Goal: Task Accomplishment & Management: Manage account settings

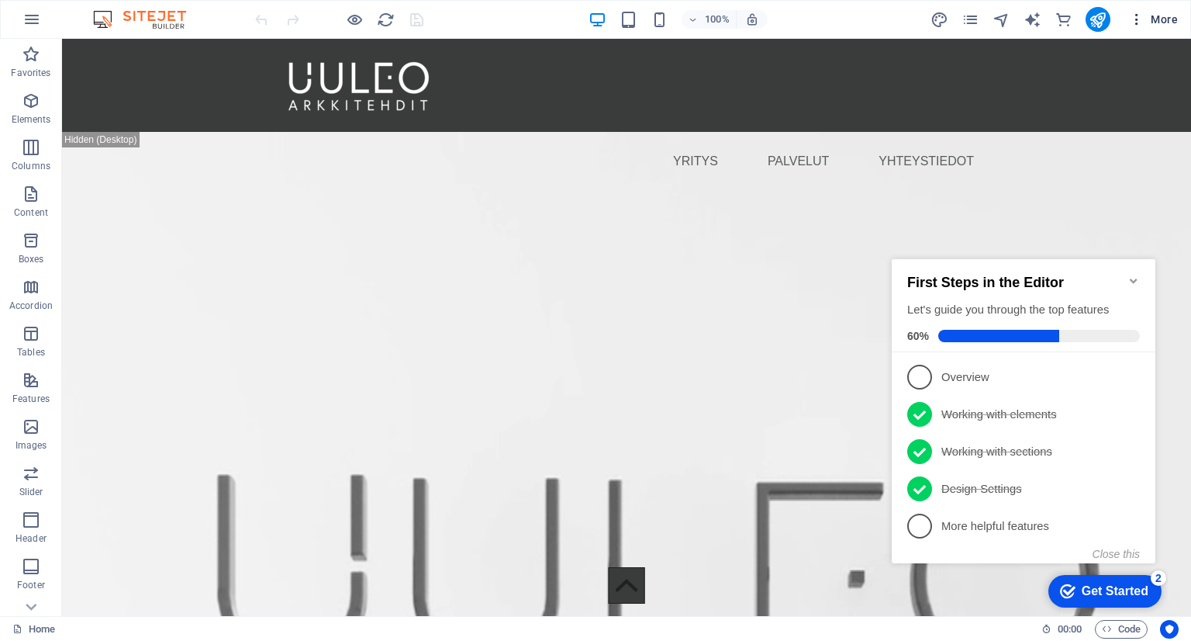
click at [1137, 20] on icon "button" at bounding box center [1137, 20] width 16 height 16
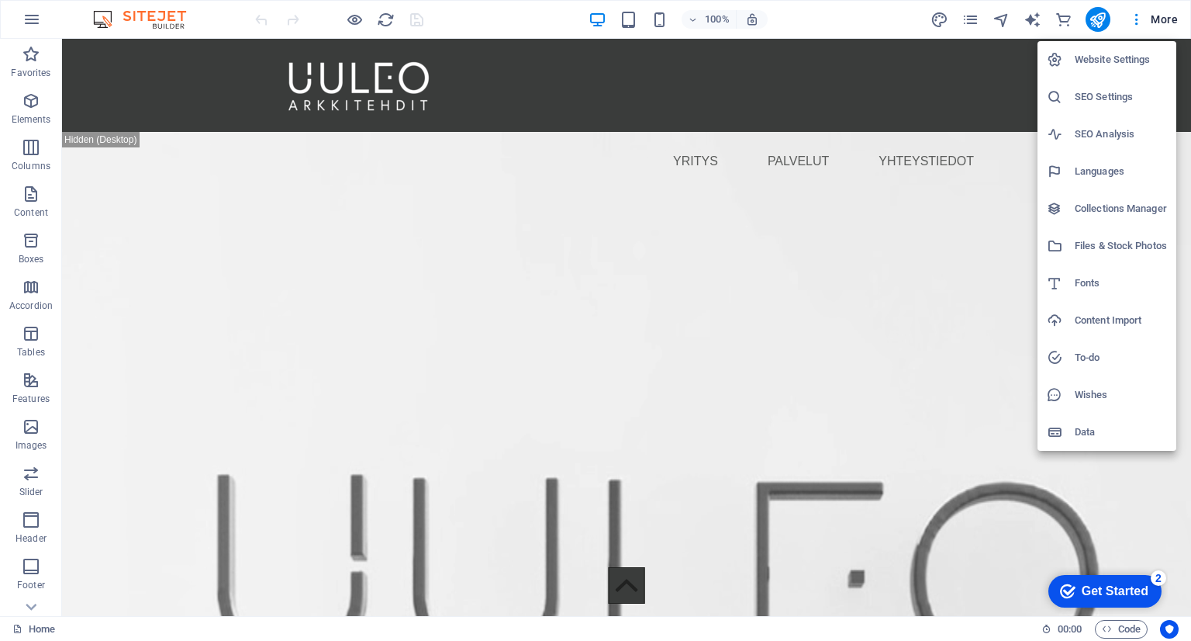
click at [1108, 103] on h6 "SEO Settings" at bounding box center [1121, 97] width 92 height 19
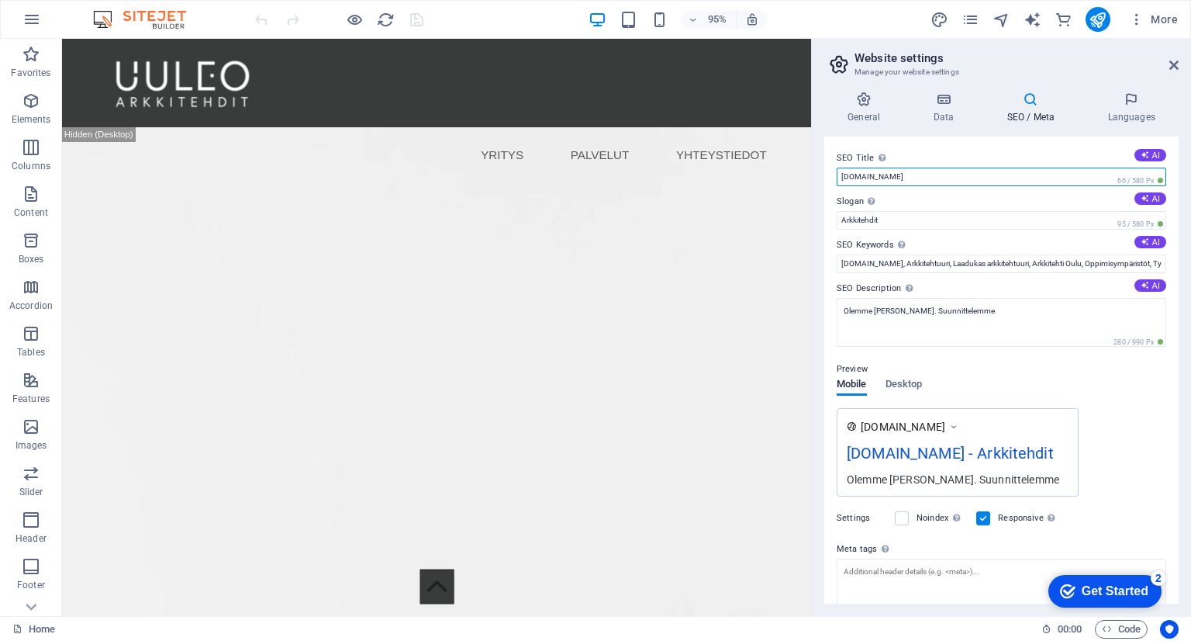
drag, startPoint x: 925, startPoint y: 181, endPoint x: 834, endPoint y: 180, distance: 90.8
click at [834, 180] on div "SEO Title The title of your website - make it something that stands out in sear…" at bounding box center [1001, 370] width 354 height 467
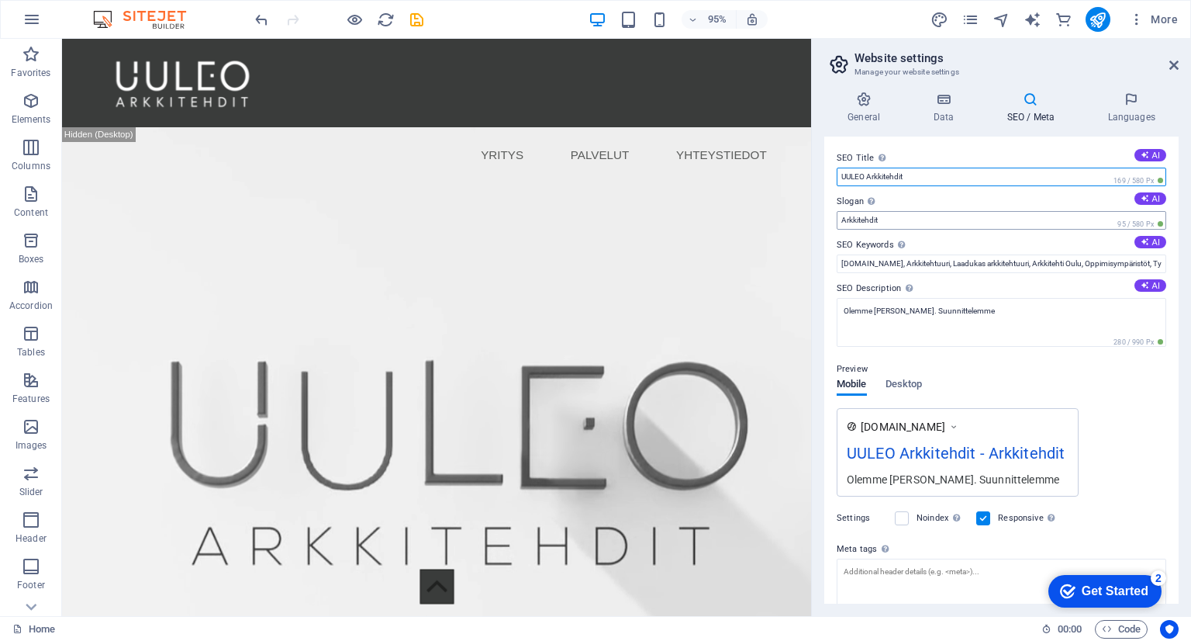
type input "UULEO Arkkitehdit"
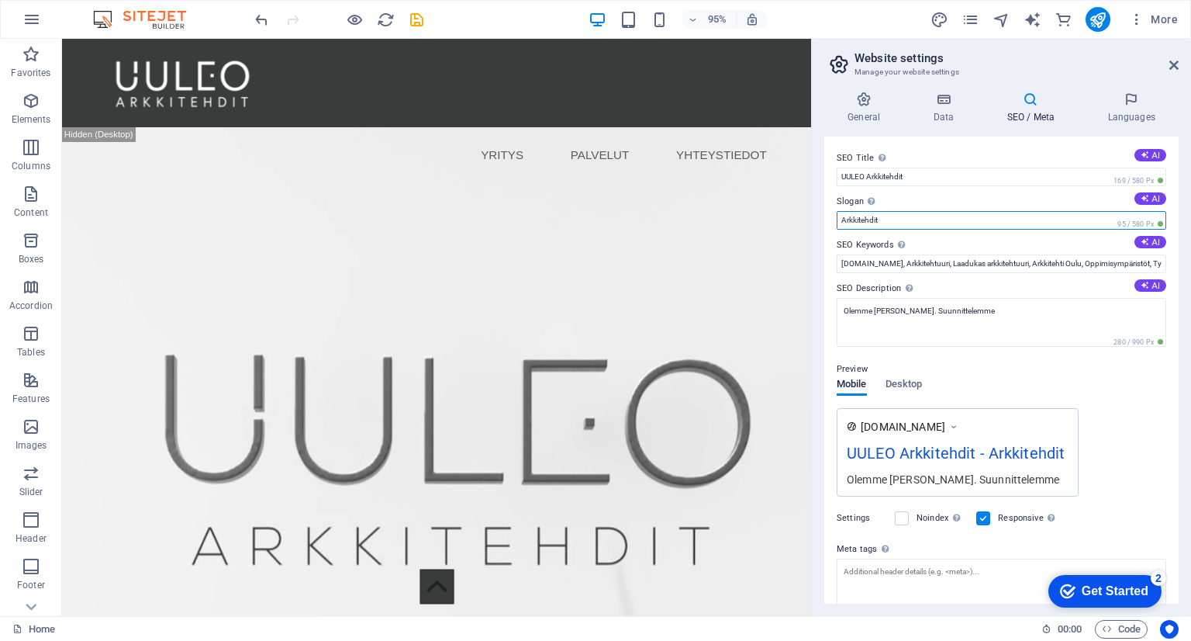
drag, startPoint x: 909, startPoint y: 225, endPoint x: 825, endPoint y: 226, distance: 83.8
click at [825, 226] on div "SEO Title The title of your website - make it something that stands out in sear…" at bounding box center [1001, 370] width 354 height 467
click at [970, 222] on input "Slogan The slogan of your website. AI" at bounding box center [1002, 220] width 330 height 19
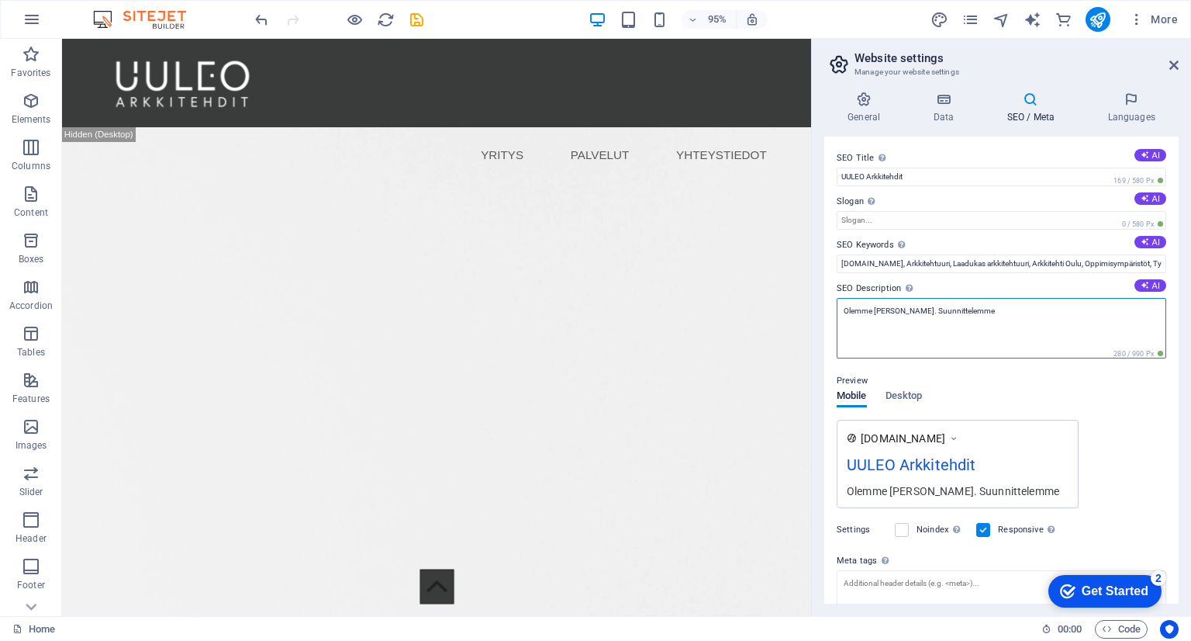
click at [956, 322] on textarea "Olemme [PERSON_NAME]. Suunnittelemme" at bounding box center [1002, 328] width 330 height 60
drag, startPoint x: 1005, startPoint y: 308, endPoint x: 986, endPoint y: 308, distance: 19.4
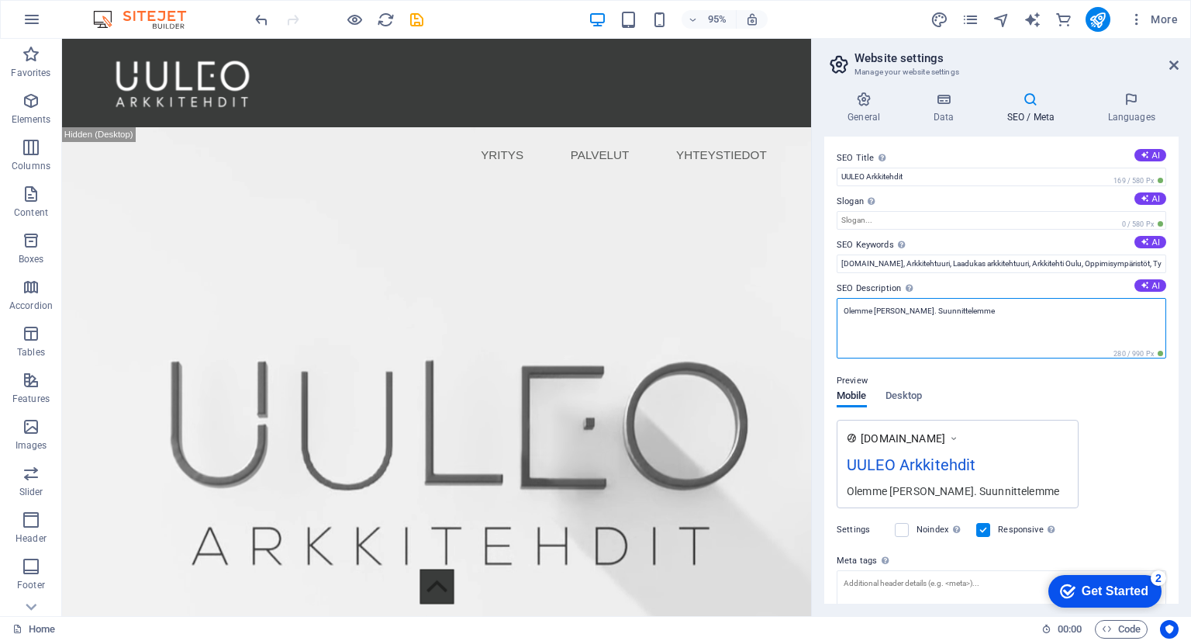
click at [986, 308] on textarea "Olemme [PERSON_NAME]. Suunnittelemme" at bounding box center [1002, 328] width 330 height 60
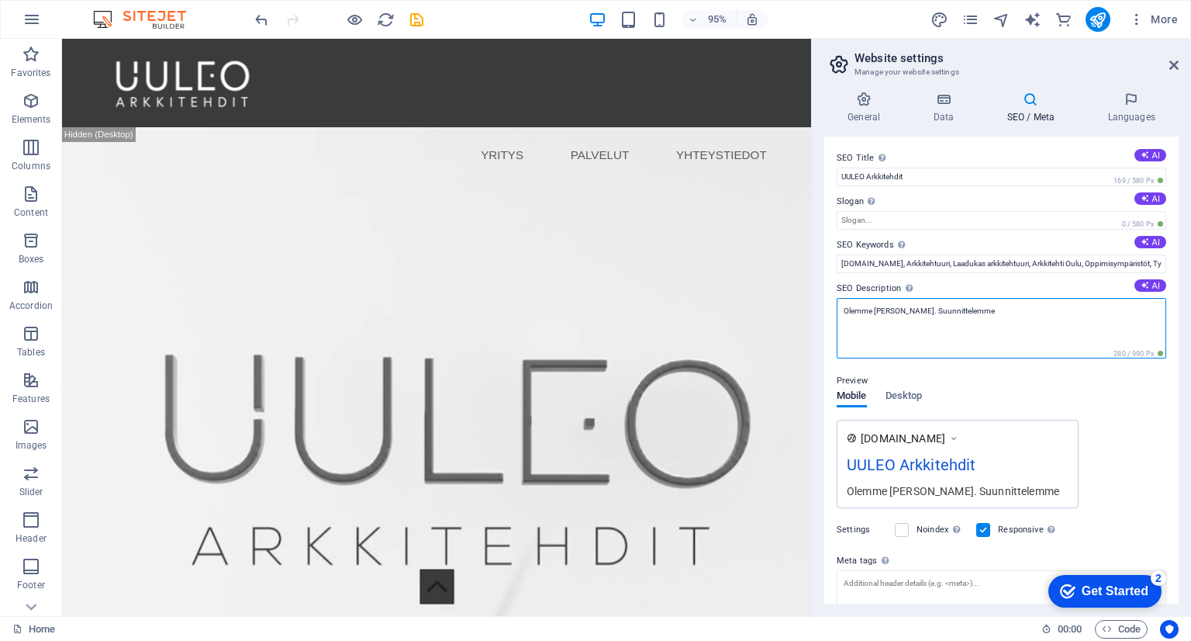
click at [1014, 311] on textarea "Olemme [PERSON_NAME]. Suunnittelemme" at bounding box center [1002, 328] width 330 height 60
click at [894, 394] on button "Desktop" at bounding box center [904, 398] width 37 height 17
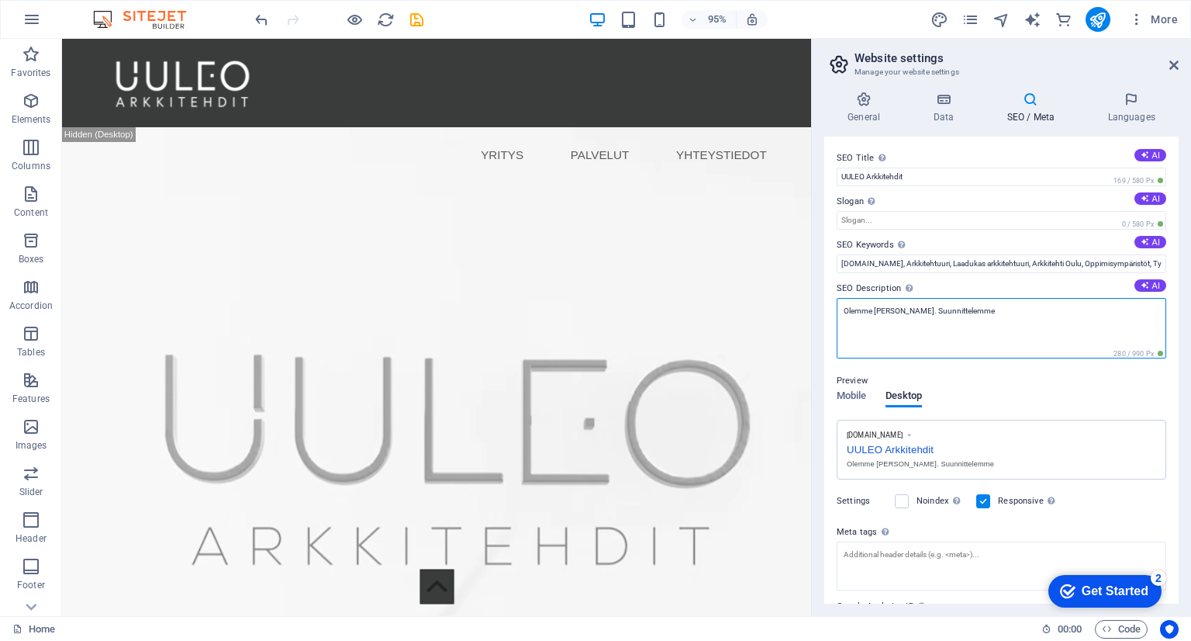
click at [1004, 311] on textarea "Olemme [PERSON_NAME]. Suunnittelemme" at bounding box center [1002, 328] width 330 height 60
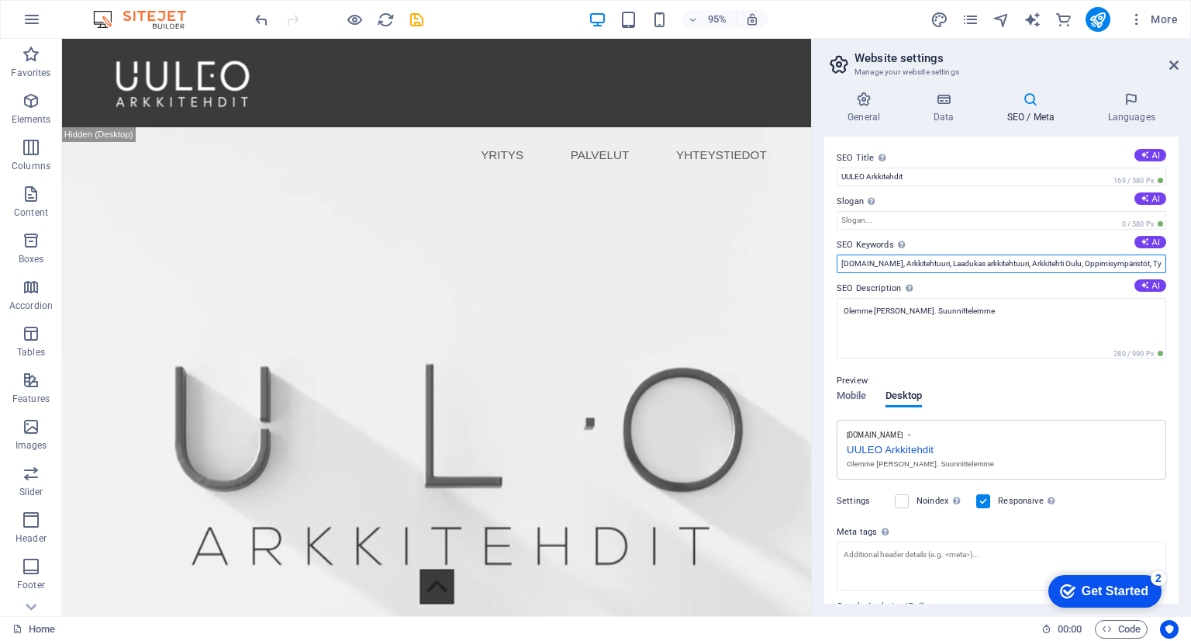
click at [962, 263] on input "[DOMAIN_NAME], Arkkitehtuuri, Laadukas arkkitehtuuri, Arkkitehti Oulu, Oppimisy…" at bounding box center [1002, 263] width 330 height 19
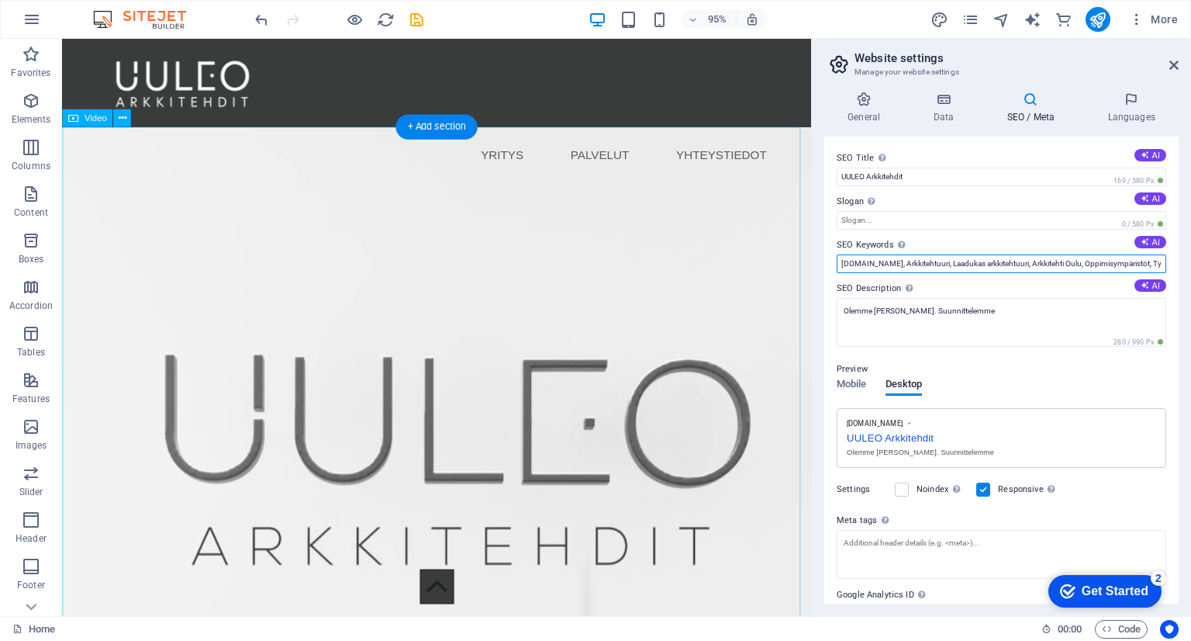
drag, startPoint x: 1045, startPoint y: 302, endPoint x: 719, endPoint y: 290, distance: 326.0
click at [909, 261] on input "[DOMAIN_NAME], Arkkitehtuuri, Laadukas arkkitehtuuri, Arkkitehti Oulu, Oppimisy…" at bounding box center [1002, 263] width 330 height 19
click at [872, 263] on input "[DOMAIN_NAME], Arkkitehtuuri, Laadukas arkkitehtuuri, Arkkitehti Oulu, Oppimisy…" at bounding box center [1002, 263] width 330 height 19
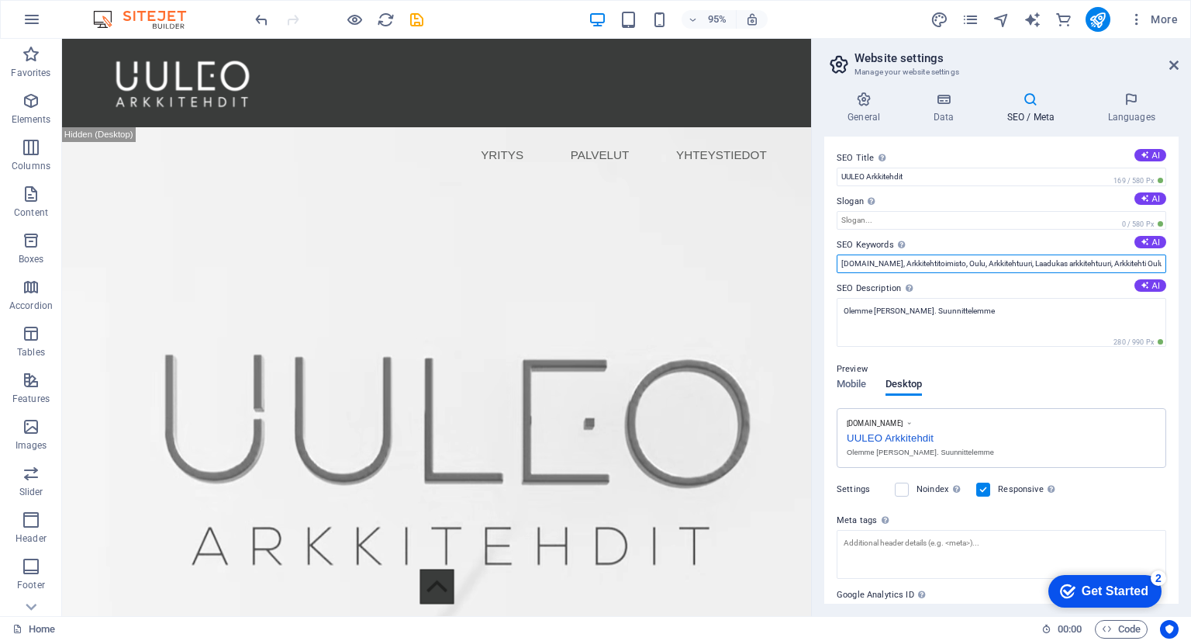
type input "[DOMAIN_NAME], Arkkitehtitoimisto, Oulu, Arkkitehtuuri, Laadukas arkkitehtuuri,…"
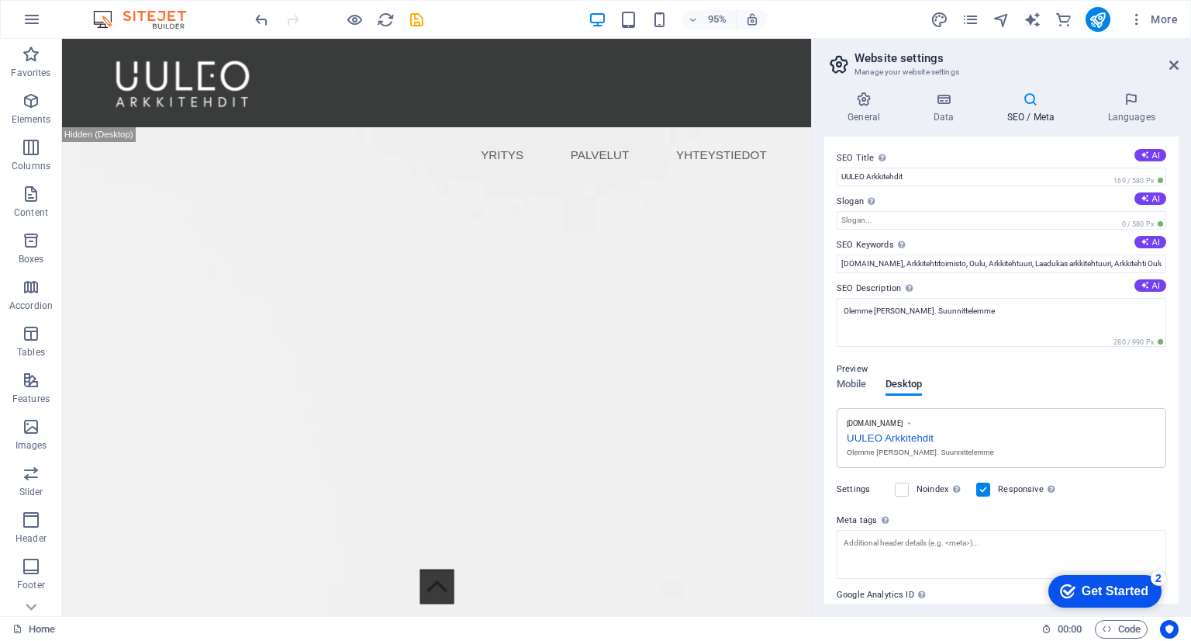
click at [1034, 375] on div "Preview" at bounding box center [1002, 369] width 330 height 19
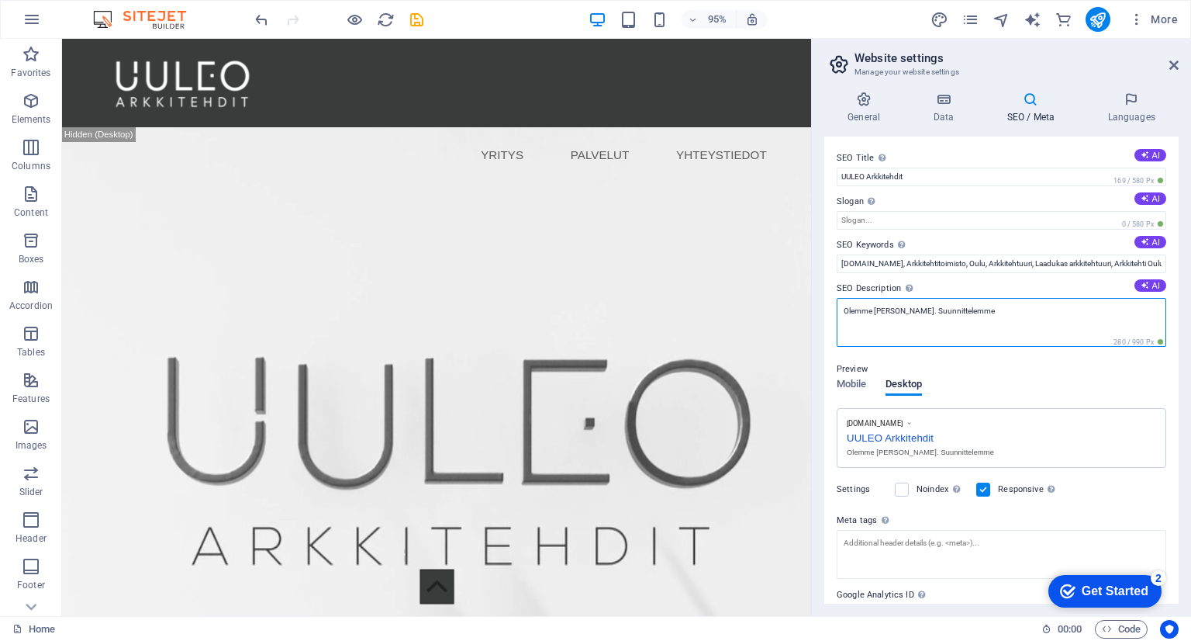
click at [1031, 320] on textarea "Olemme [PERSON_NAME]. Suunnittelemme" at bounding box center [1002, 322] width 330 height 49
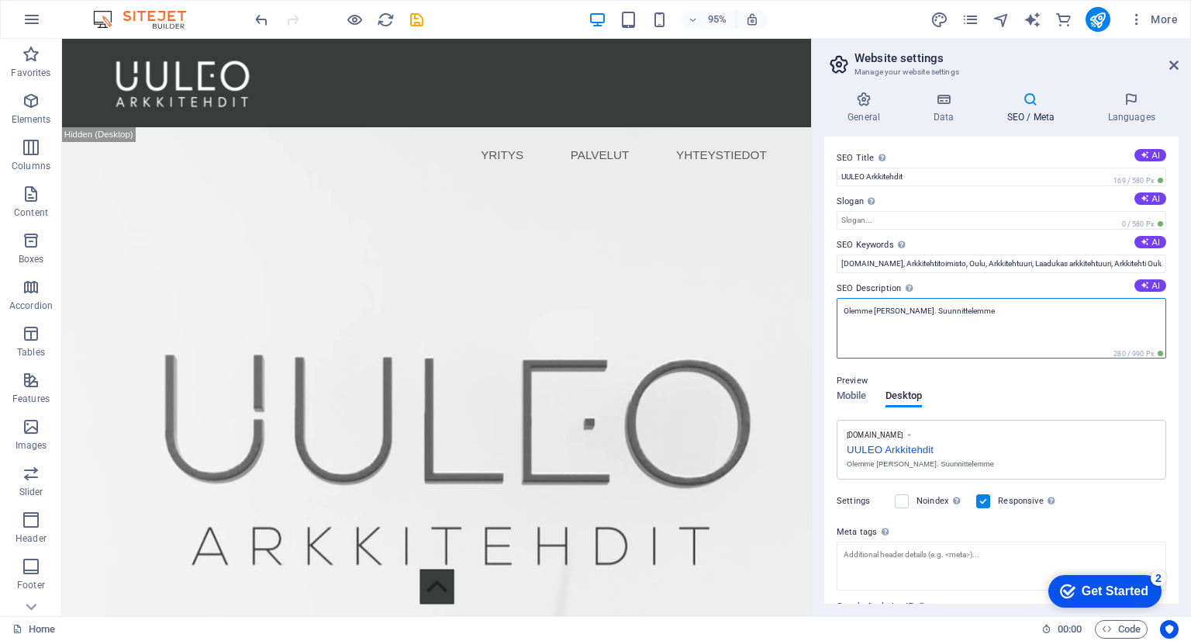
drag, startPoint x: 1031, startPoint y: 320, endPoint x: 993, endPoint y: 320, distance: 38.0
click at [993, 320] on textarea "Olemme [PERSON_NAME]. Suunnittelemme" at bounding box center [1002, 328] width 330 height 60
click at [994, 320] on textarea "Olemme [PERSON_NAME]. Suunnittelemme" at bounding box center [1002, 328] width 330 height 60
drag, startPoint x: 1077, startPoint y: 354, endPoint x: 843, endPoint y: 331, distance: 234.5
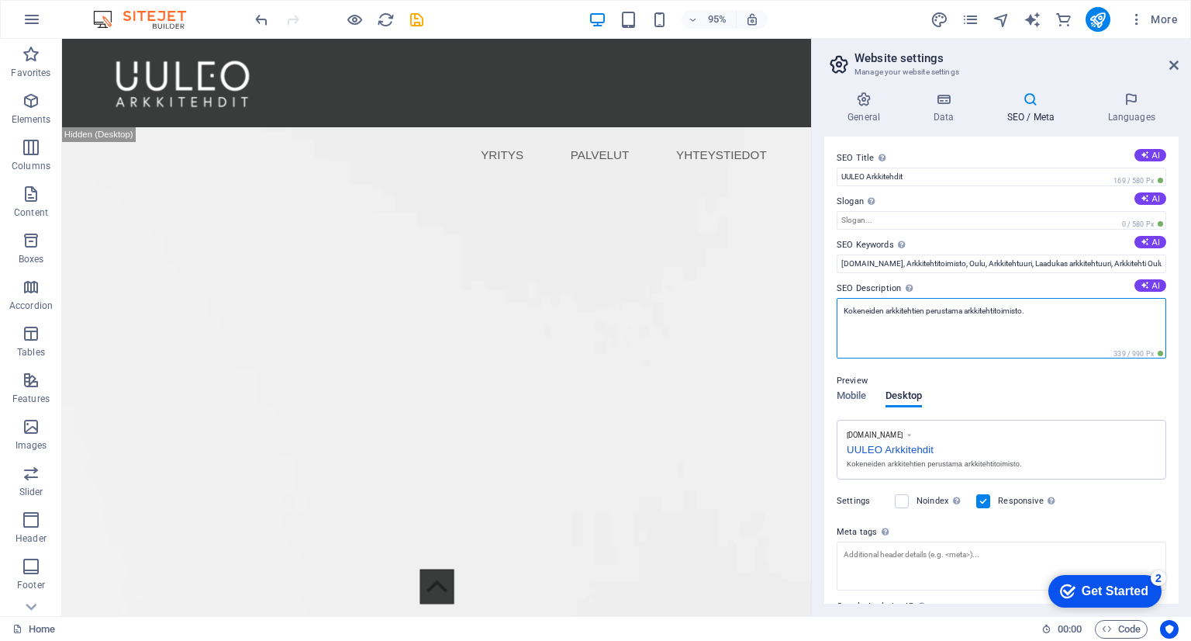
type textarea "Kokeneiden arkkitehtien perustama arkkitehtitoimisto."
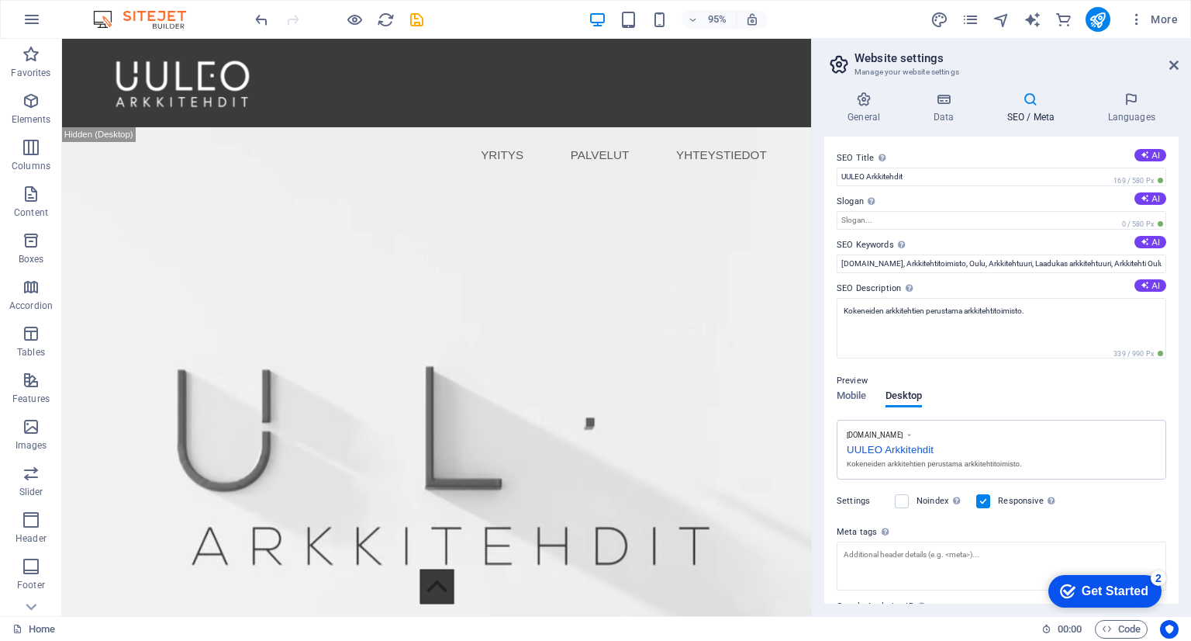
click at [1077, 389] on div "Preview Mobile Desktop [DOMAIN_NAME] UULEO Arkkitehdit Kokeneiden arkkitehtien …" at bounding box center [1002, 419] width 330 height 121
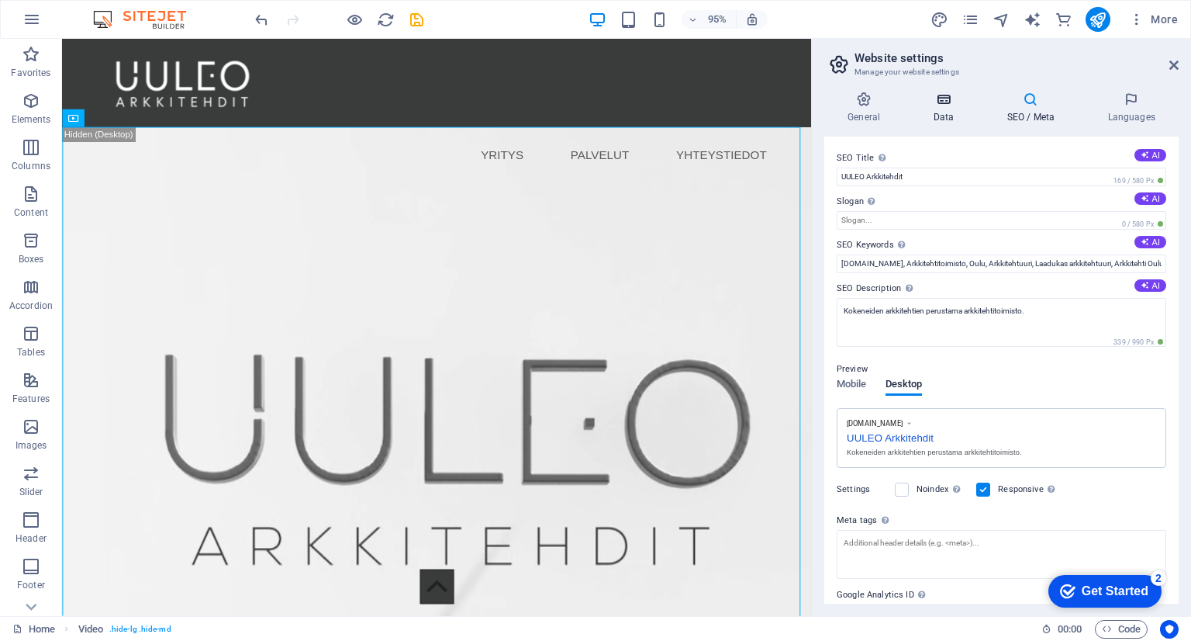
click at [949, 108] on h4 "Data" at bounding box center [947, 108] width 74 height 33
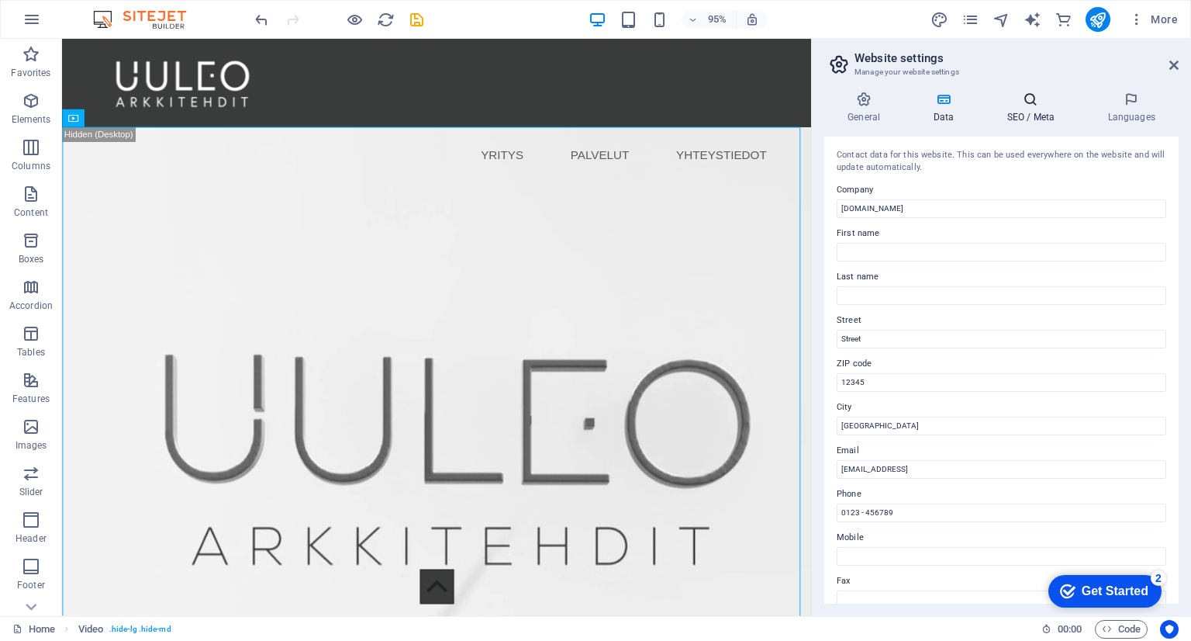
click at [1033, 105] on icon at bounding box center [1031, 100] width 95 height 16
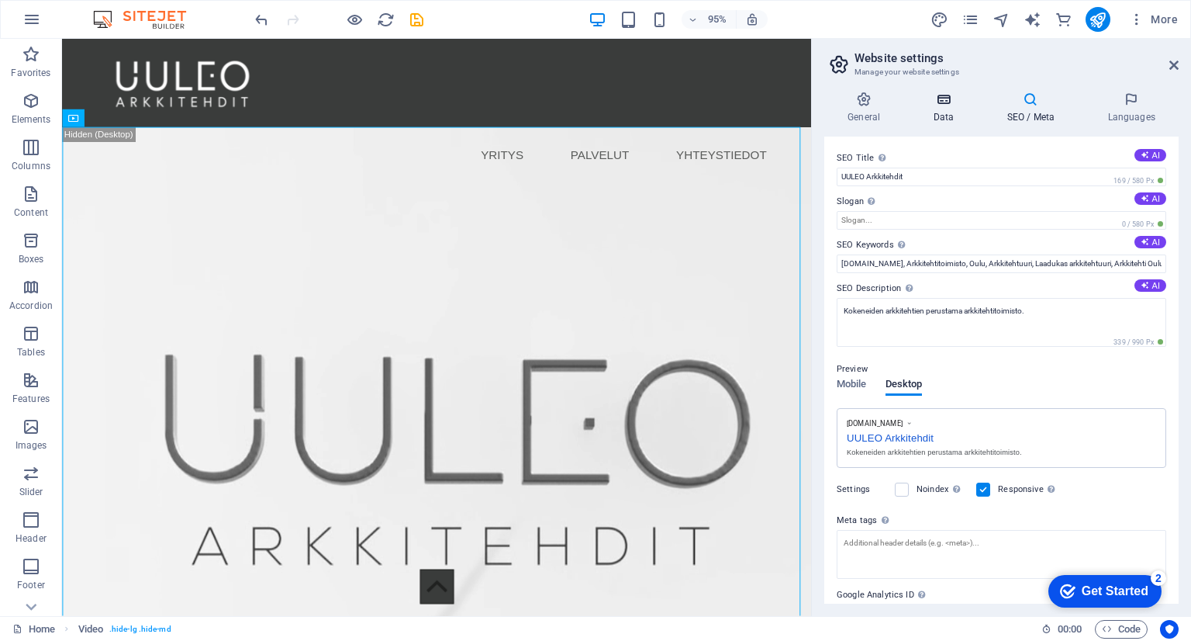
click at [932, 114] on h4 "Data" at bounding box center [947, 108] width 74 height 33
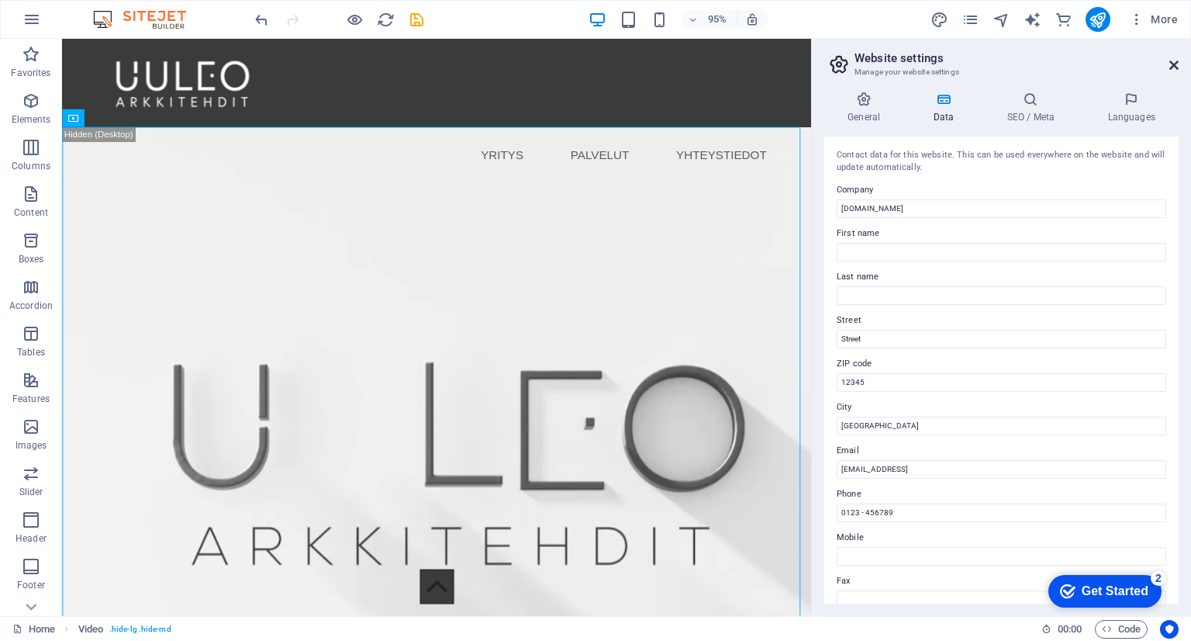
click at [1173, 63] on icon at bounding box center [1174, 65] width 9 height 12
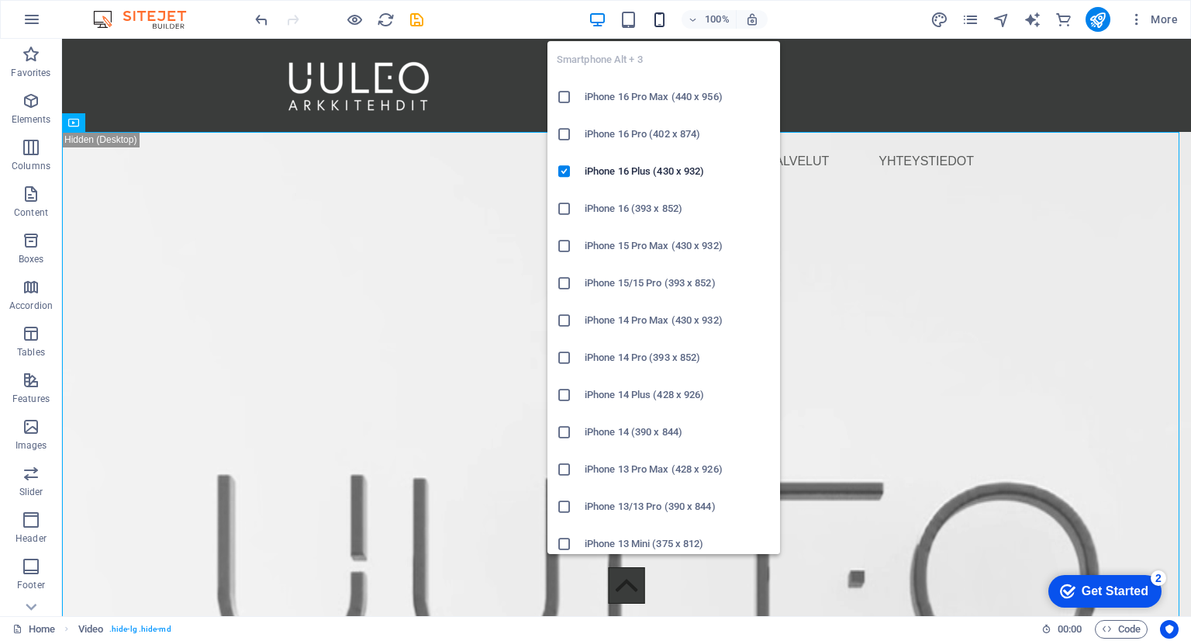
click at [664, 12] on icon "button" at bounding box center [660, 20] width 18 height 18
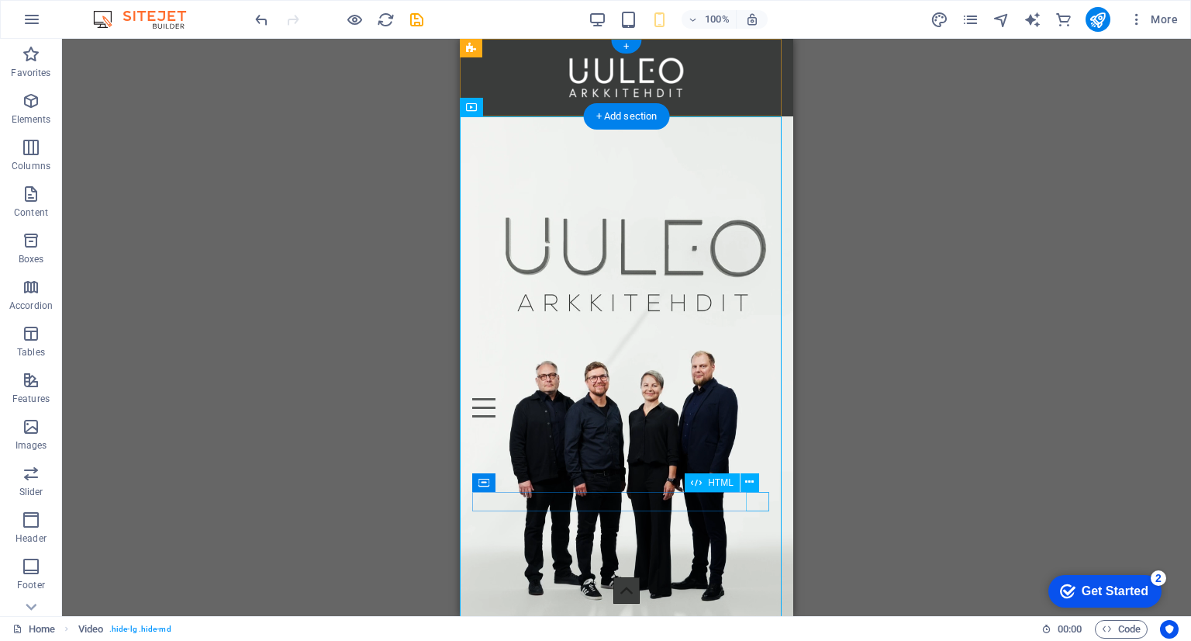
click at [762, 417] on div "Menu" at bounding box center [626, 407] width 309 height 19
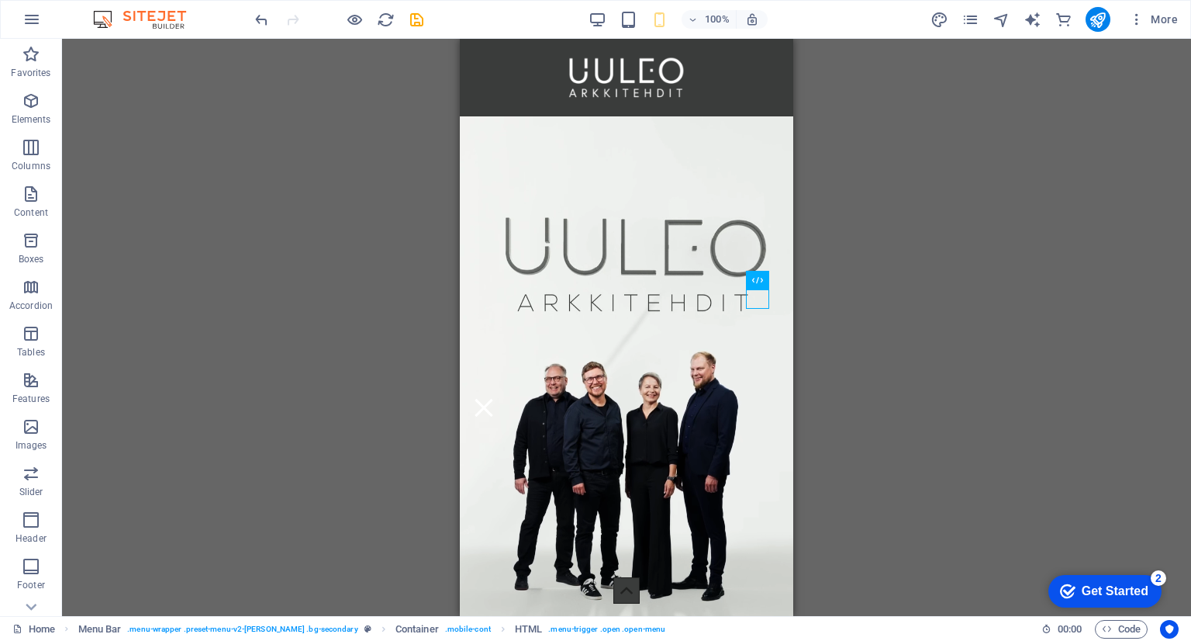
click at [844, 358] on div "Drag here to replace the existing content. Press “Ctrl” if you want to create a…" at bounding box center [626, 327] width 1129 height 577
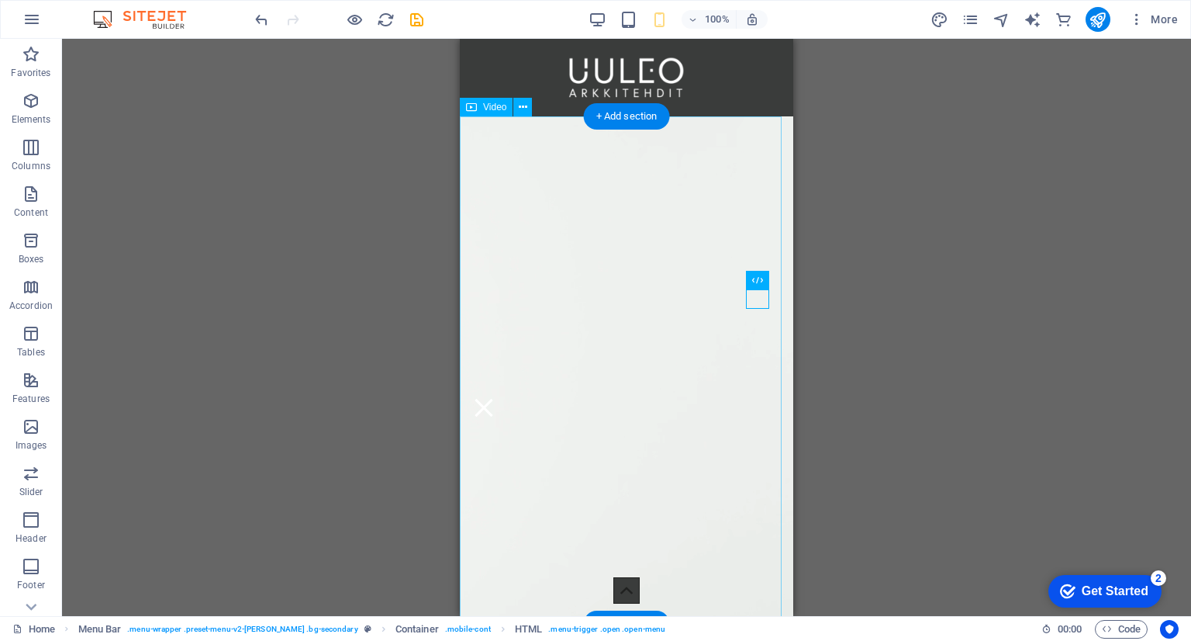
click at [720, 545] on figure at bounding box center [627, 378] width 334 height 525
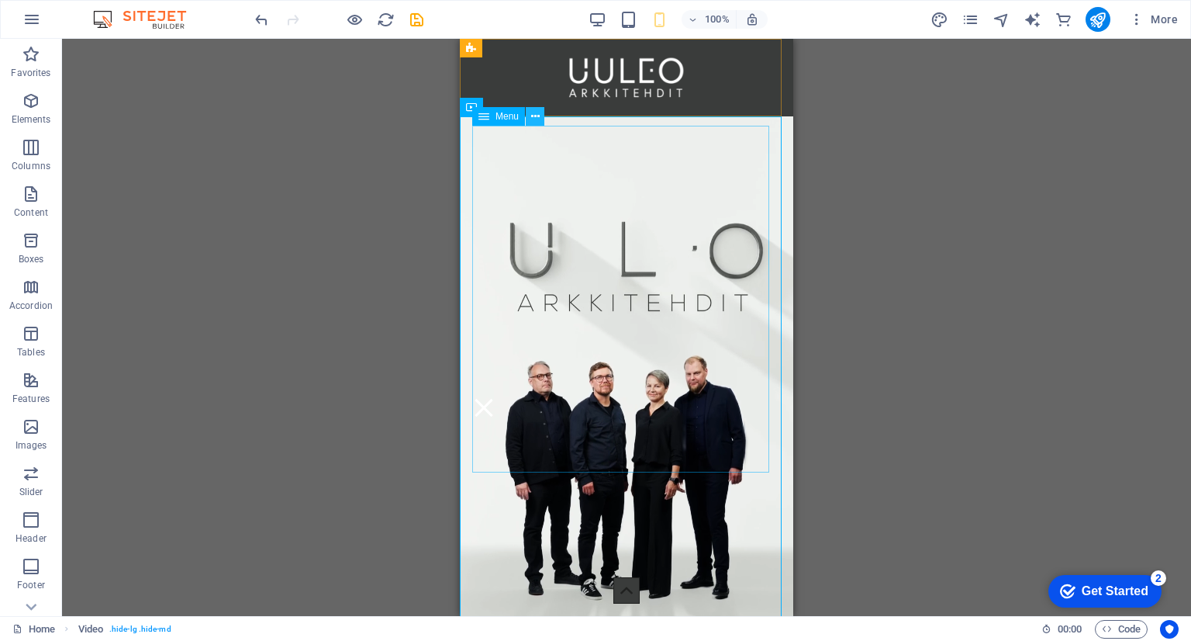
click at [533, 119] on icon at bounding box center [535, 117] width 9 height 16
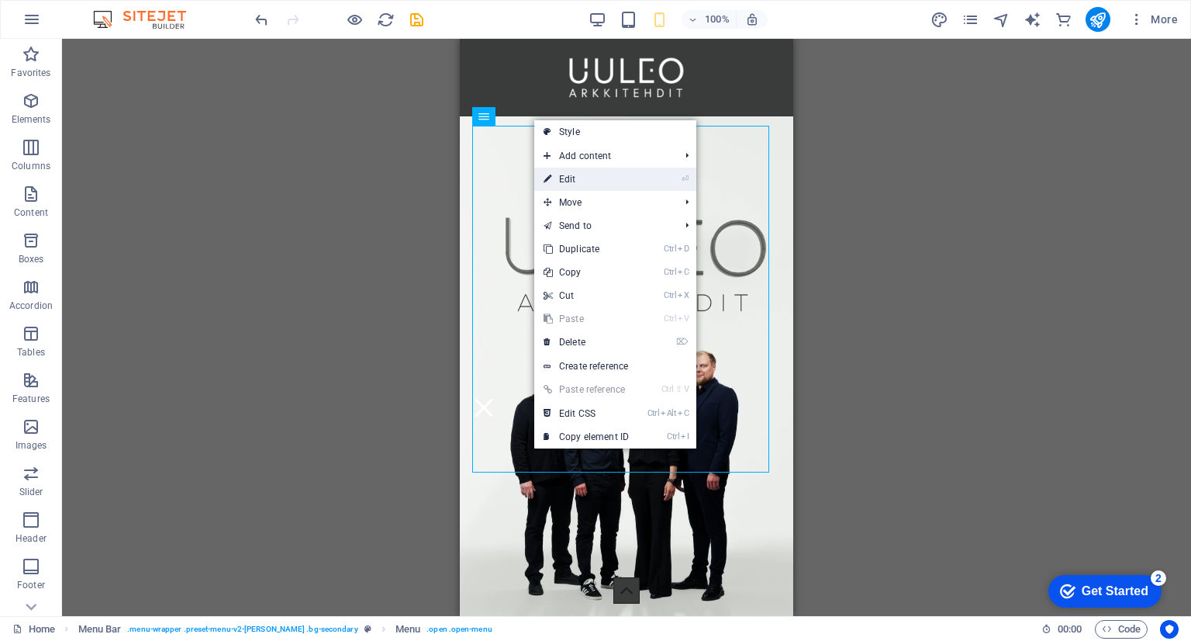
click at [587, 180] on link "⏎ Edit" at bounding box center [586, 179] width 104 height 23
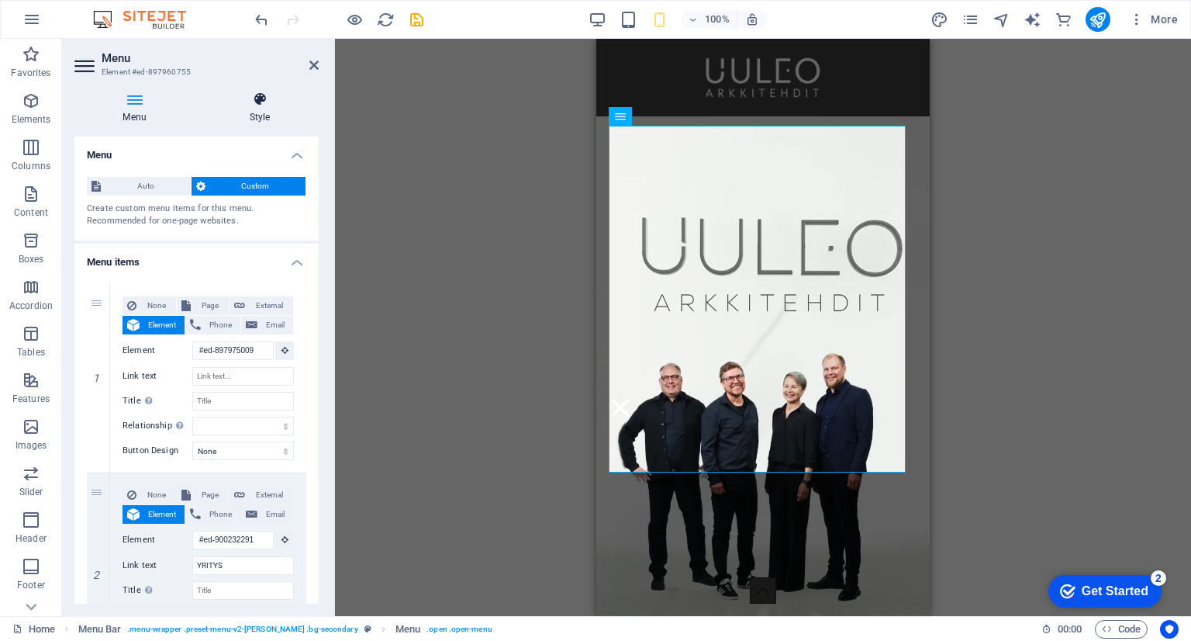
click at [255, 99] on icon at bounding box center [260, 100] width 118 height 16
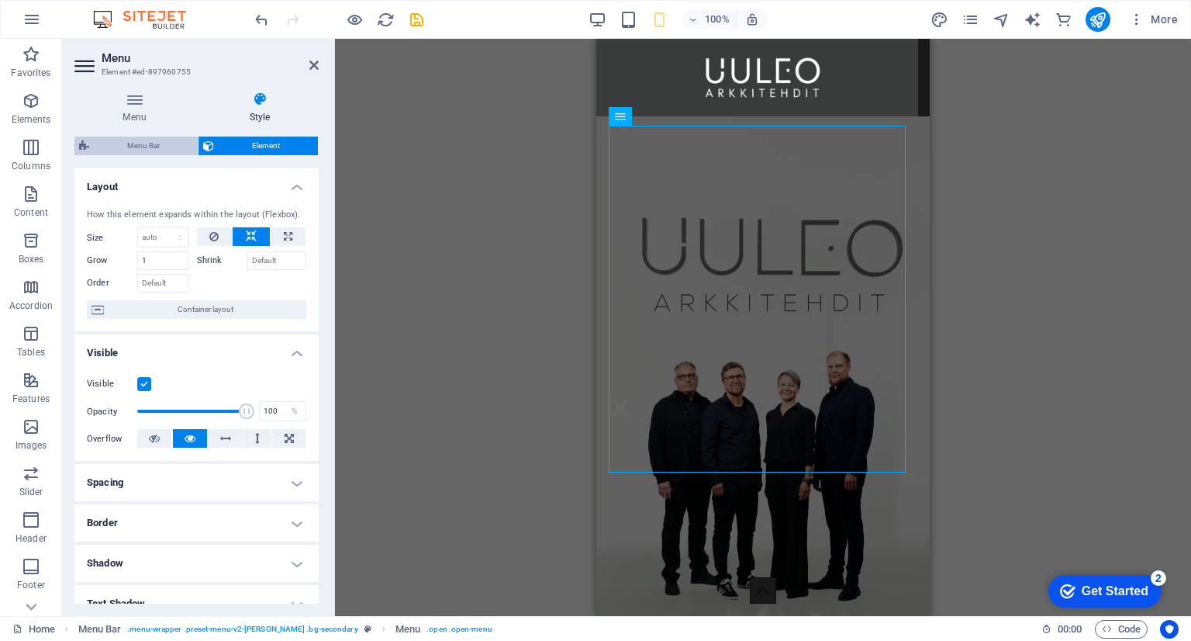
click at [140, 147] on span "Menu Bar" at bounding box center [143, 146] width 99 height 19
select select "rem"
select select "preset-menu-v2-loki"
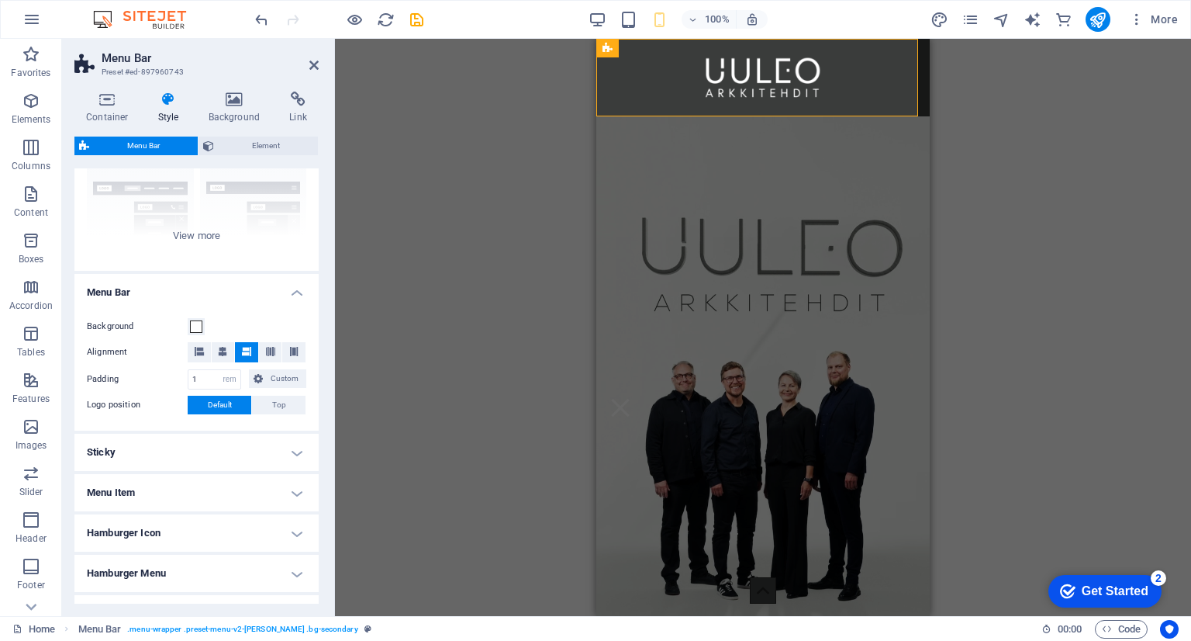
scroll to position [248, 0]
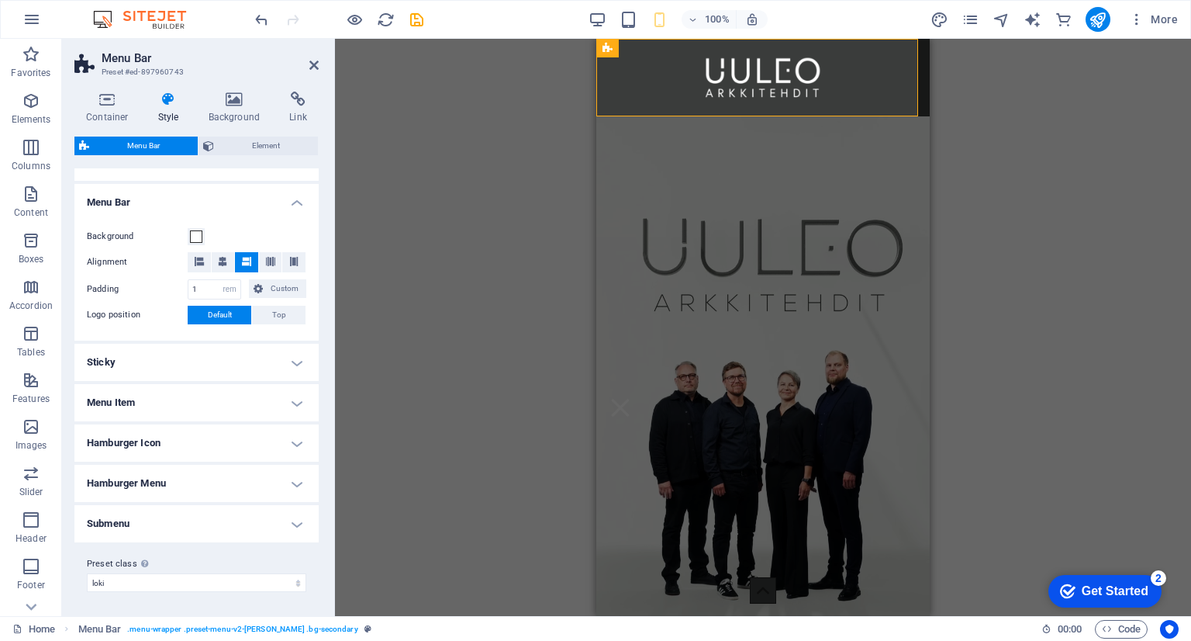
click at [292, 439] on h4 "Hamburger Icon" at bounding box center [196, 442] width 244 height 37
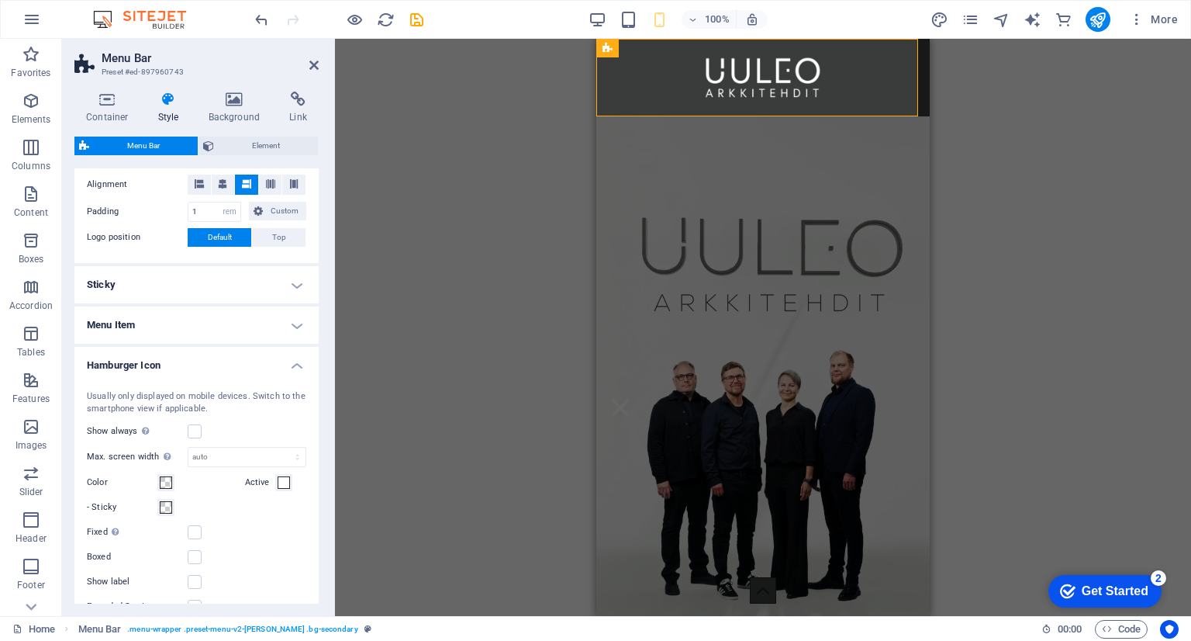
scroll to position [403, 0]
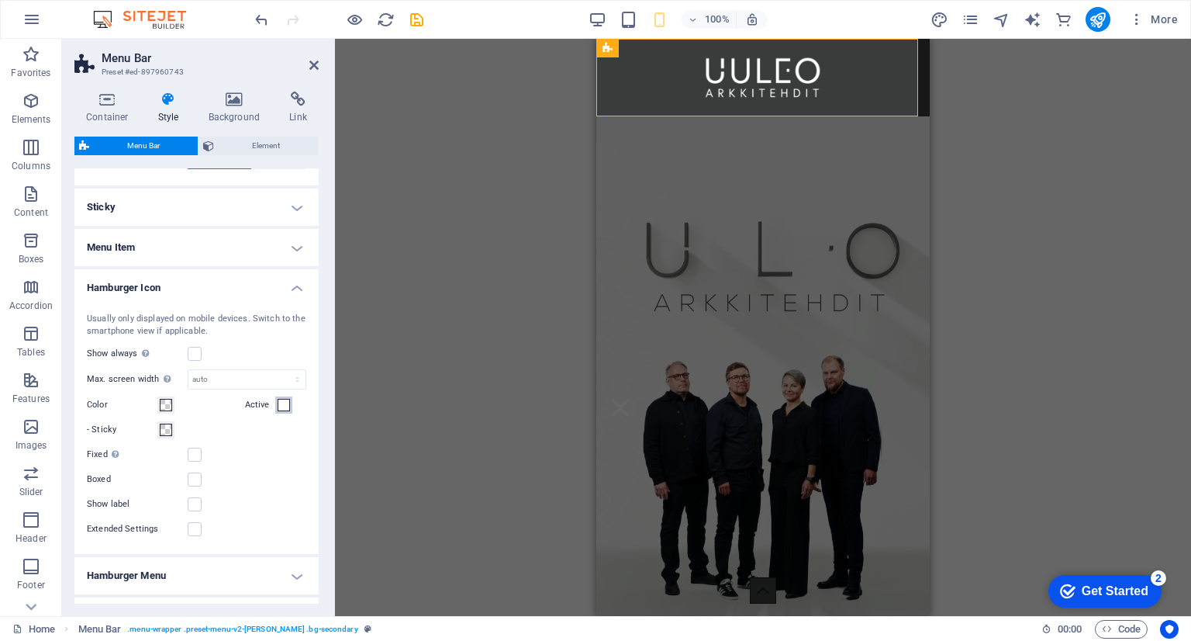
click at [280, 405] on span at bounding box center [284, 405] width 12 height 12
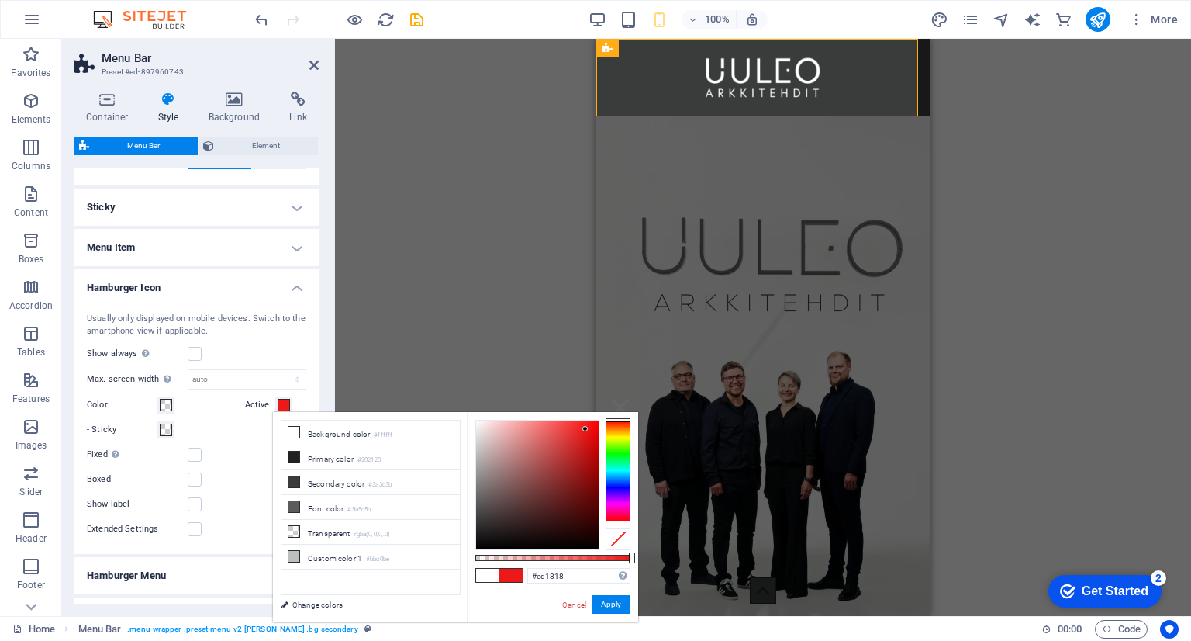
click at [586, 429] on div at bounding box center [537, 484] width 123 height 129
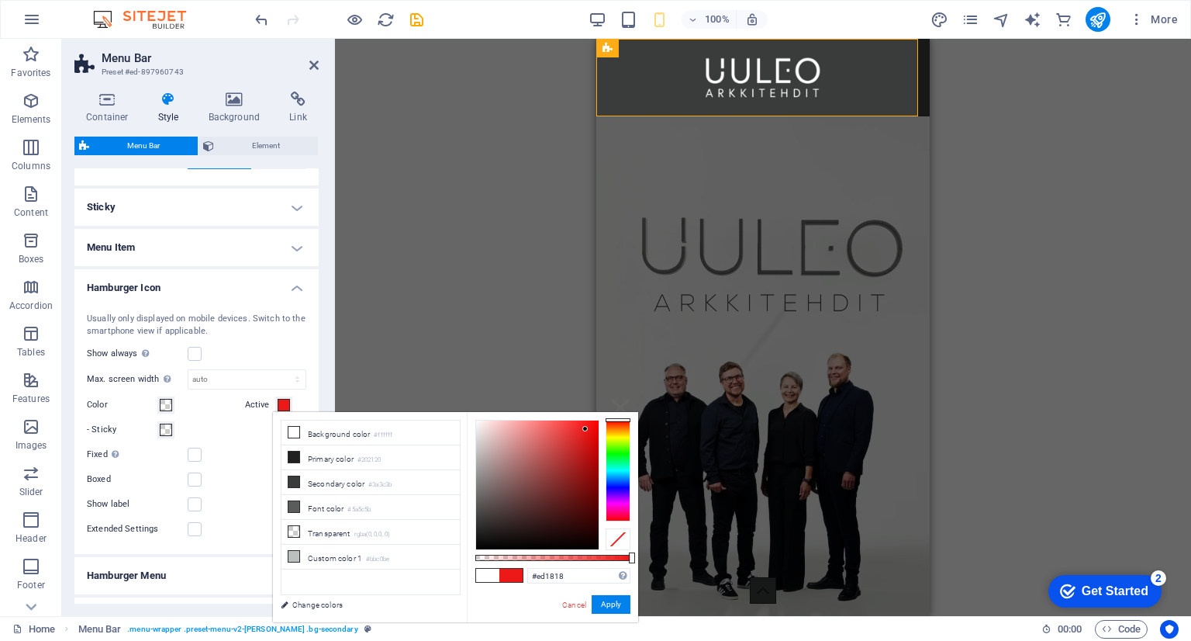
type input "#ed1717"
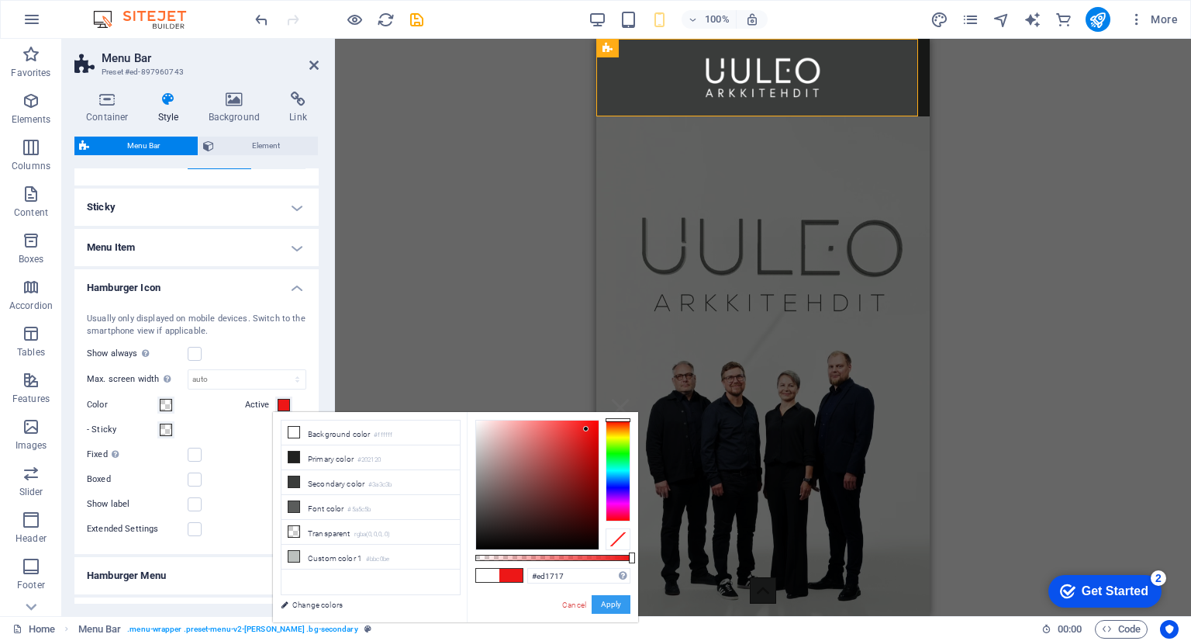
click at [604, 608] on button "Apply" at bounding box center [611, 604] width 39 height 19
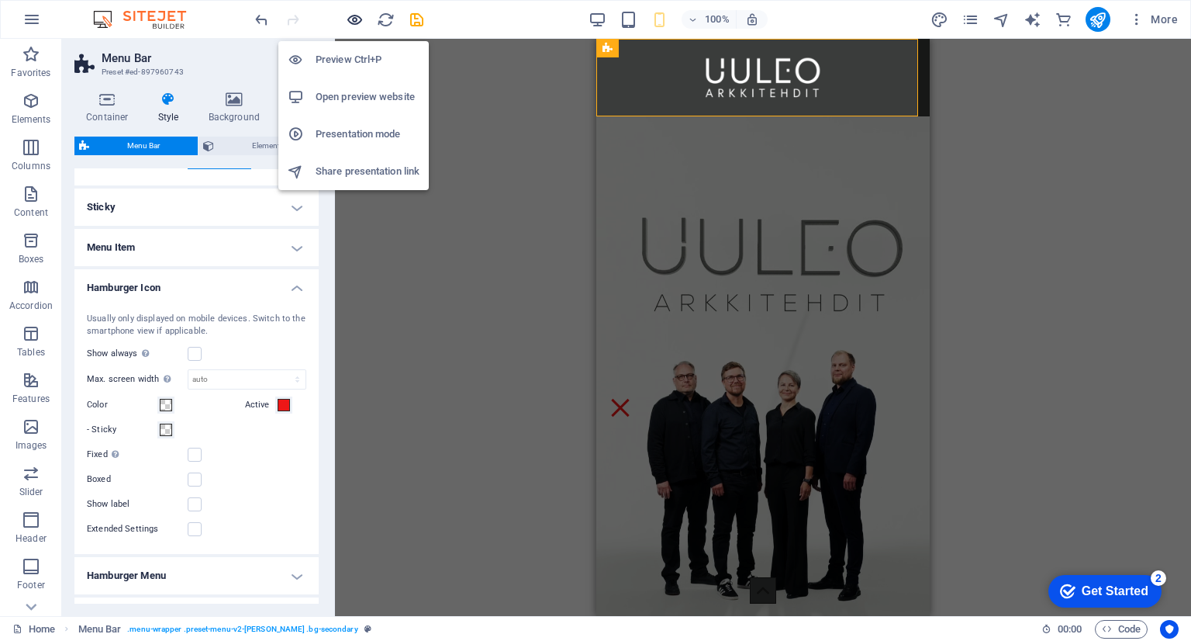
click at [358, 19] on icon "button" at bounding box center [355, 20] width 18 height 18
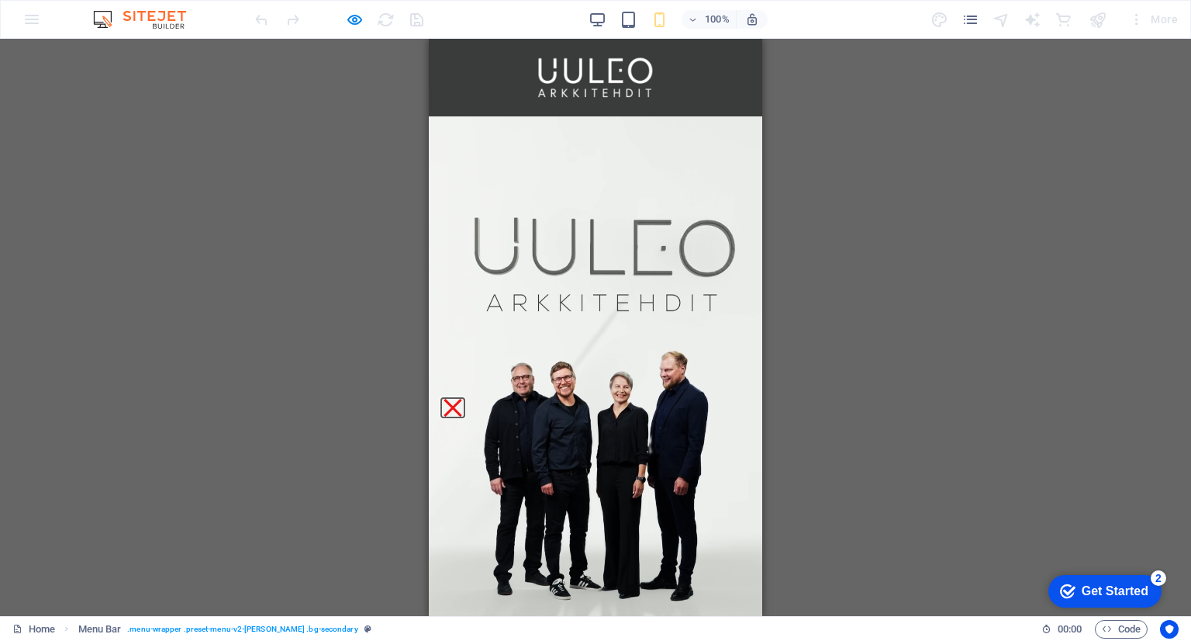
click at [462, 399] on button "Menu" at bounding box center [453, 408] width 18 height 18
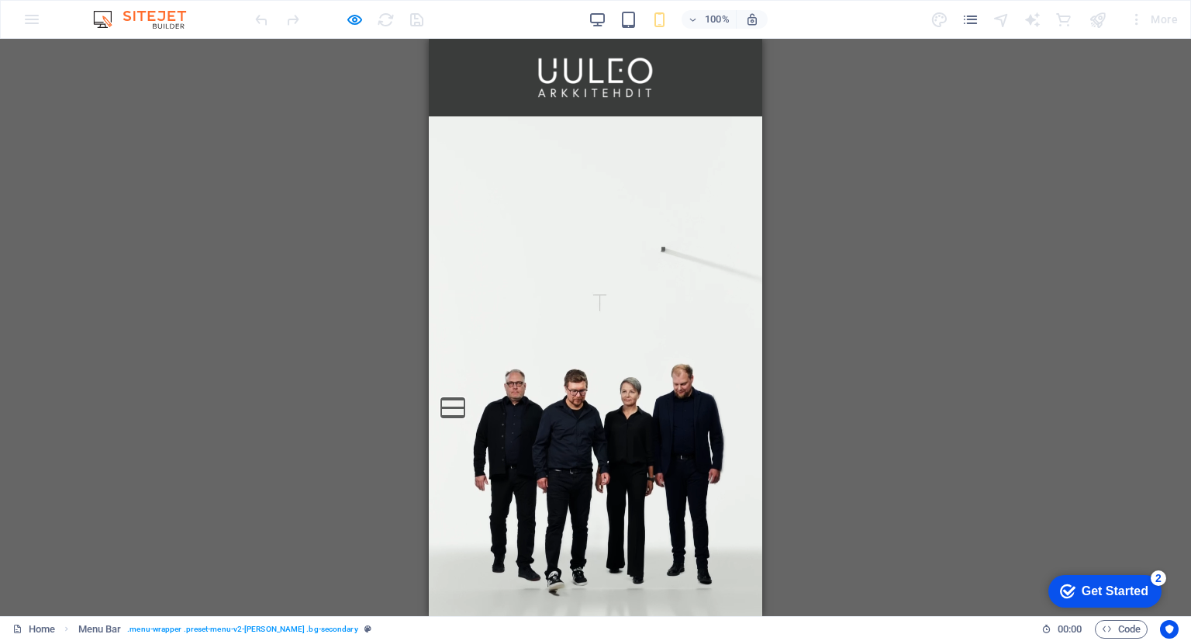
click at [465, 400] on button "Menu" at bounding box center [452, 399] width 23 height 2
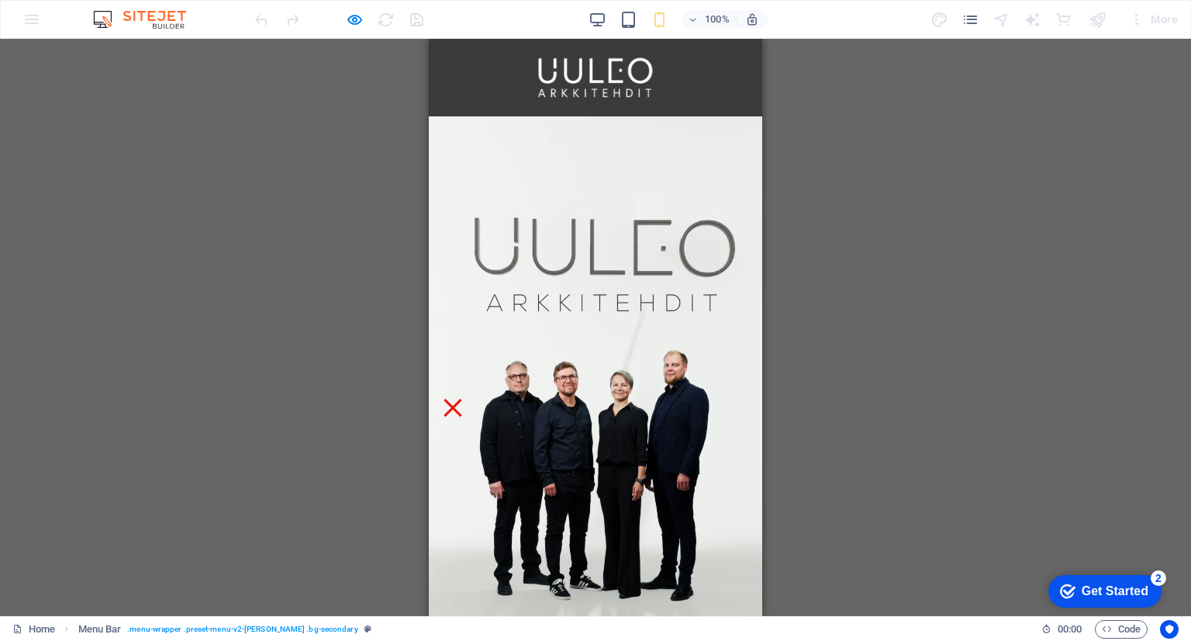
click at [465, 398] on div "Menu" at bounding box center [452, 407] width 23 height 19
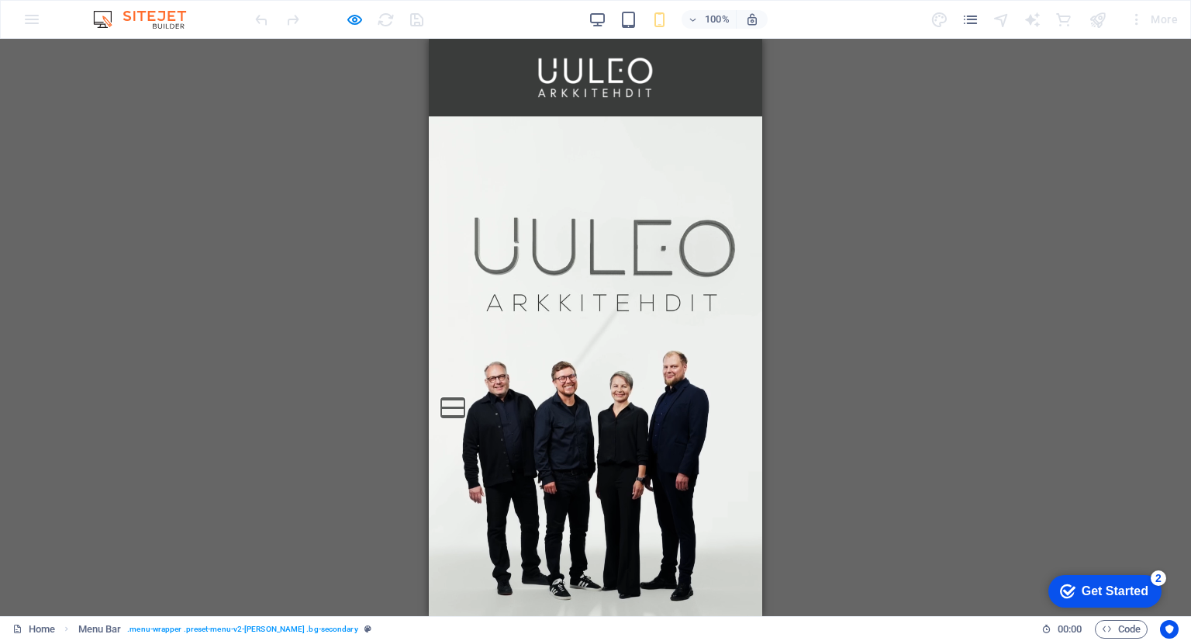
click at [465, 400] on button "Menu" at bounding box center [452, 399] width 23 height 2
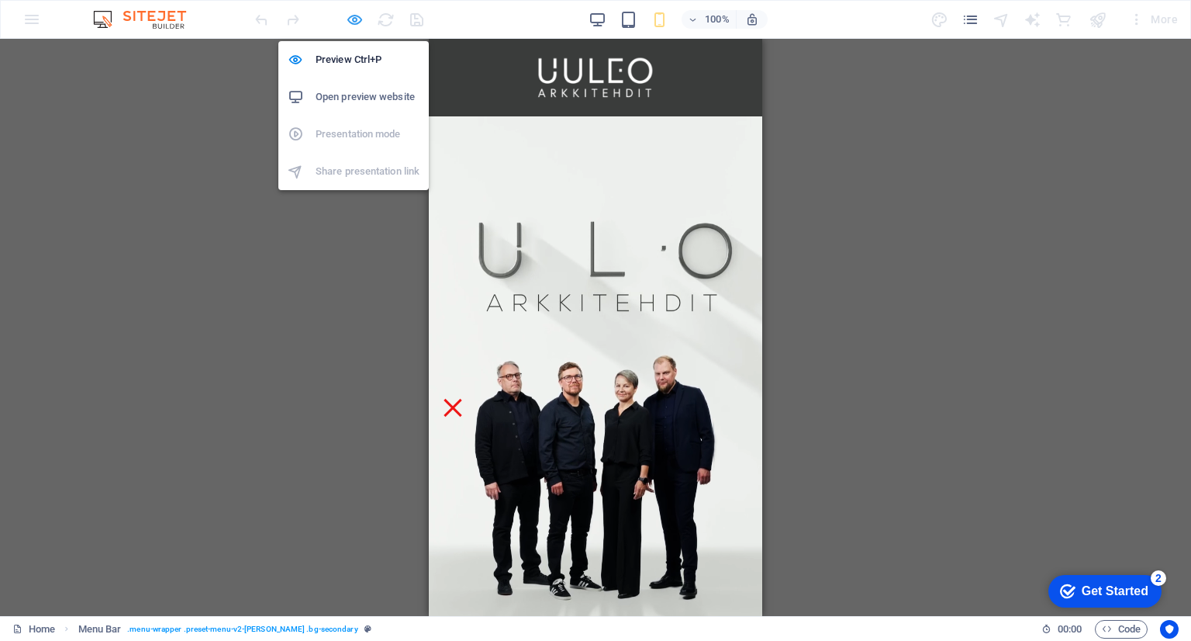
click at [357, 17] on icon "button" at bounding box center [355, 20] width 18 height 18
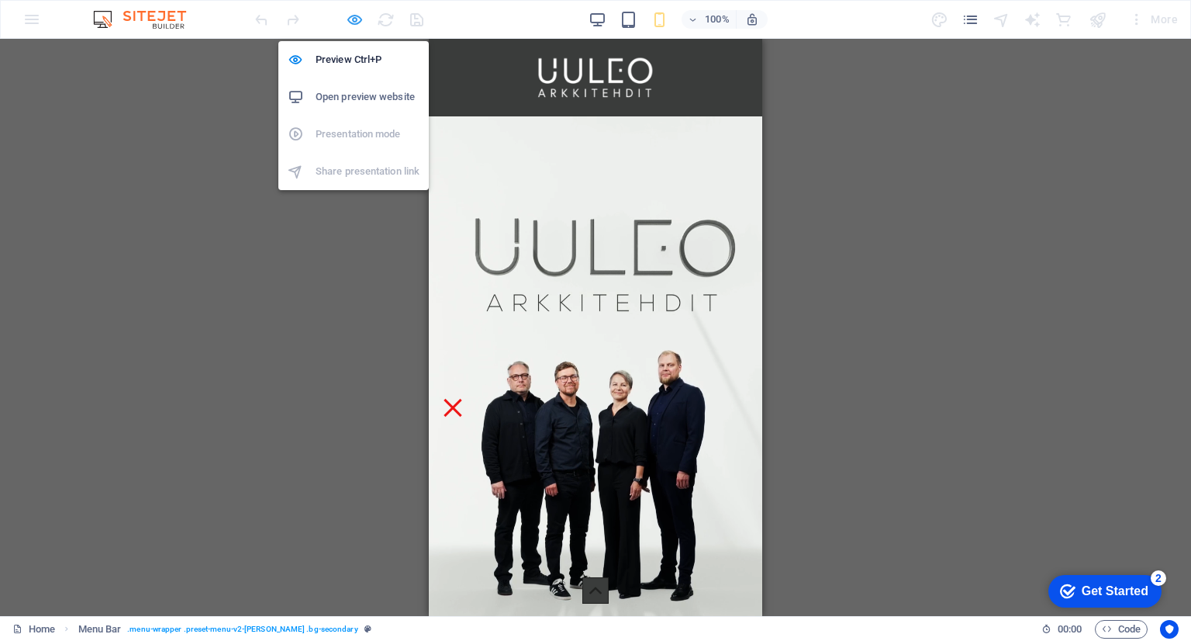
select select "rem"
select select "preset-menu-v2-loki"
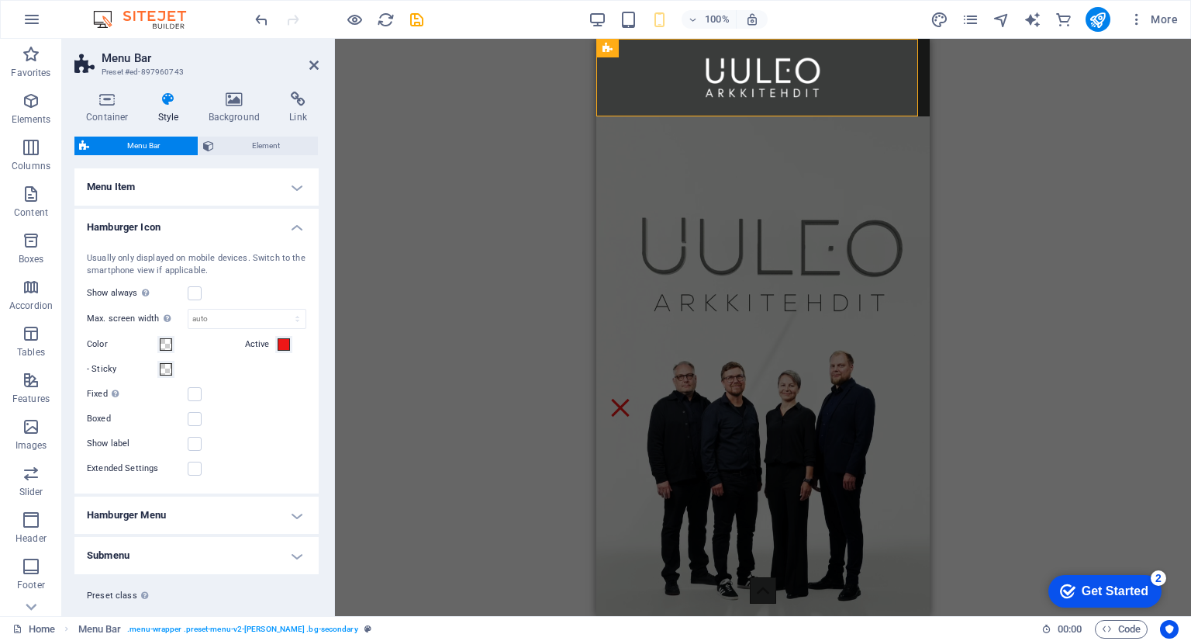
scroll to position [465, 0]
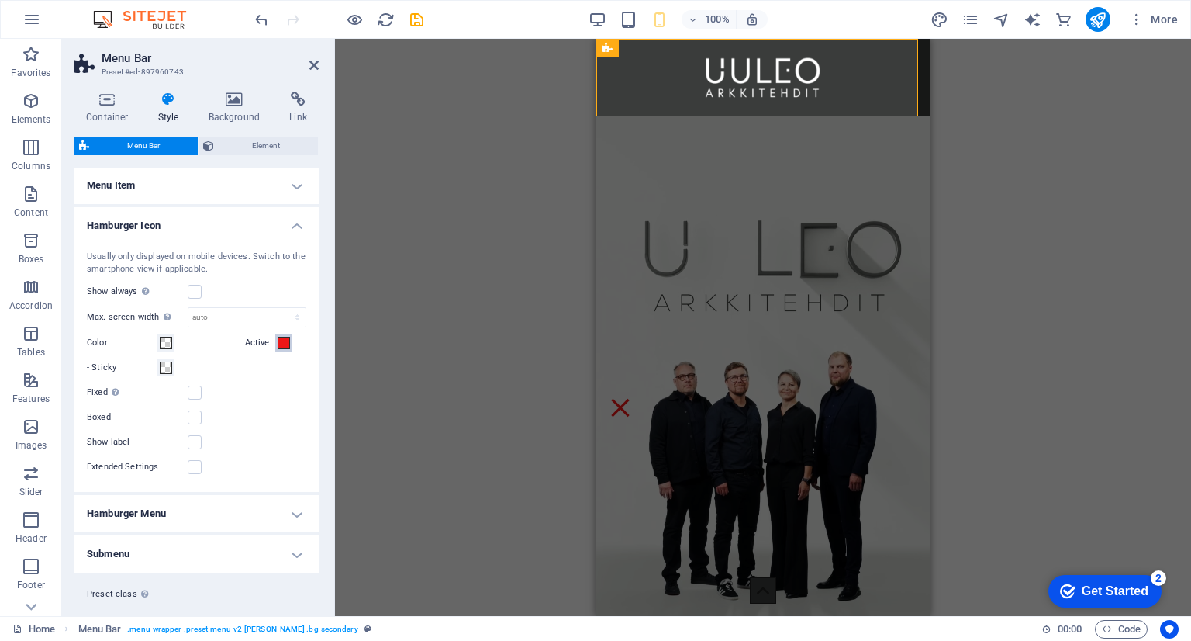
click at [284, 340] on span at bounding box center [284, 343] width 12 height 12
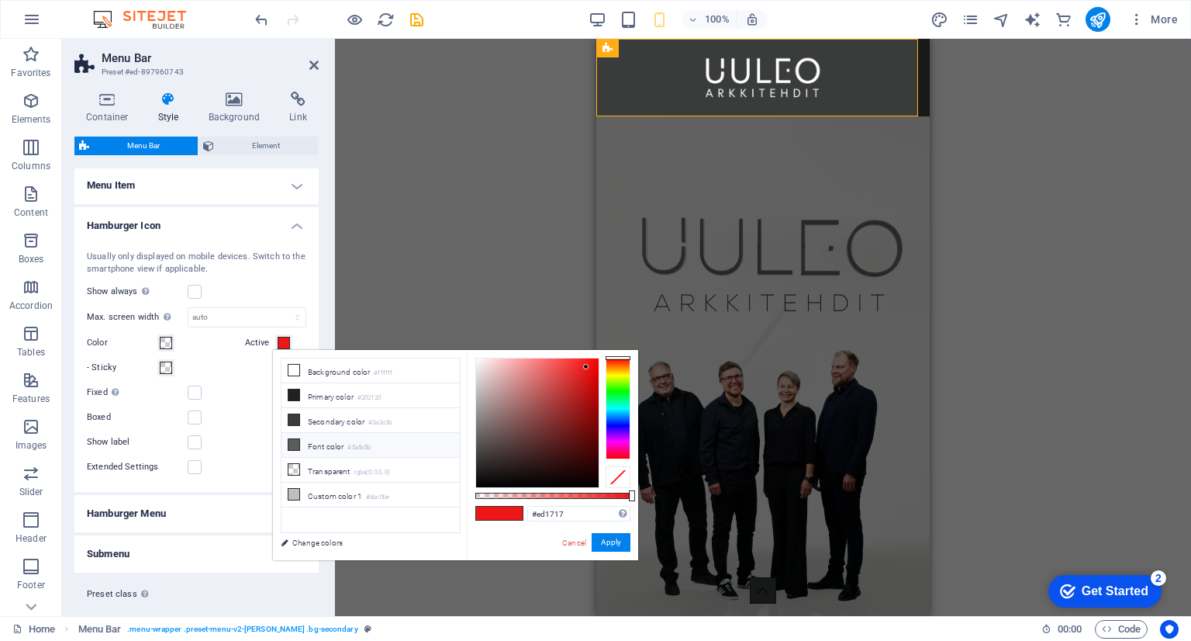
click at [341, 442] on li "Font color #5a5c5b" at bounding box center [371, 445] width 178 height 25
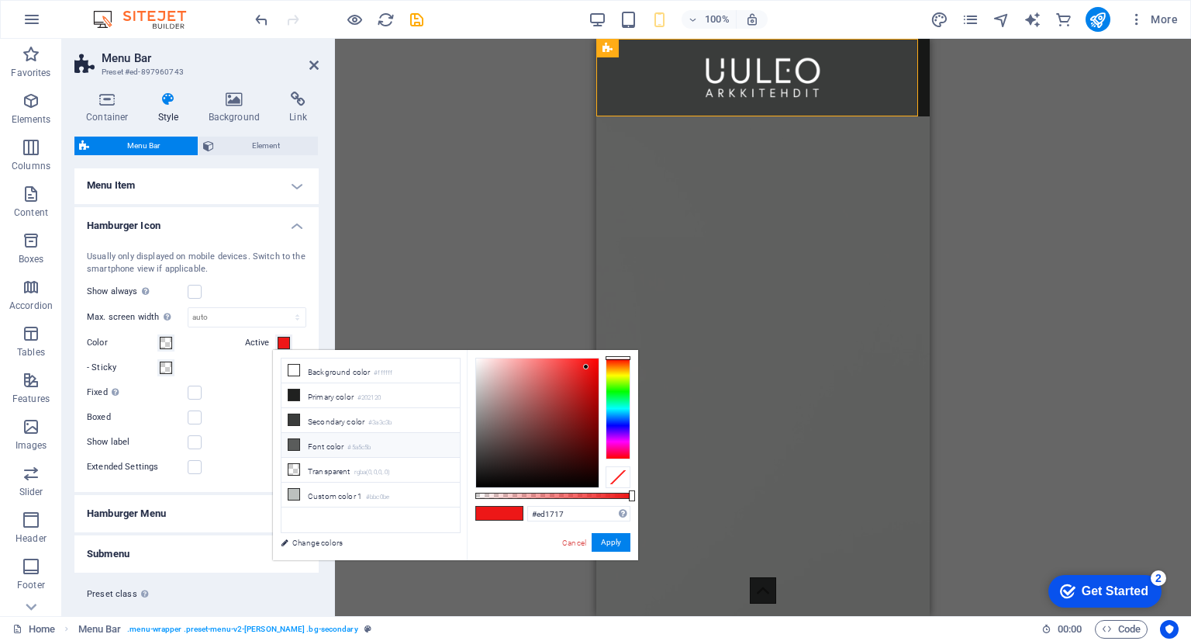
type input "#5a5c5b"
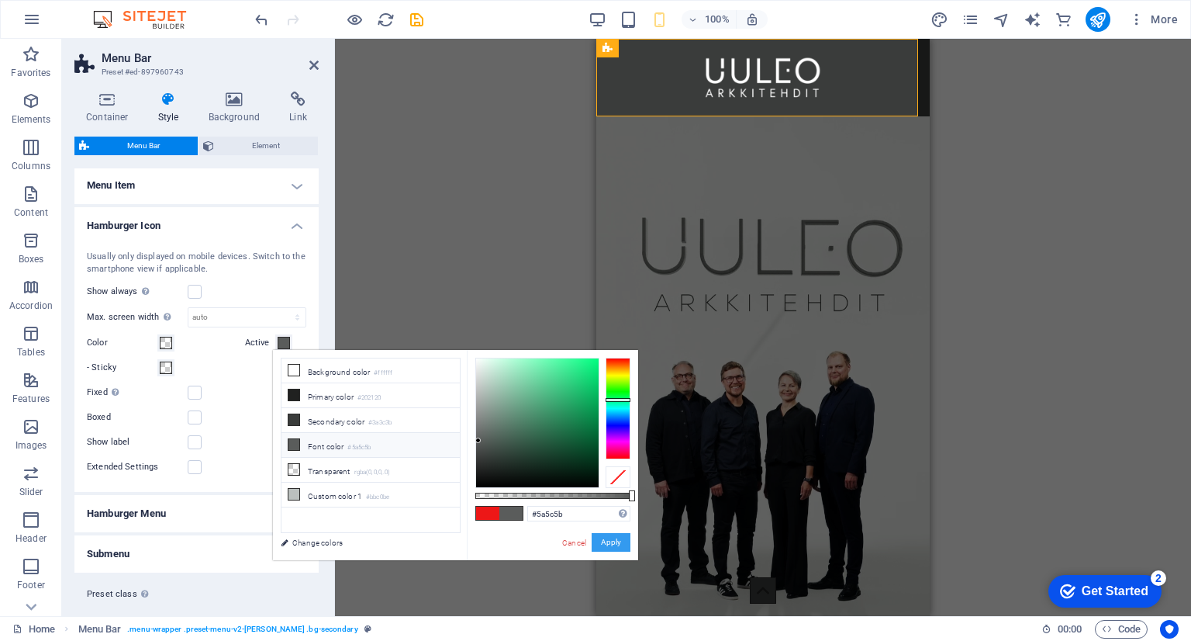
click at [618, 537] on button "Apply" at bounding box center [611, 542] width 39 height 19
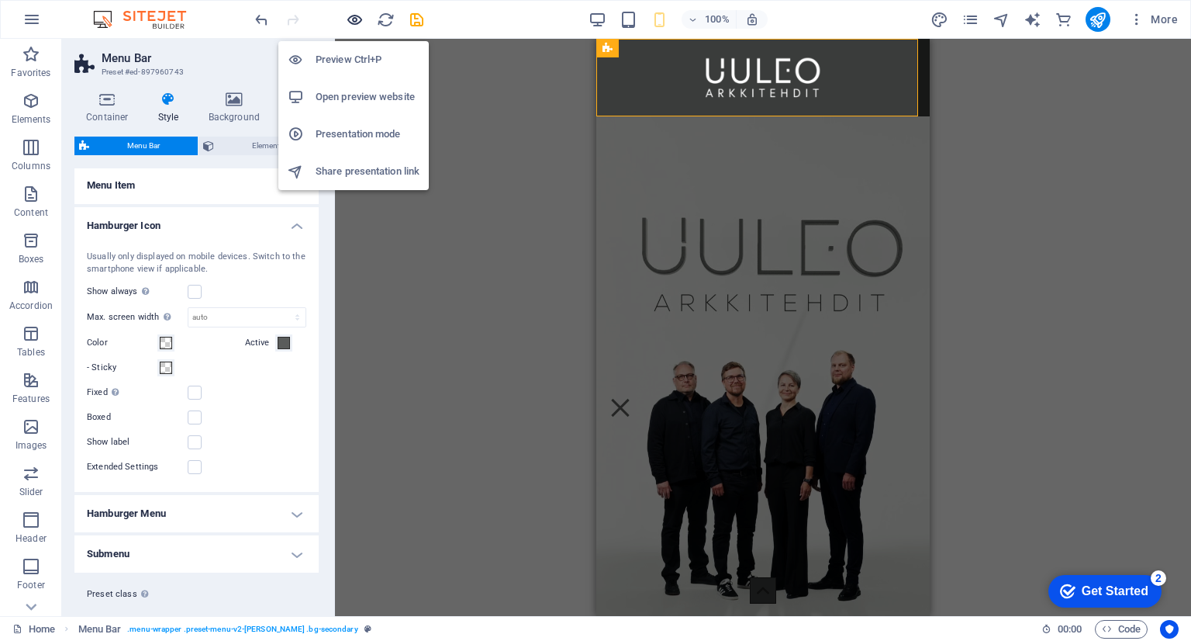
click at [352, 11] on icon "button" at bounding box center [355, 20] width 18 height 18
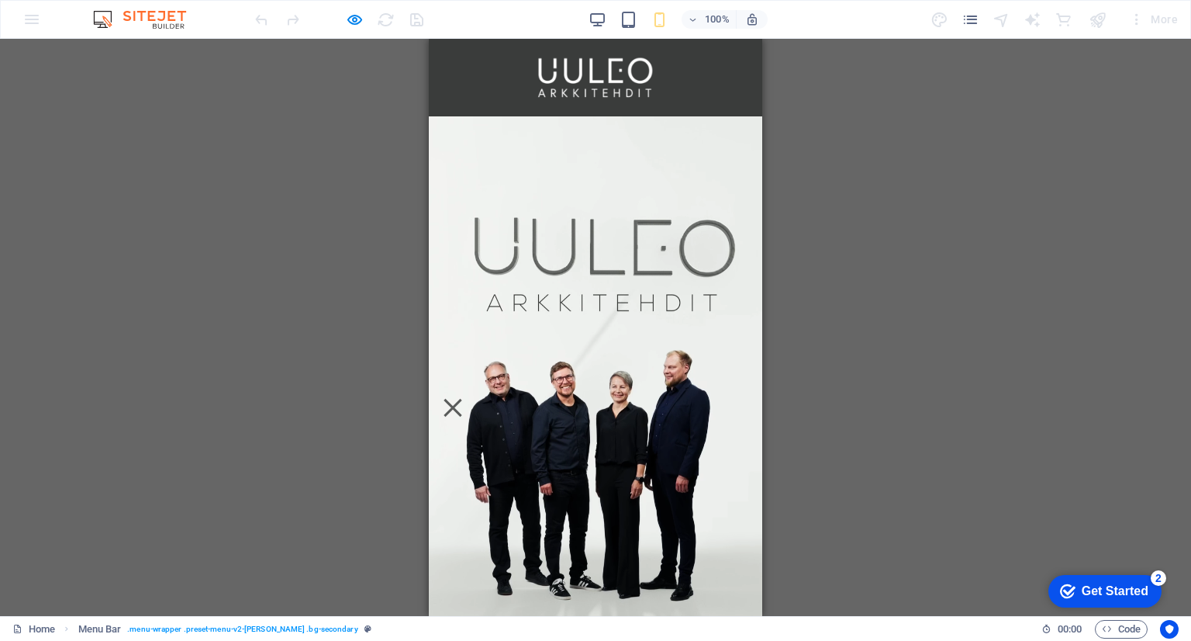
click at [465, 398] on div "Menu" at bounding box center [452, 407] width 23 height 19
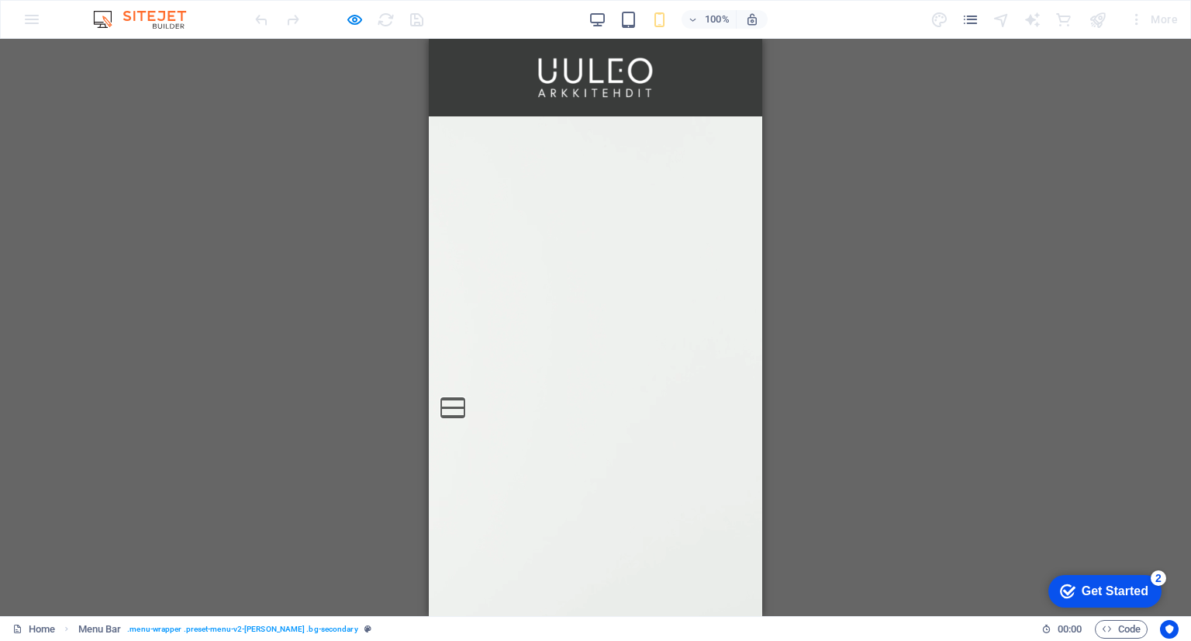
click at [465, 400] on button "Menu" at bounding box center [452, 399] width 23 height 2
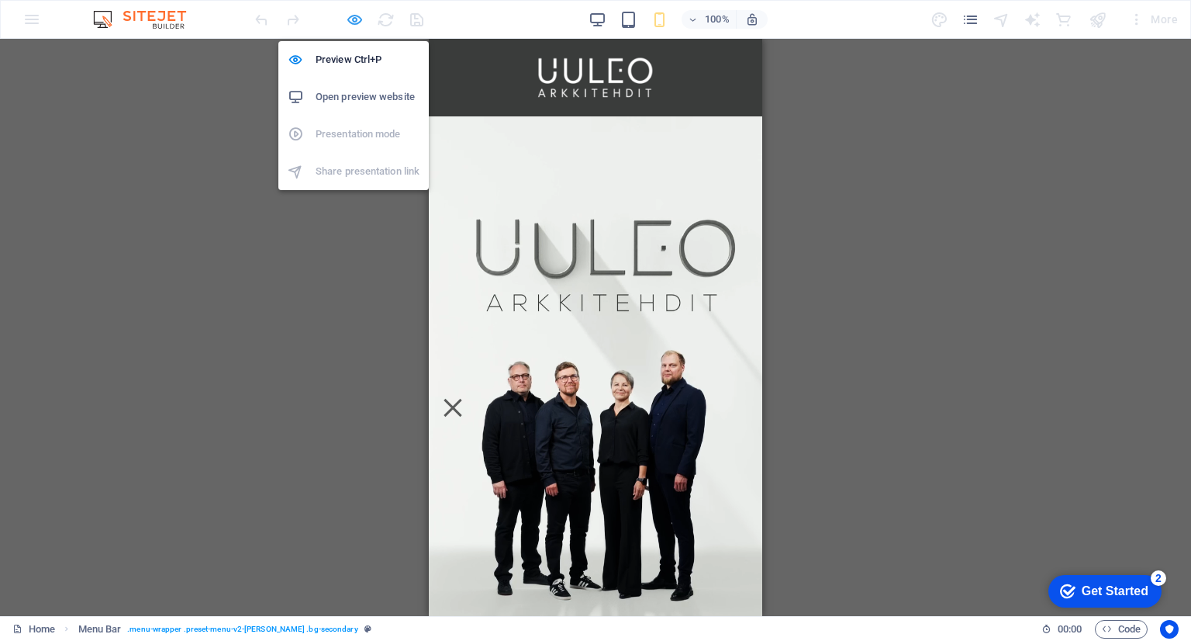
click at [357, 15] on icon "button" at bounding box center [355, 20] width 18 height 18
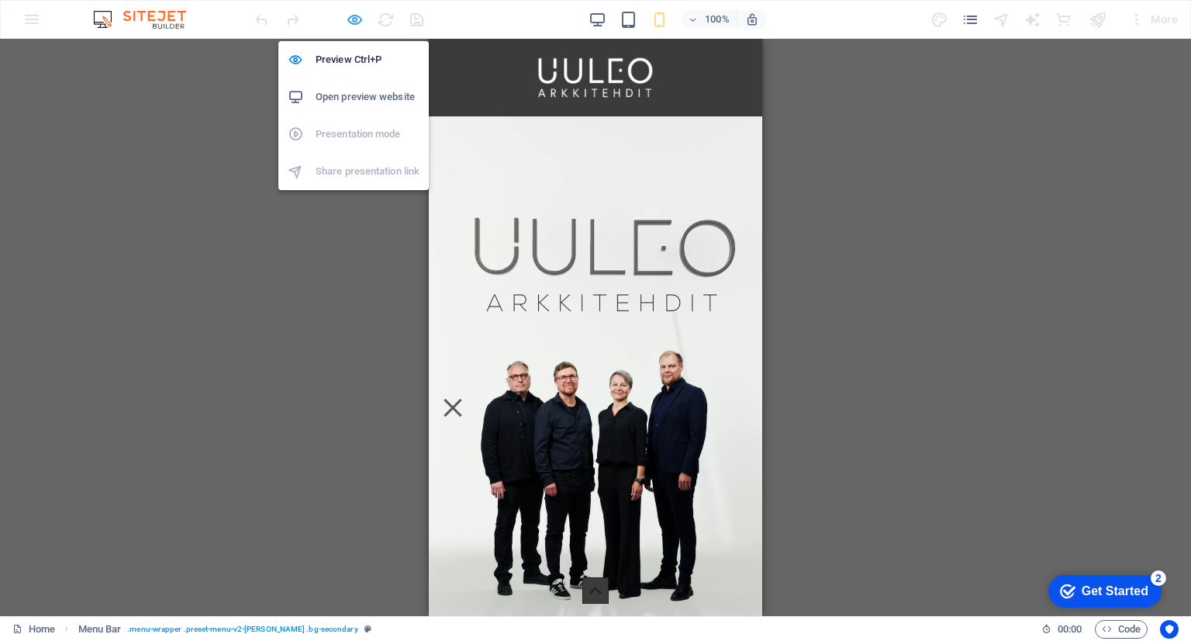
select select "rem"
select select "preset-menu-v2-loki"
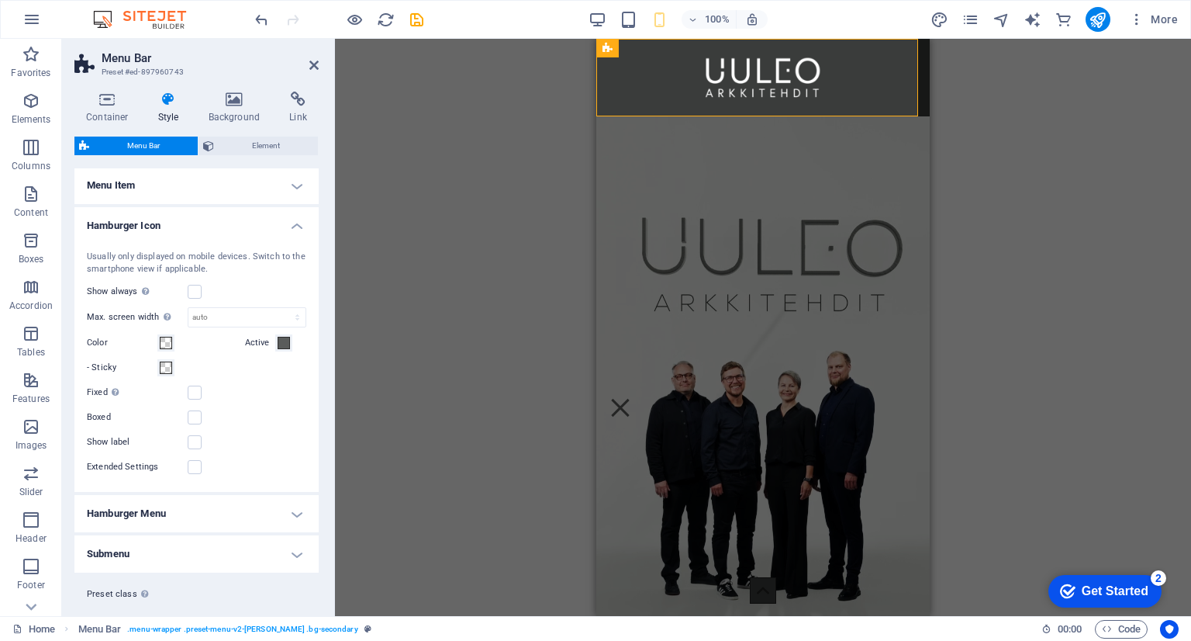
click at [212, 509] on h4 "Hamburger Menu" at bounding box center [196, 513] width 244 height 37
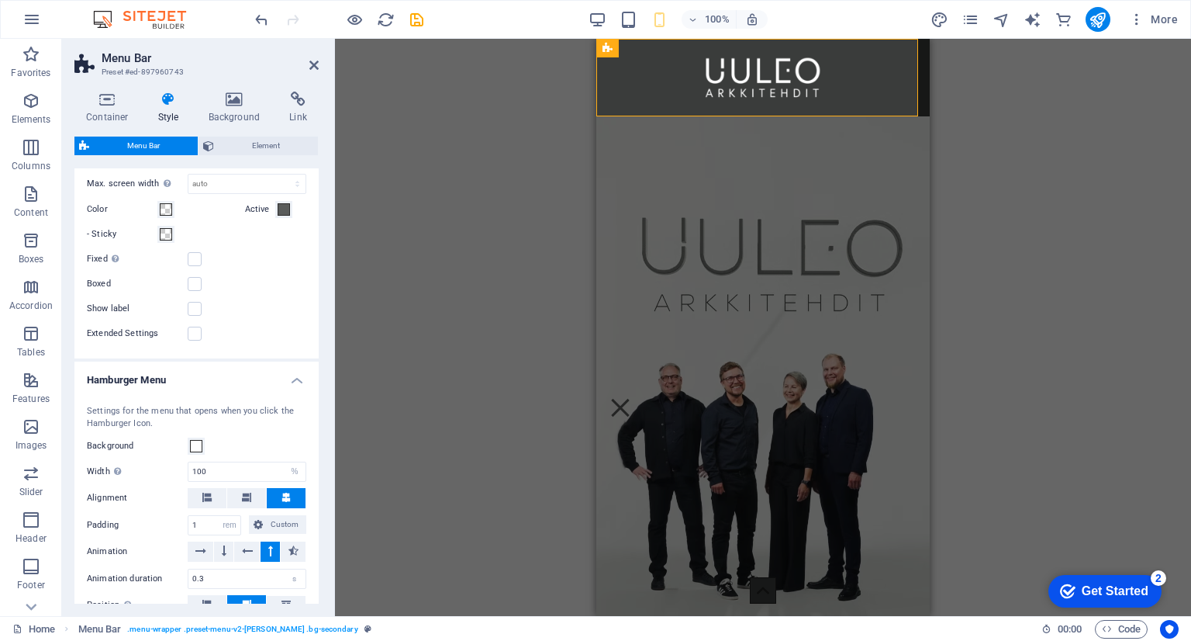
scroll to position [621, 0]
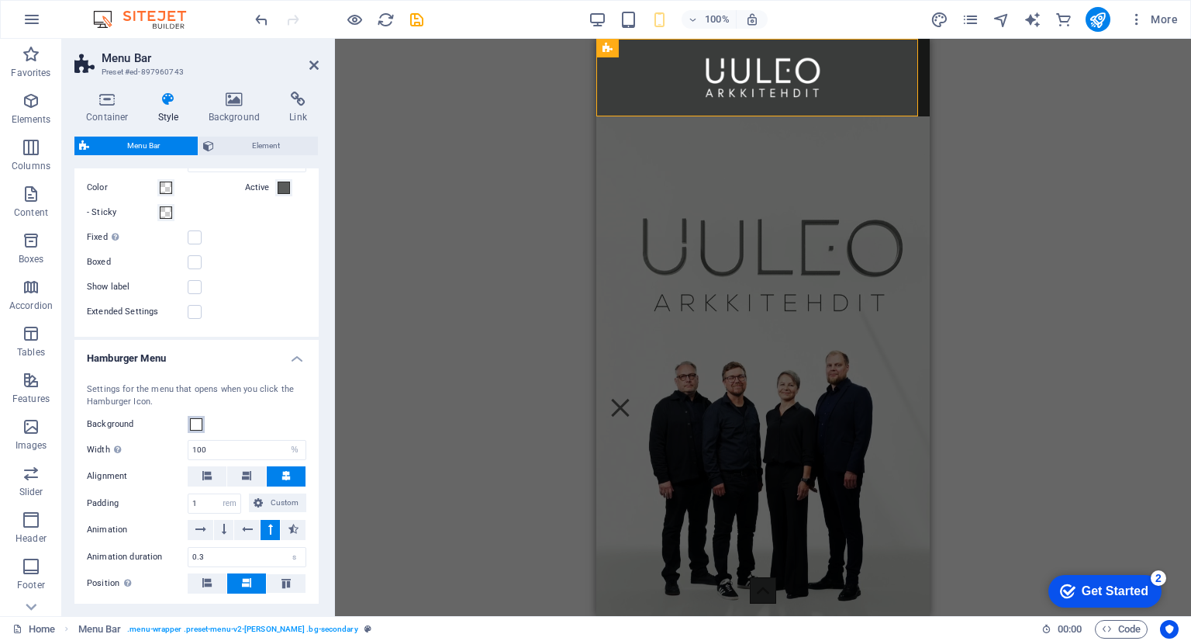
click at [199, 421] on span at bounding box center [196, 424] width 12 height 12
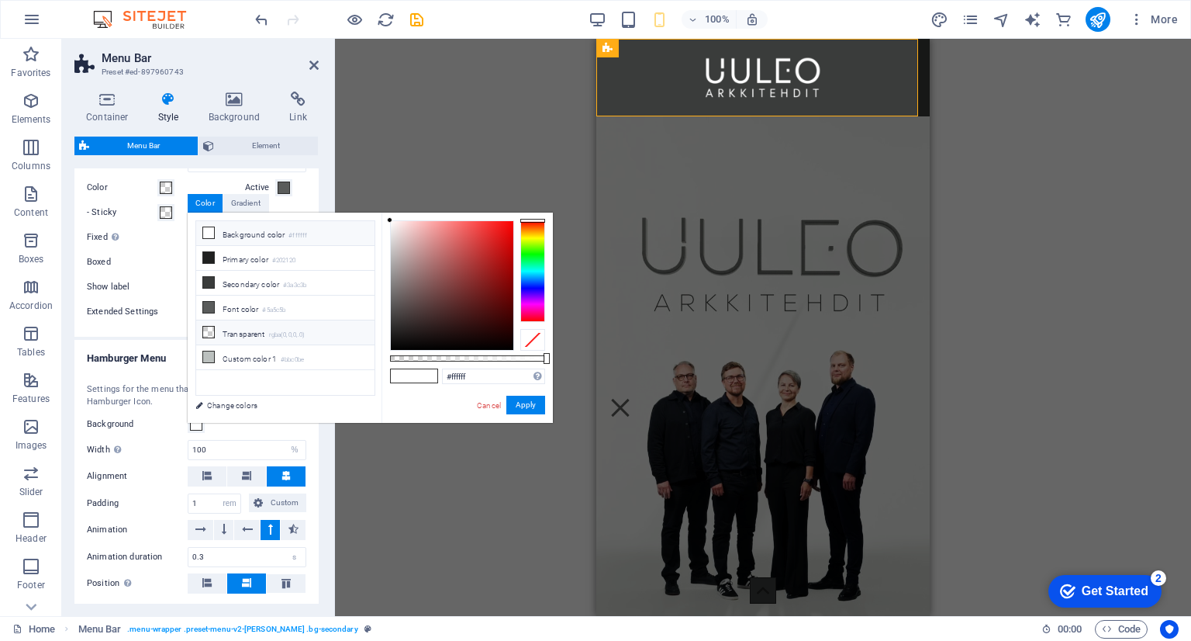
click at [260, 328] on li "Transparent rgba(0,0,0,.0)" at bounding box center [285, 332] width 178 height 25
type input "rgba(0, 0, 0, 0)"
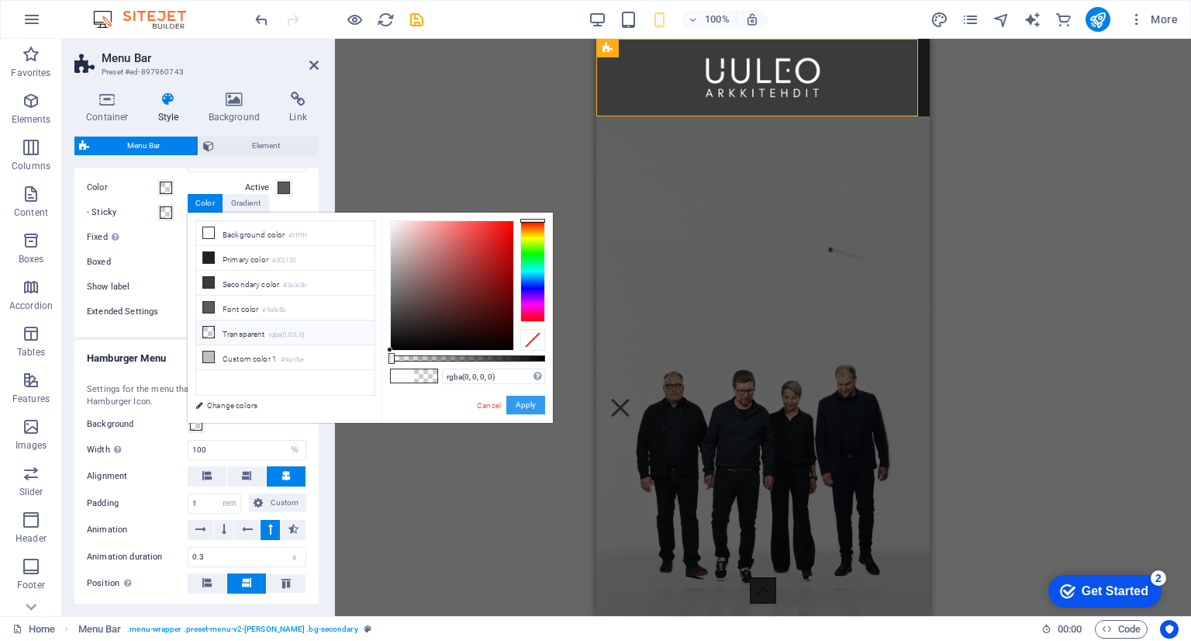
click at [518, 403] on button "Apply" at bounding box center [525, 405] width 39 height 19
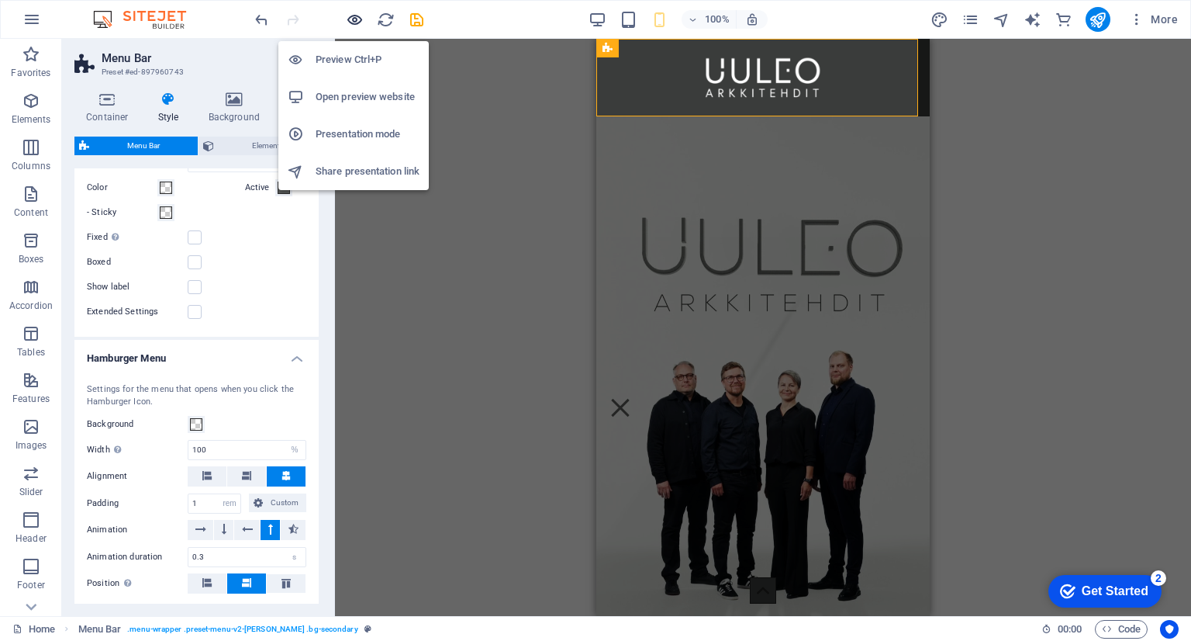
click at [358, 17] on icon "button" at bounding box center [355, 20] width 18 height 18
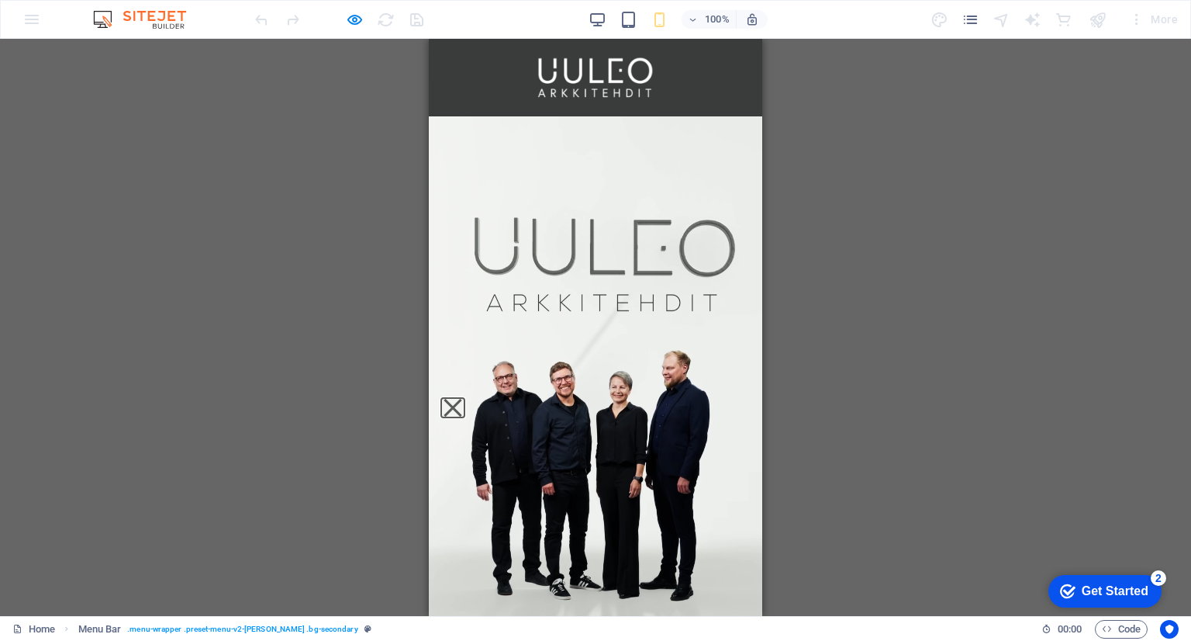
click at [462, 399] on button "Menu" at bounding box center [453, 408] width 18 height 18
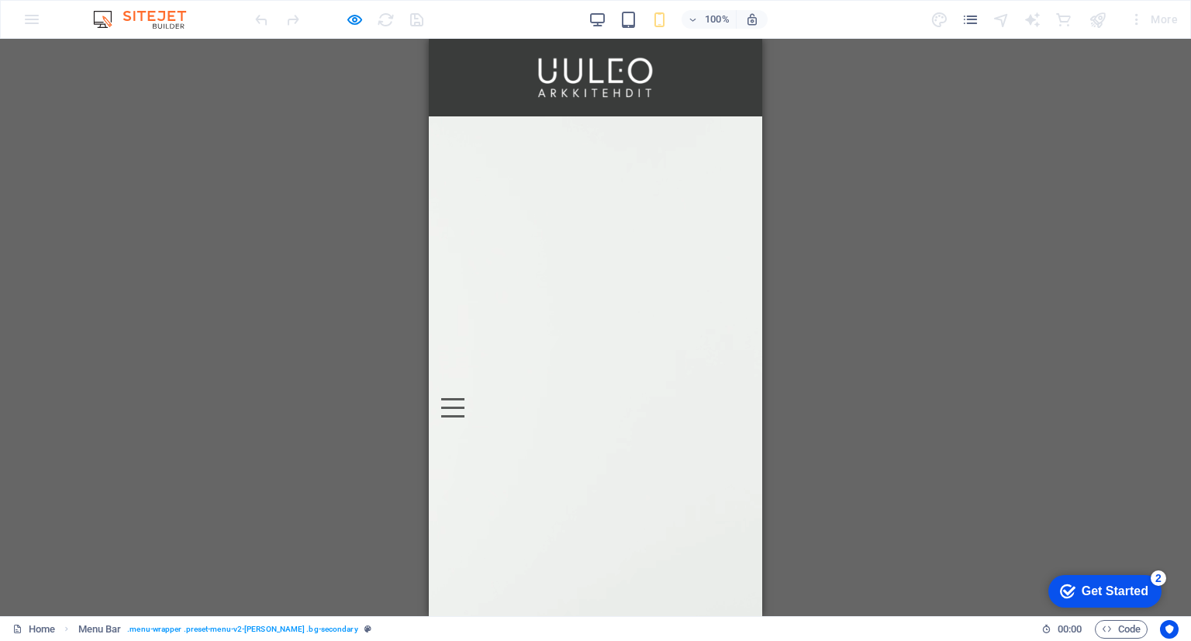
click at [724, 297] on video at bounding box center [596, 378] width 334 height 525
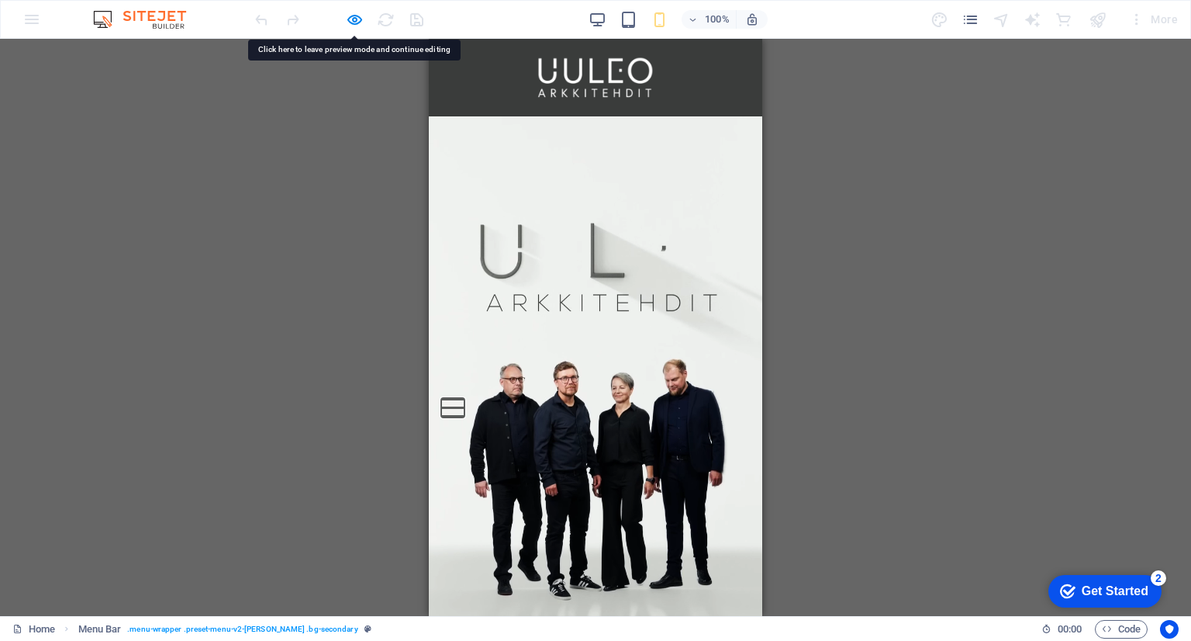
click at [465, 400] on button "Menu" at bounding box center [452, 399] width 23 height 2
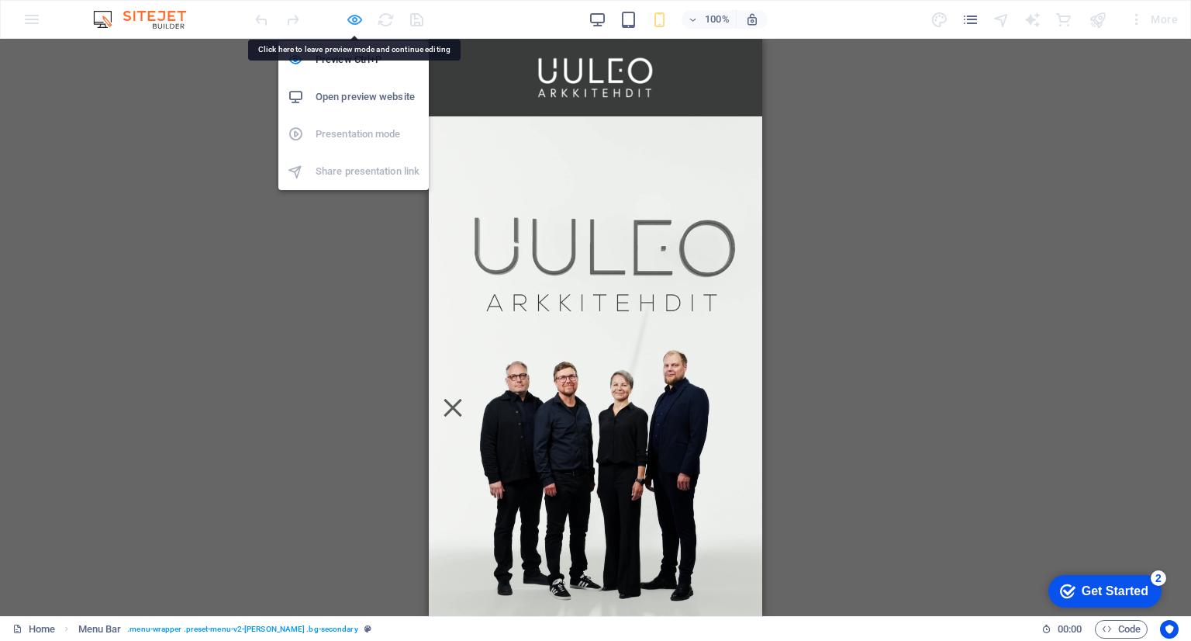
click at [356, 18] on icon "button" at bounding box center [355, 20] width 18 height 18
select select "rem"
select select "%"
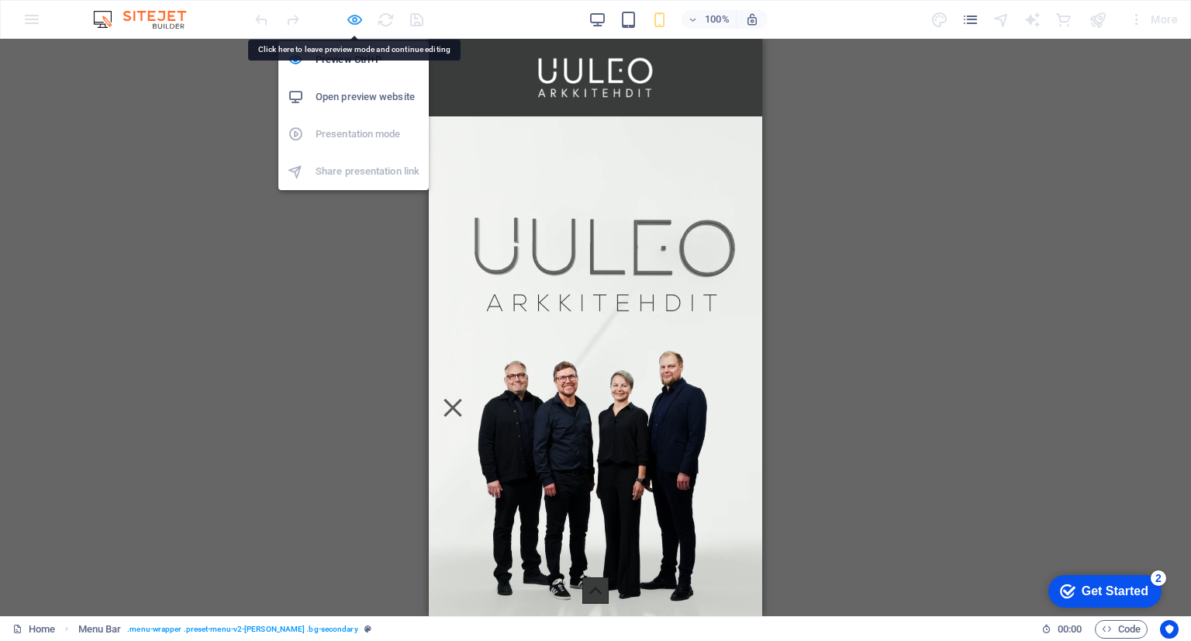
select select "rem"
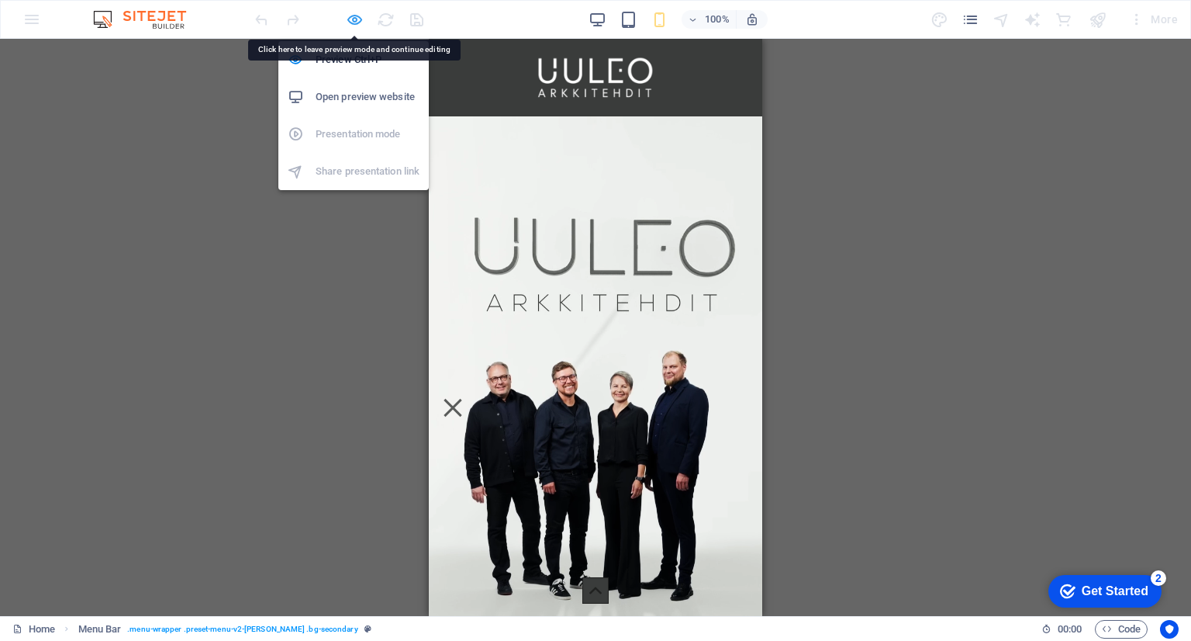
select select "preset-menu-v2-loki"
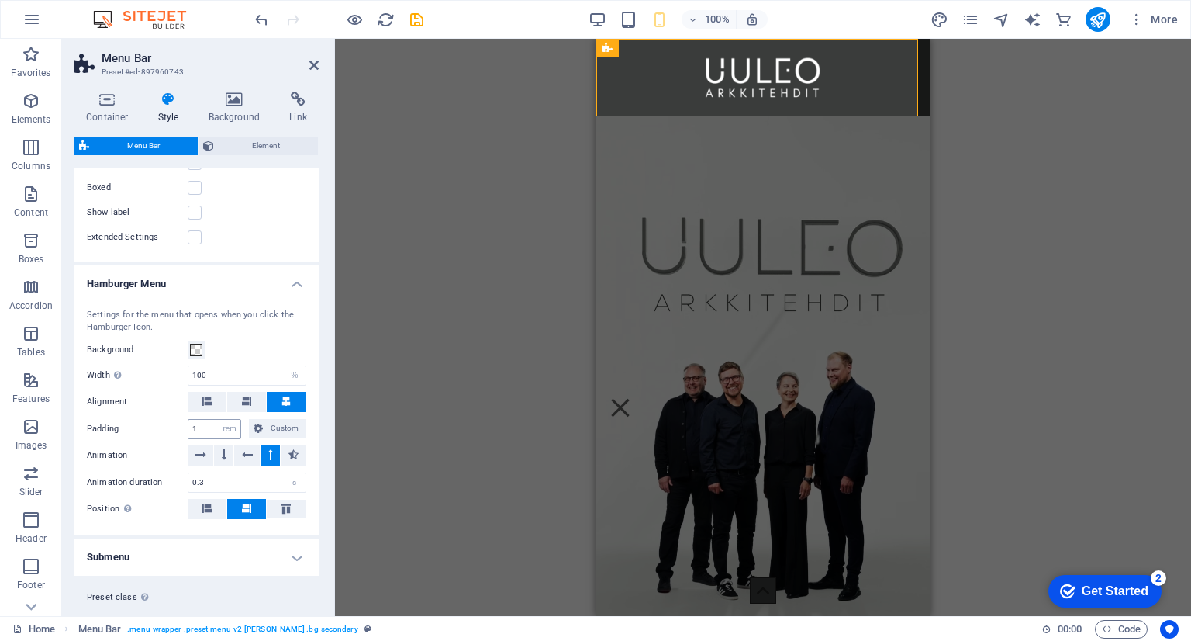
scroll to position [698, 0]
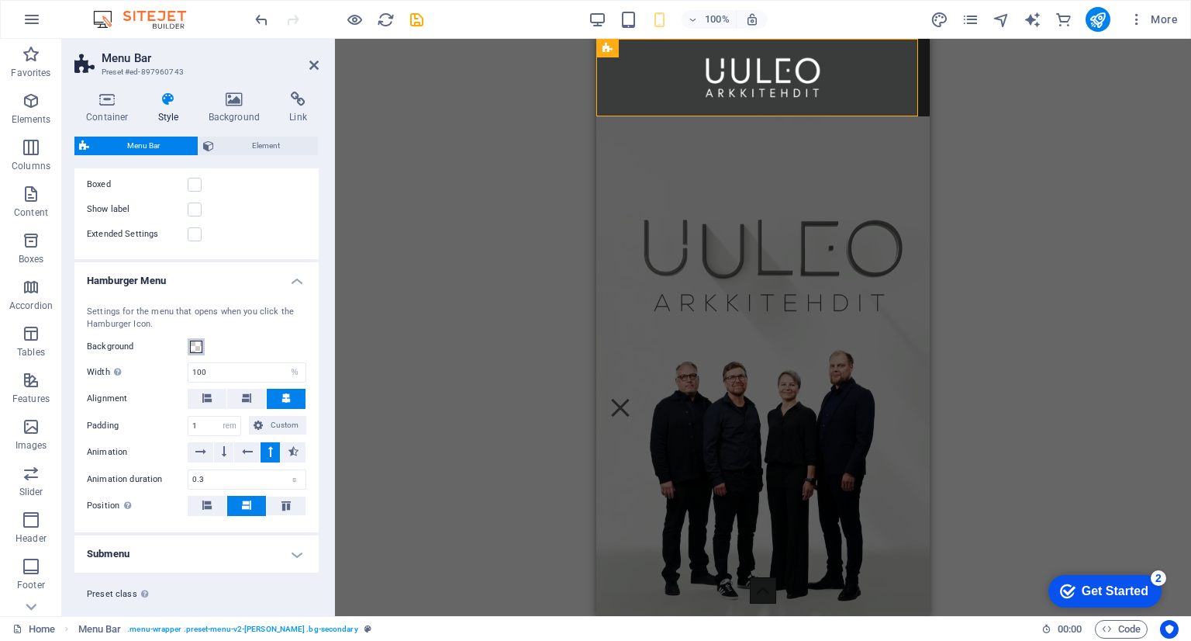
click at [199, 344] on span at bounding box center [196, 347] width 12 height 12
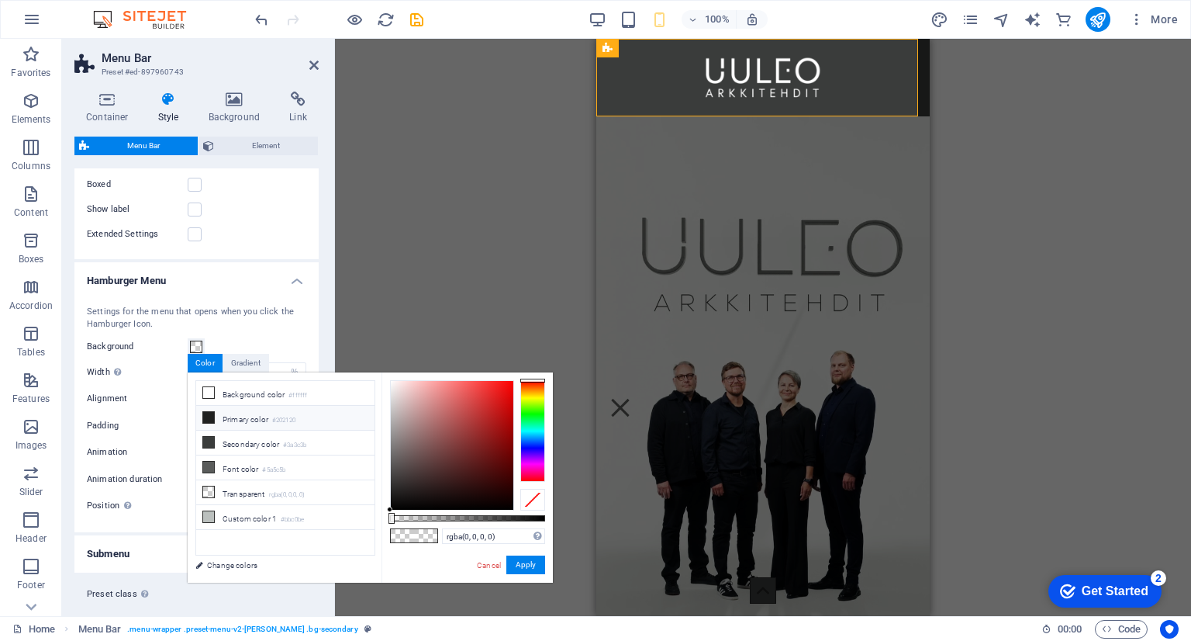
click at [210, 417] on icon at bounding box center [208, 417] width 11 height 11
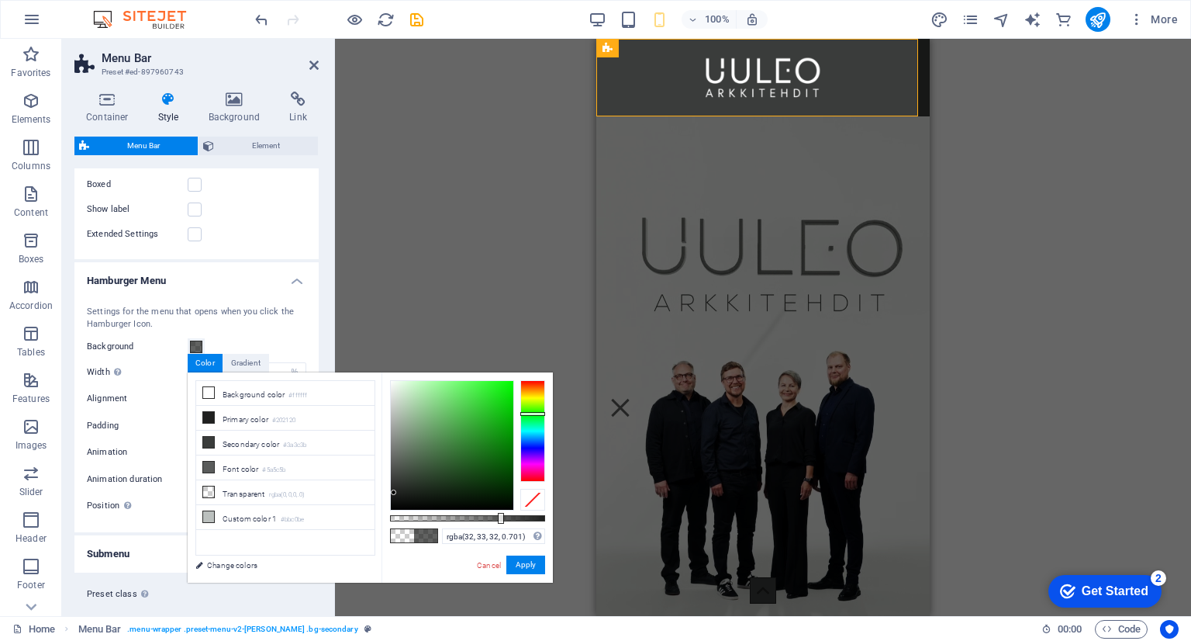
type input "rgba(32, 33, 32, 0.696)"
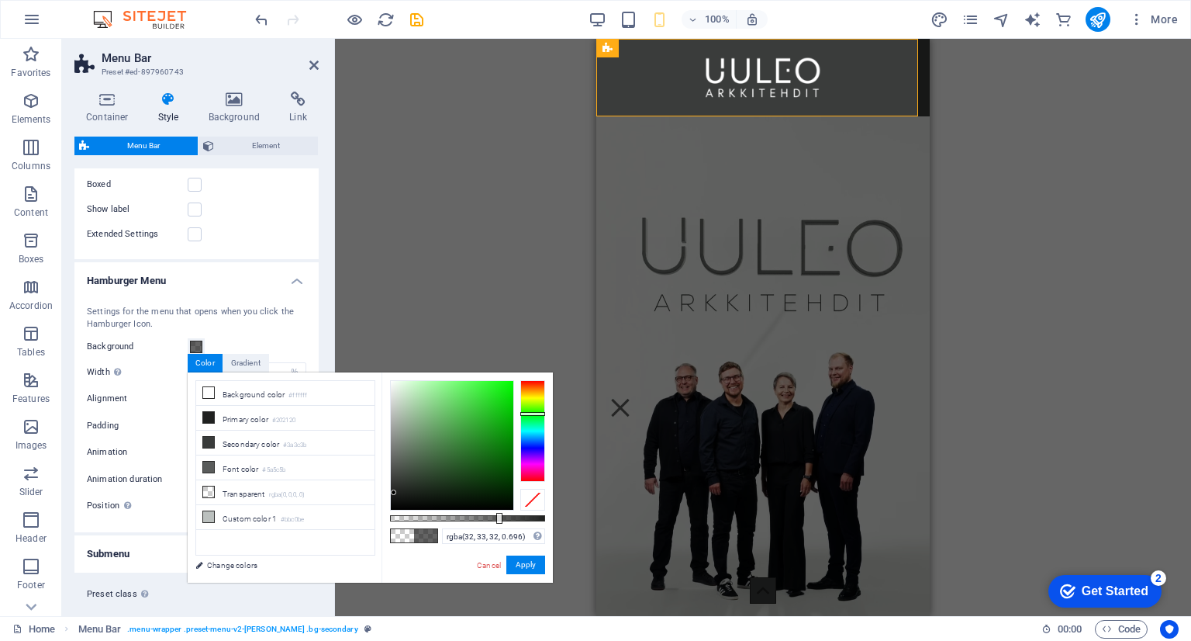
drag, startPoint x: 546, startPoint y: 517, endPoint x: 498, endPoint y: 519, distance: 48.1
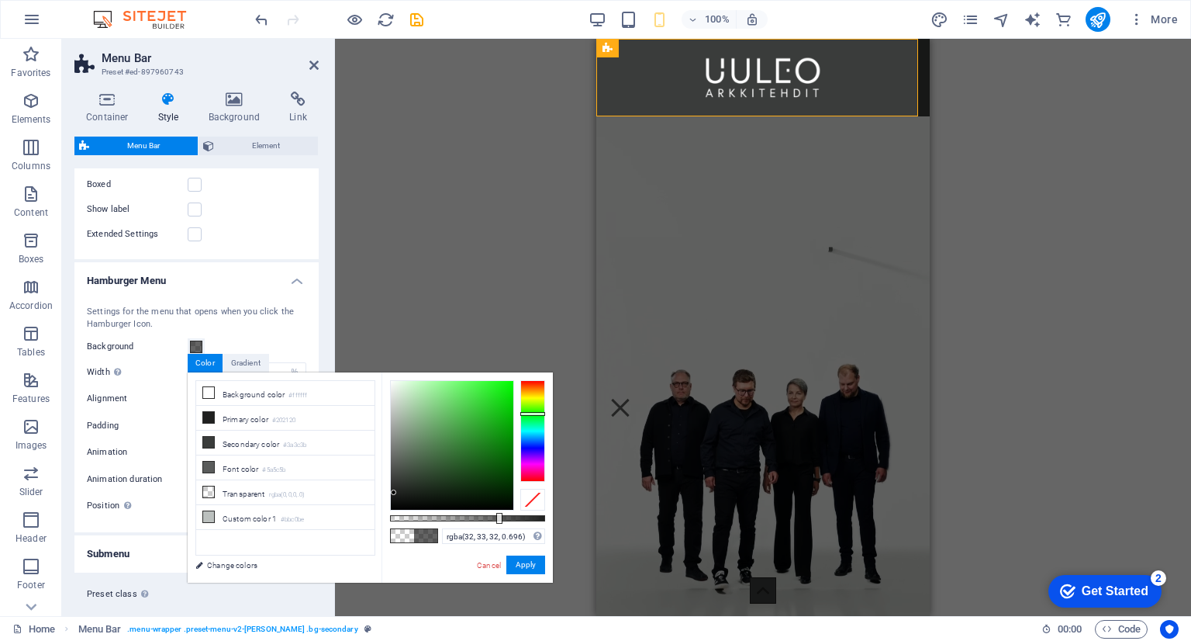
click at [498, 519] on div at bounding box center [499, 518] width 6 height 11
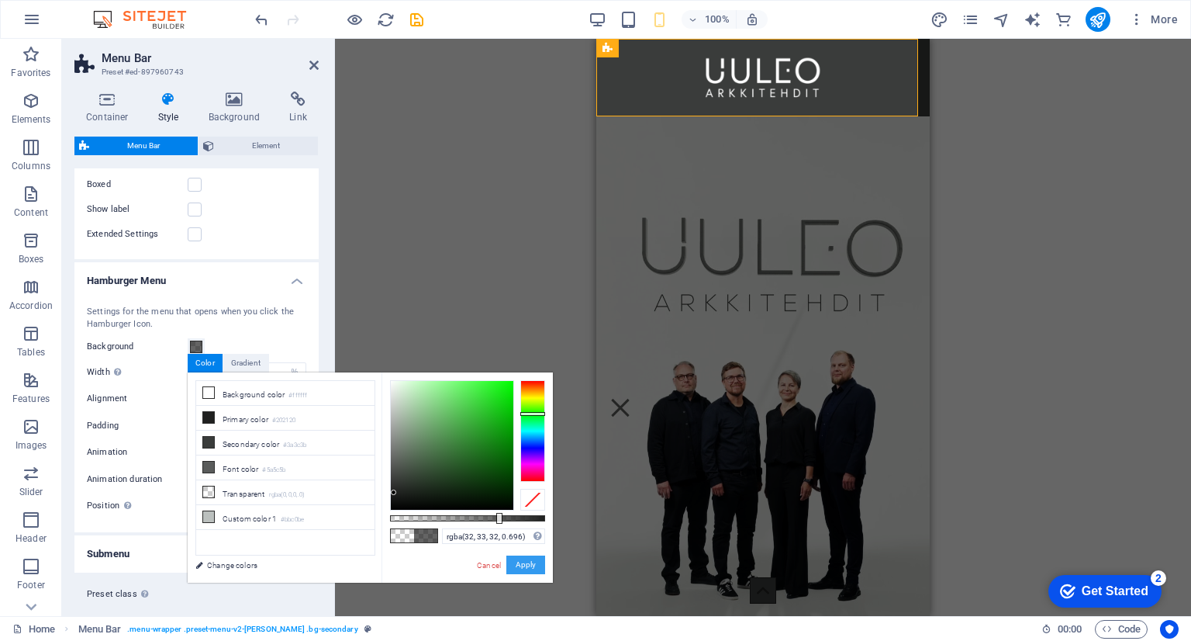
click at [516, 565] on button "Apply" at bounding box center [525, 564] width 39 height 19
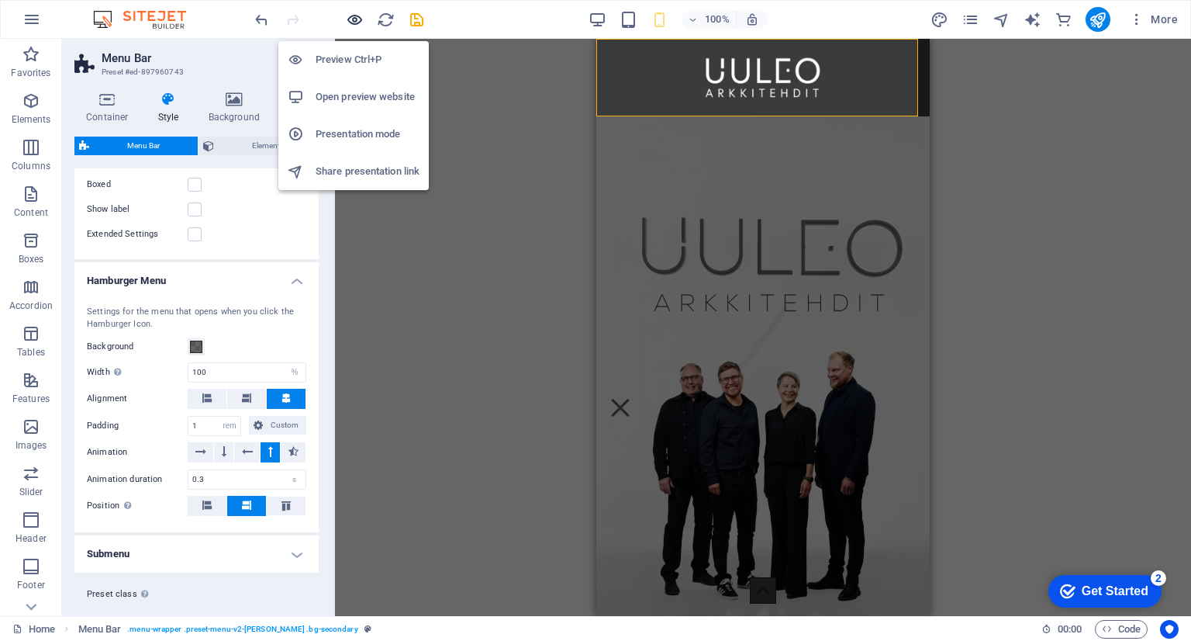
click at [351, 19] on icon "button" at bounding box center [355, 20] width 18 height 18
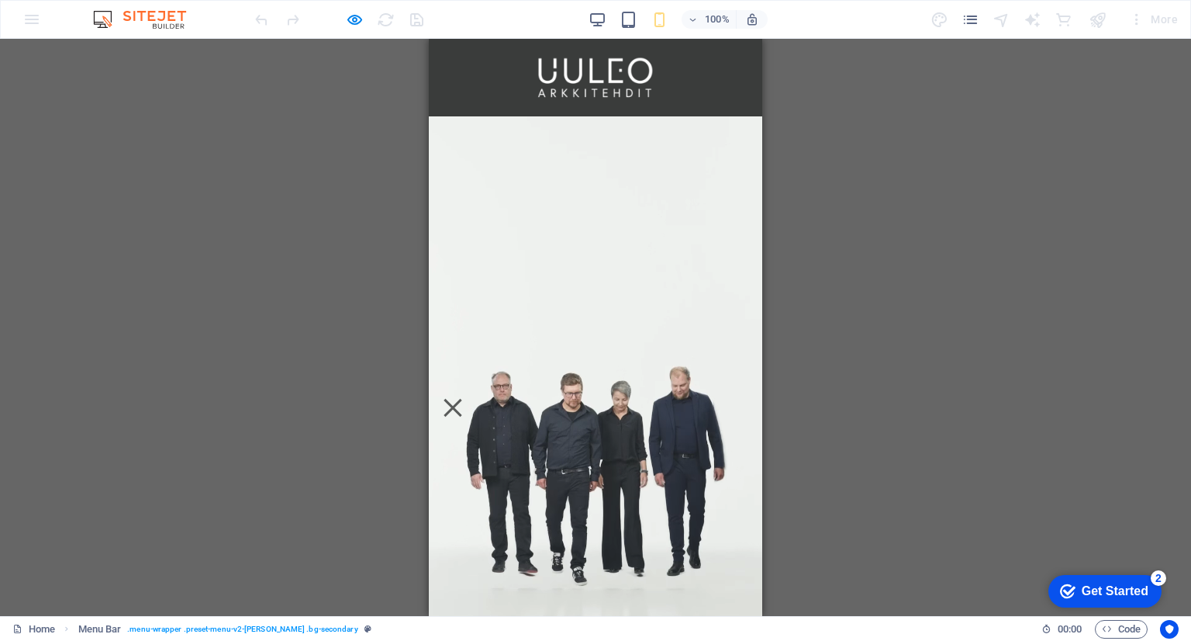
click at [725, 316] on nav "YRITYS PALVELUT YHTEYSTIEDOT" at bounding box center [595, 262] width 309 height 272
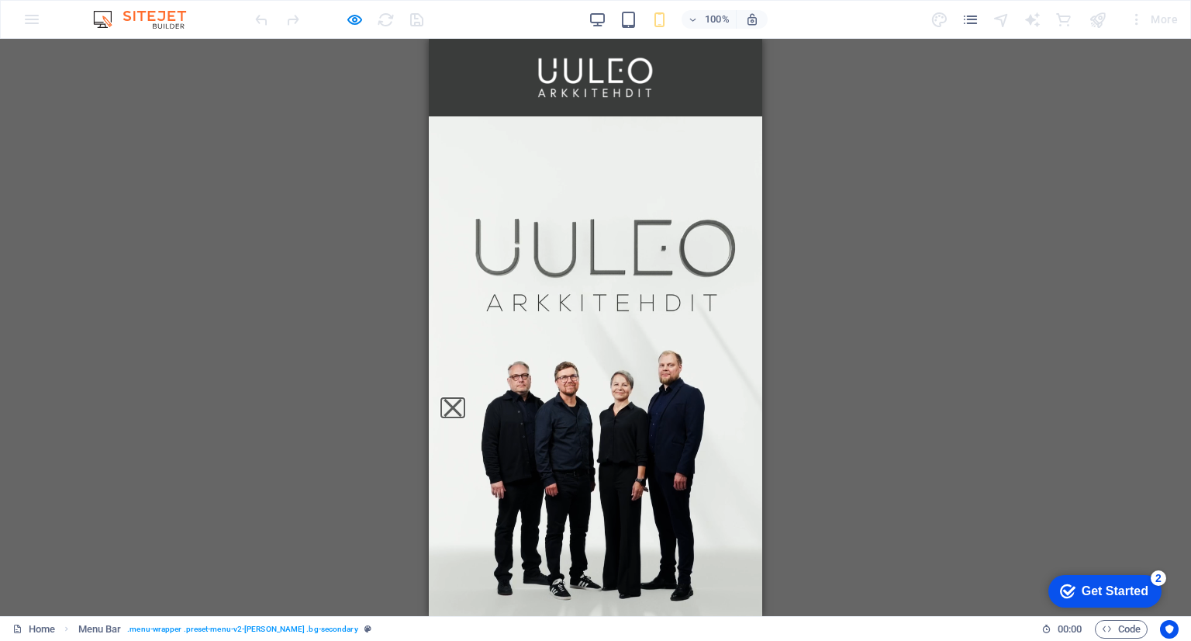
click at [462, 399] on button "Menu" at bounding box center [453, 408] width 18 height 18
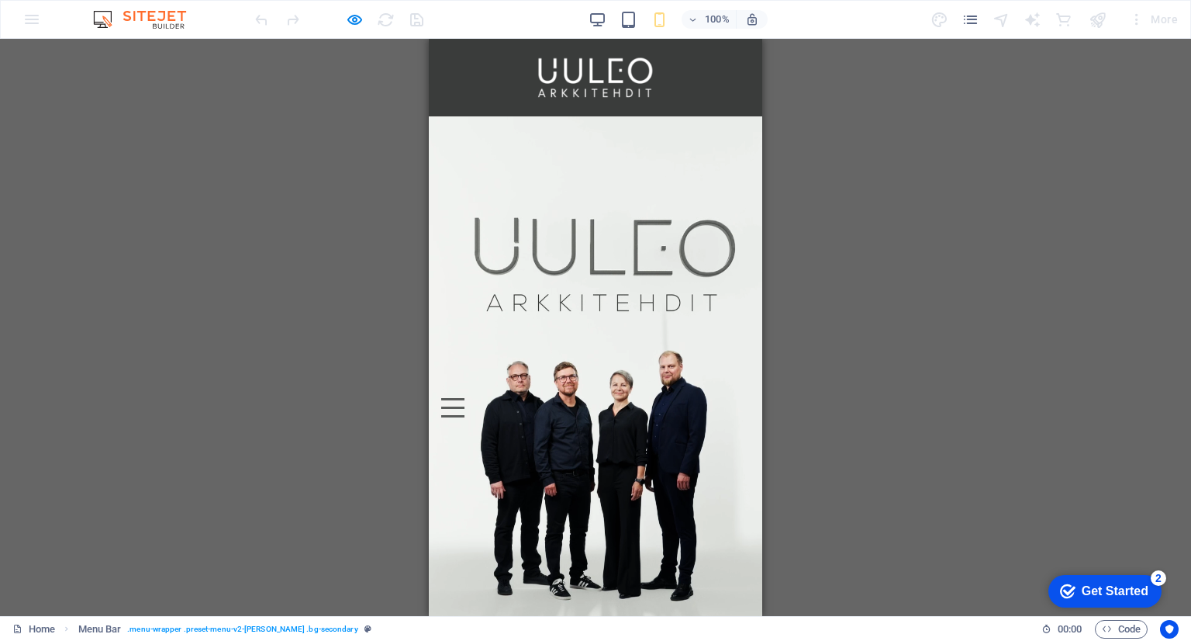
click at [465, 417] on div "Menu" at bounding box center [452, 407] width 23 height 19
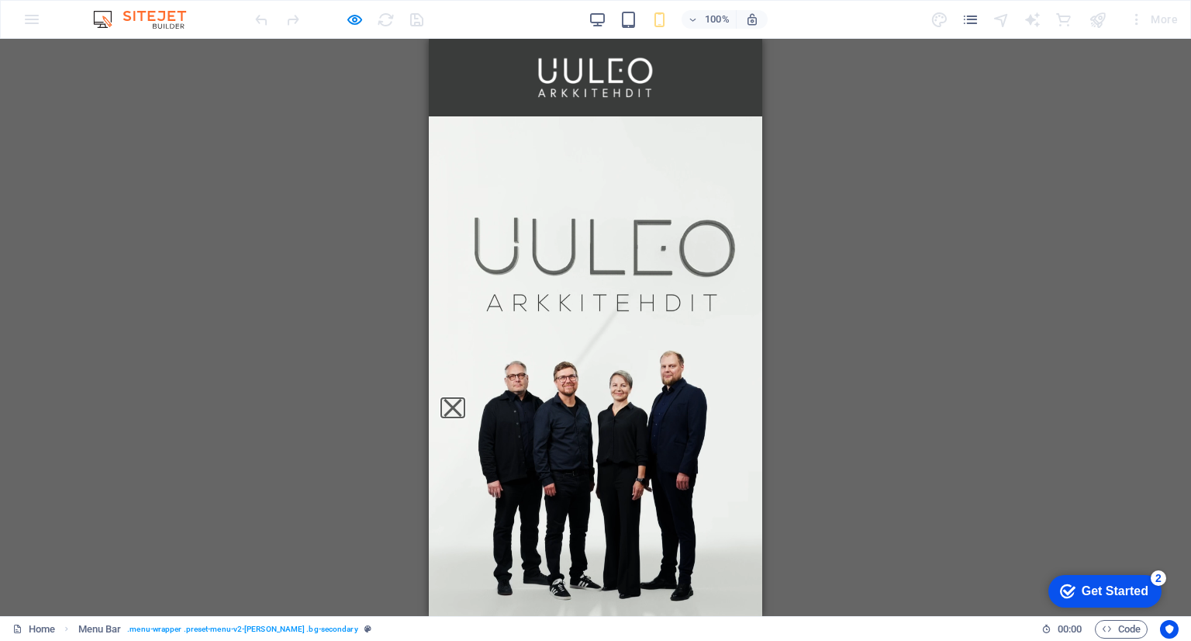
click at [462, 399] on button "Menu" at bounding box center [453, 408] width 18 height 18
click at [465, 417] on div "Menu" at bounding box center [452, 407] width 23 height 19
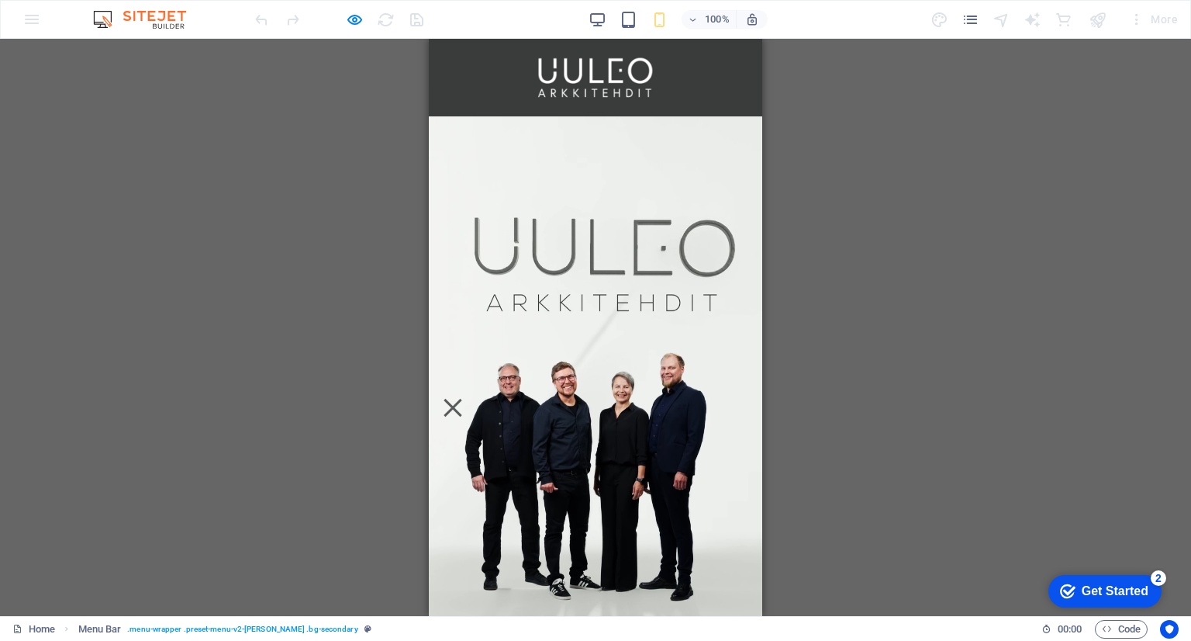
click at [725, 280] on nav "YRITYS PALVELUT YHTEYSTIEDOT" at bounding box center [595, 262] width 309 height 272
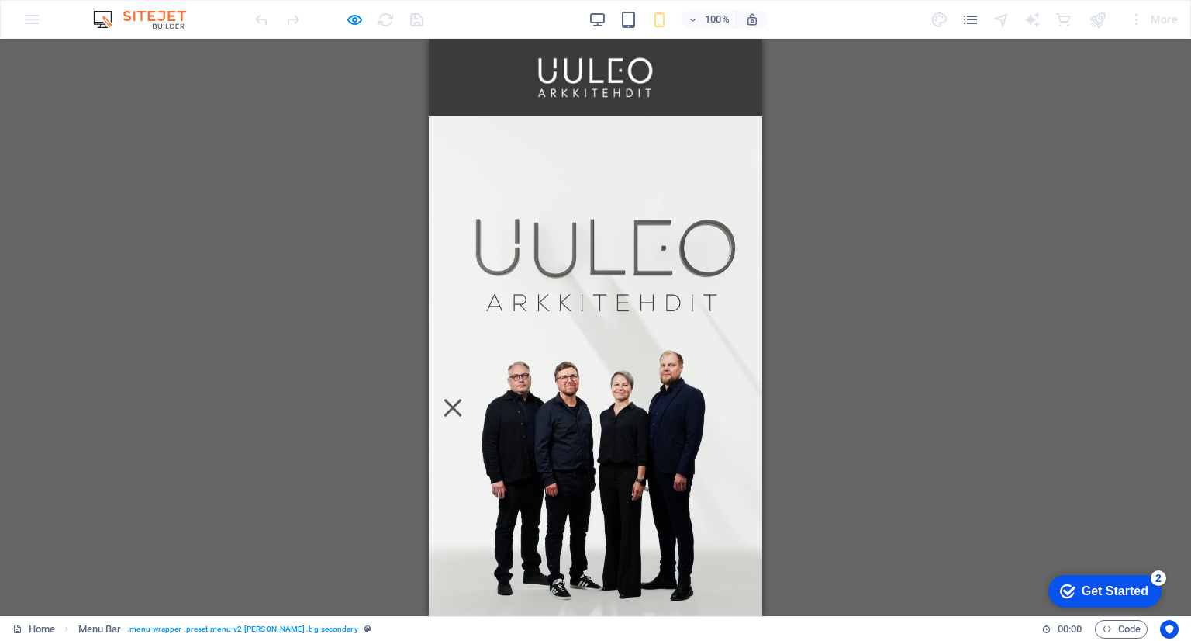
click at [596, 167] on link at bounding box center [595, 154] width 25 height 25
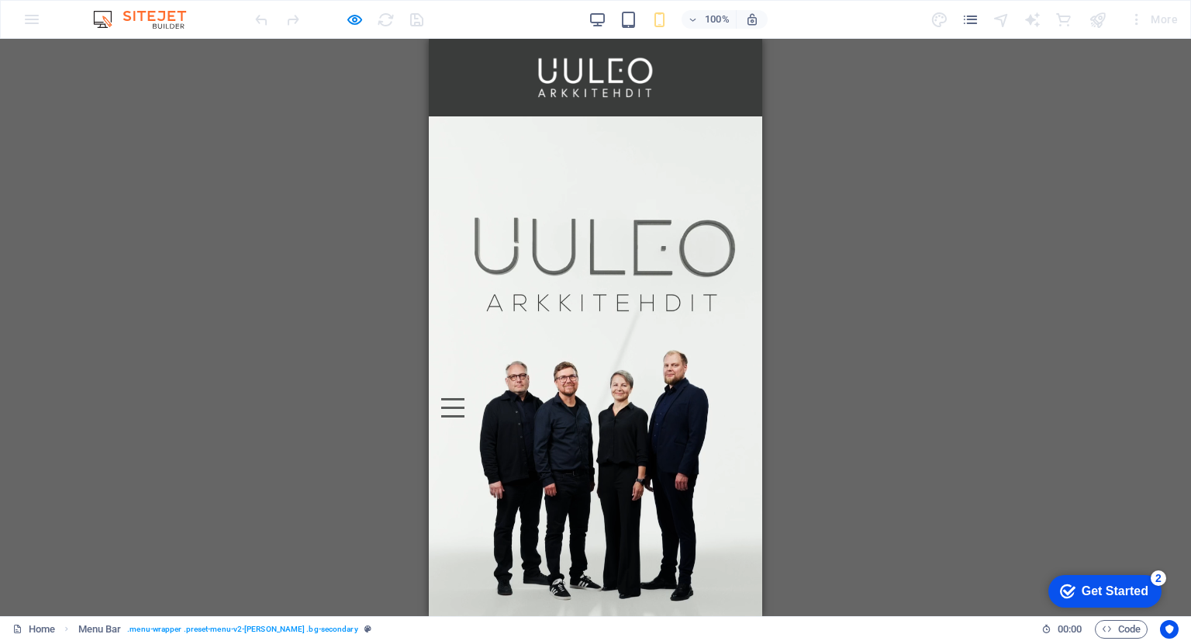
scroll to position [78, 0]
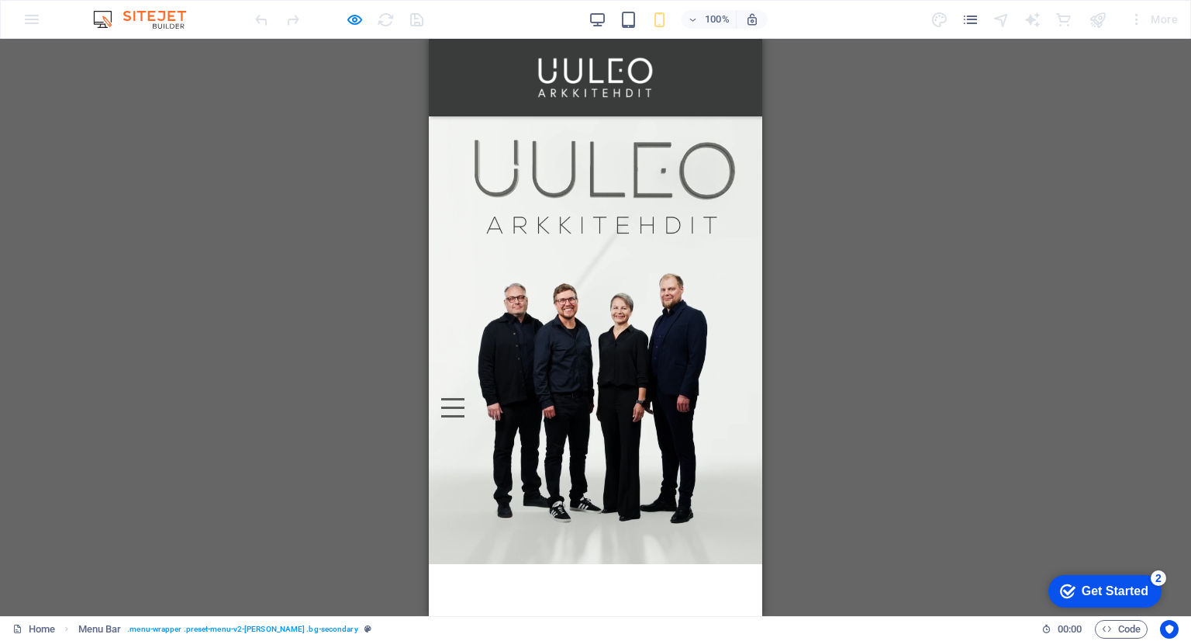
click at [465, 417] on div "Menu" at bounding box center [452, 407] width 23 height 19
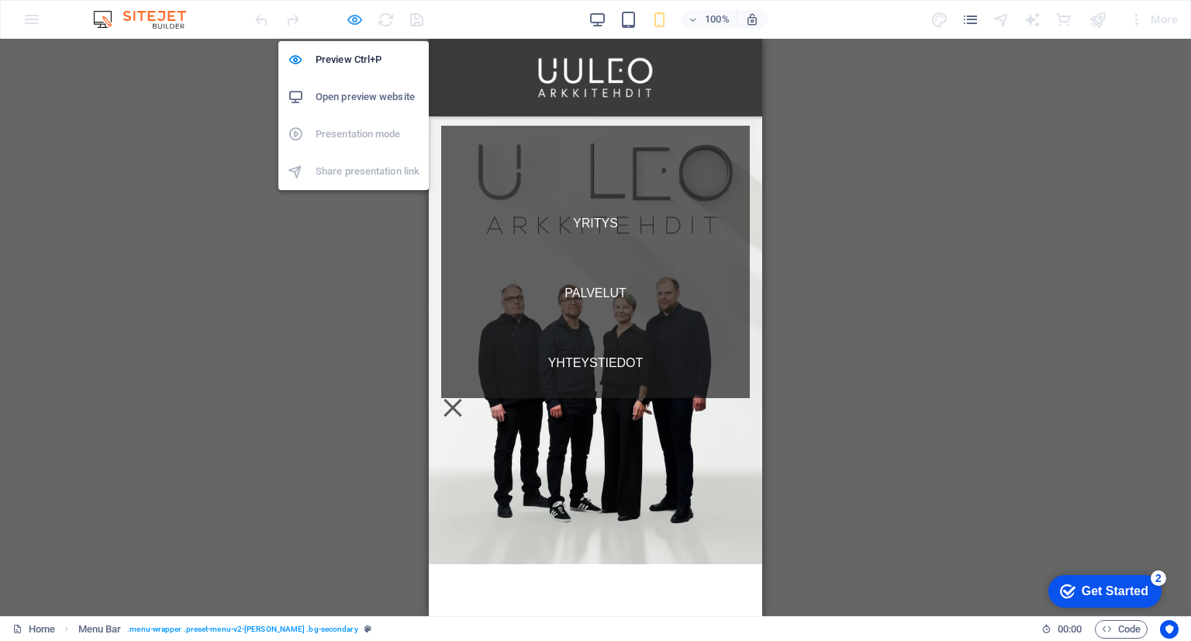
click at [354, 16] on icon "button" at bounding box center [355, 20] width 18 height 18
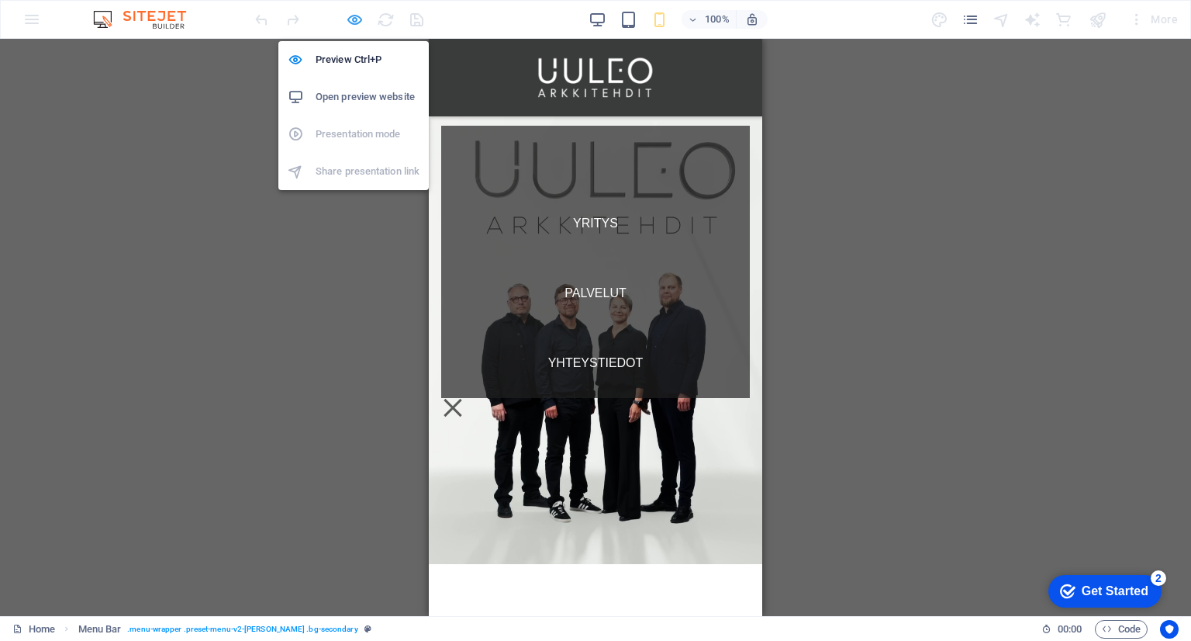
select select "rem"
select select "%"
select select "rem"
select select "preset-menu-v2-loki"
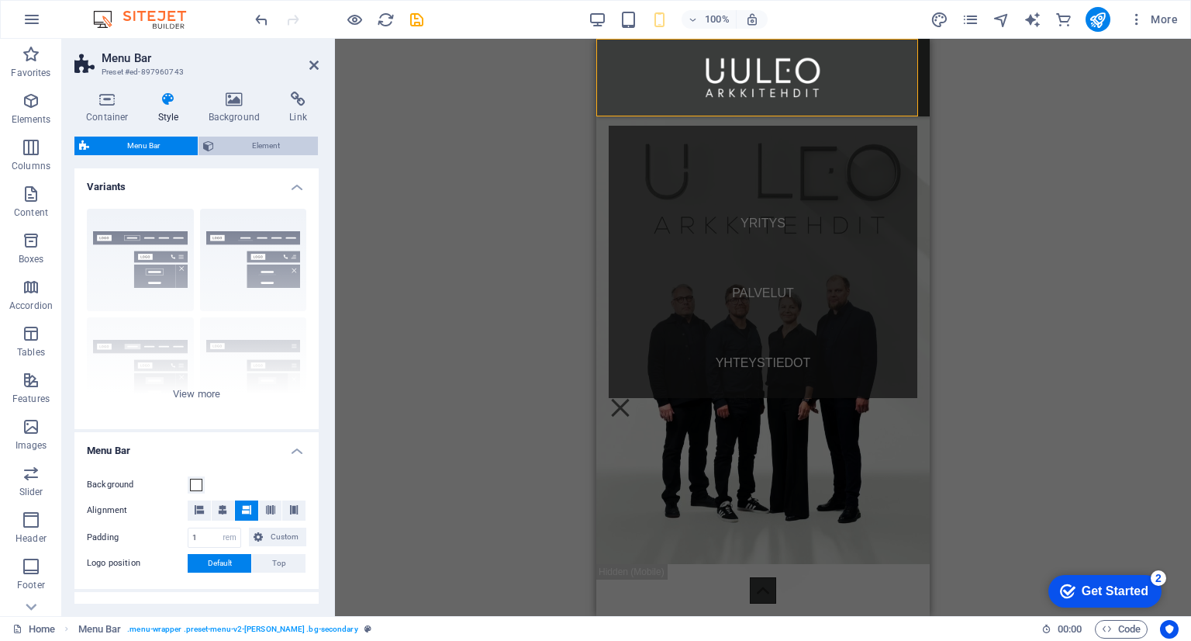
click at [277, 145] on span "Element" at bounding box center [266, 146] width 95 height 19
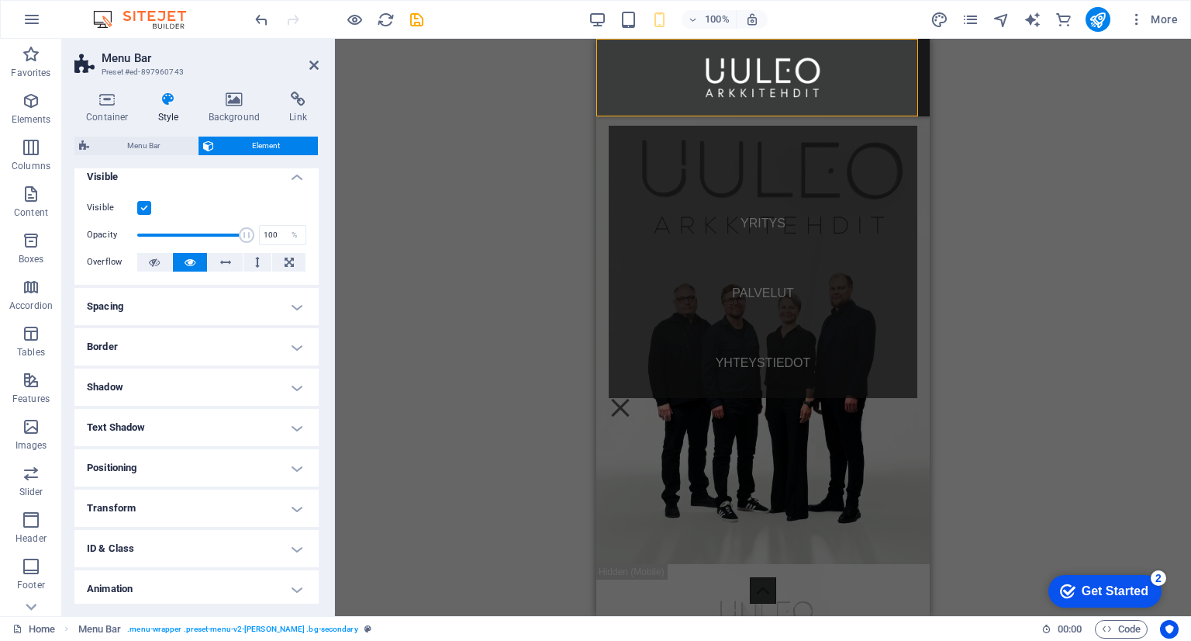
scroll to position [0, 0]
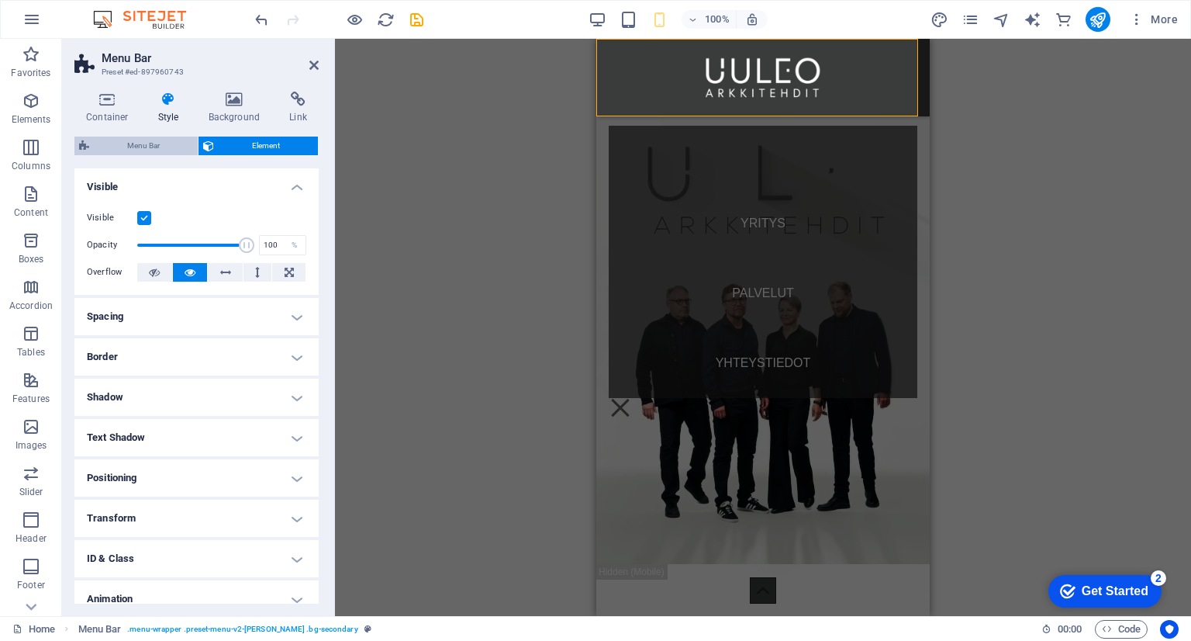
click at [161, 150] on span "Menu Bar" at bounding box center [143, 146] width 99 height 19
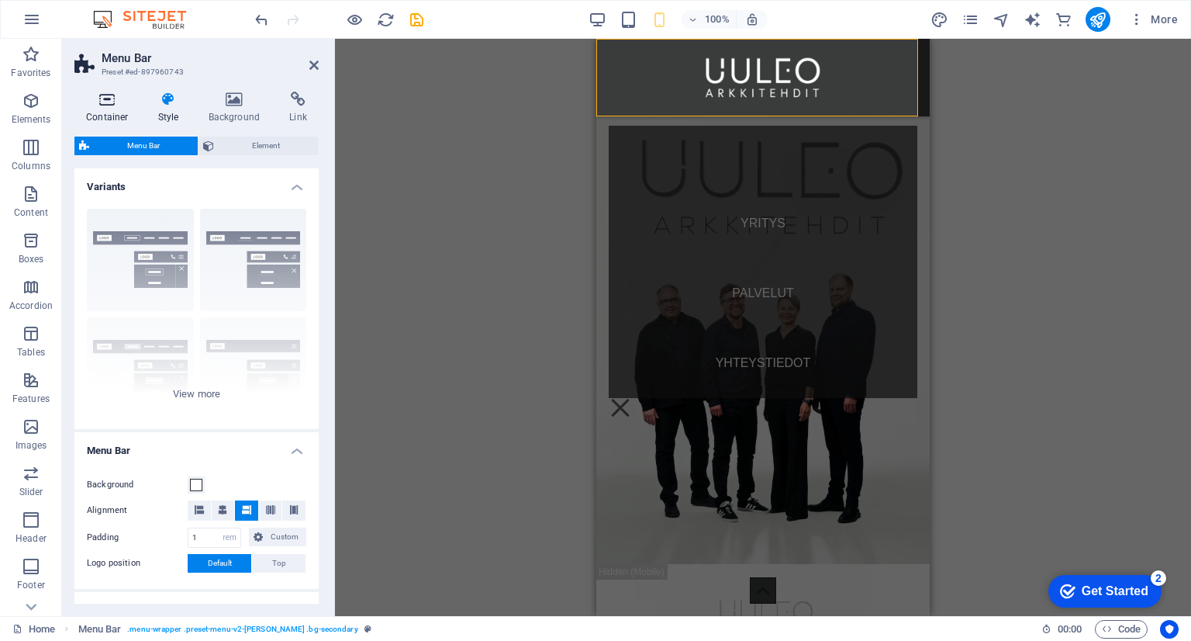
click at [115, 99] on icon at bounding box center [107, 100] width 66 height 16
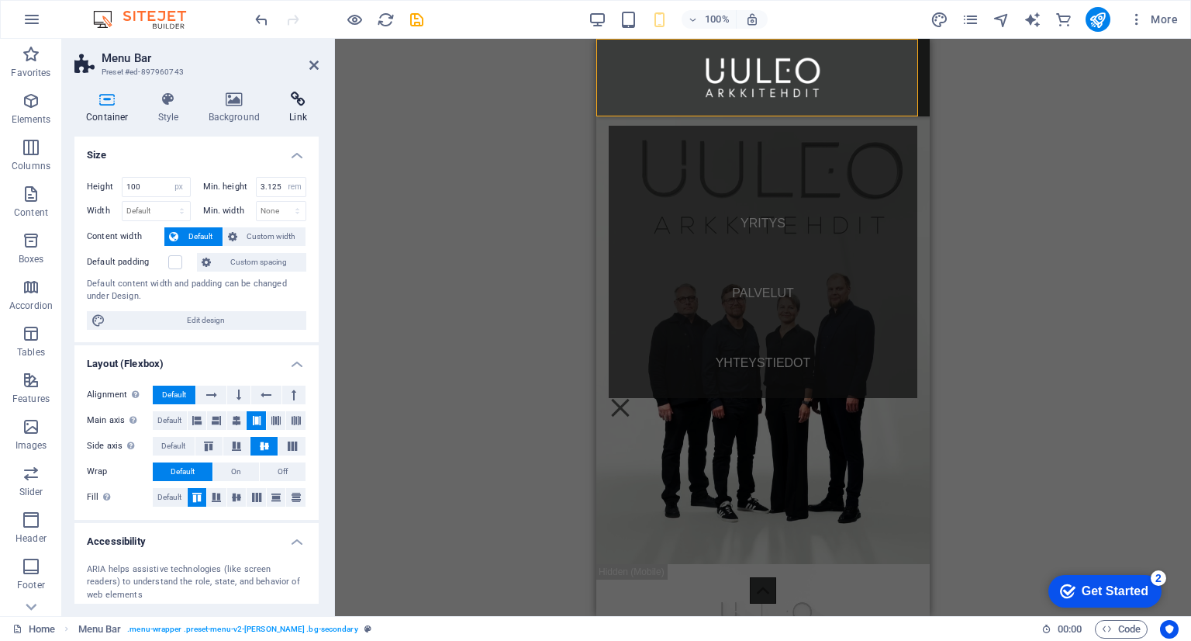
click at [306, 102] on icon at bounding box center [298, 100] width 41 height 16
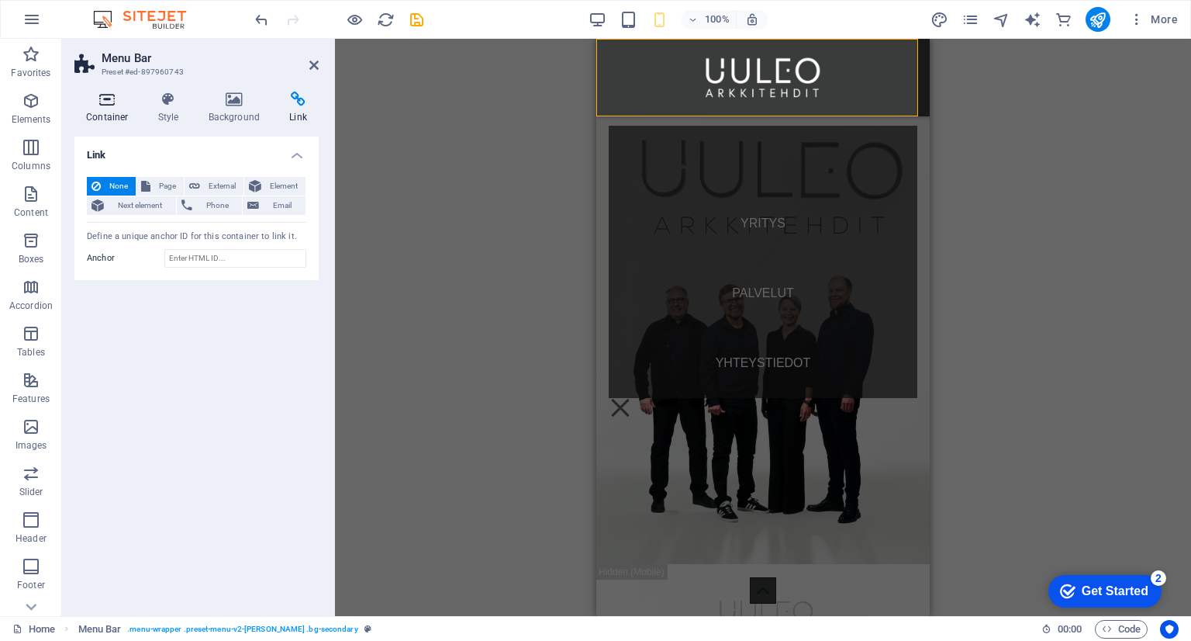
click at [105, 101] on icon at bounding box center [107, 100] width 66 height 16
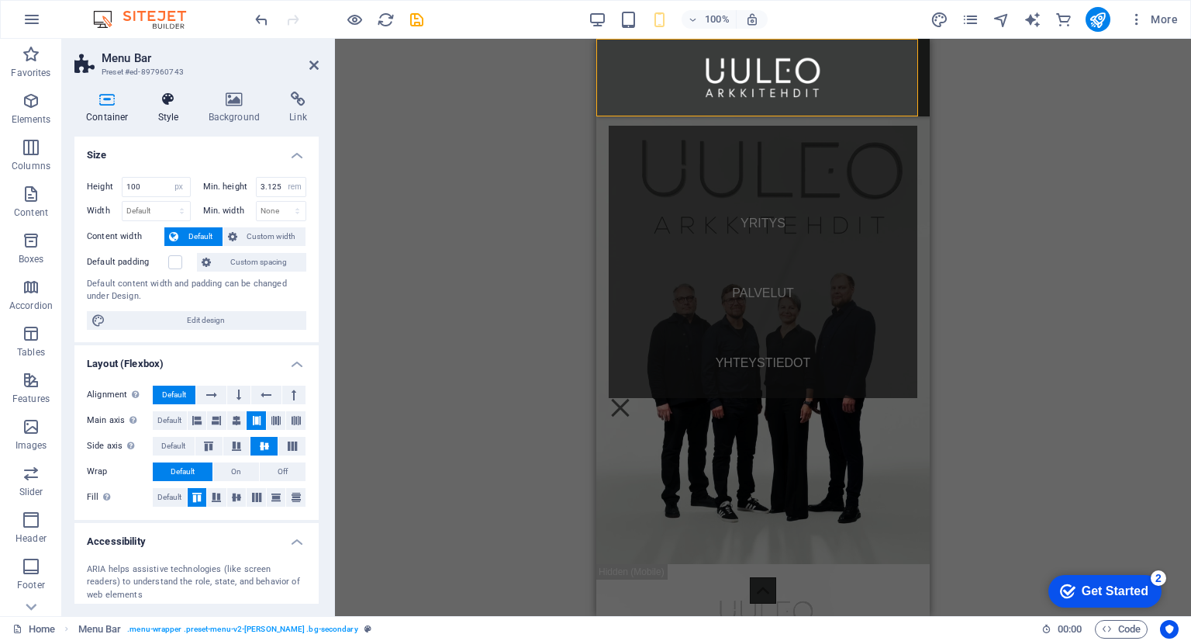
click at [165, 99] on icon at bounding box center [169, 100] width 44 height 16
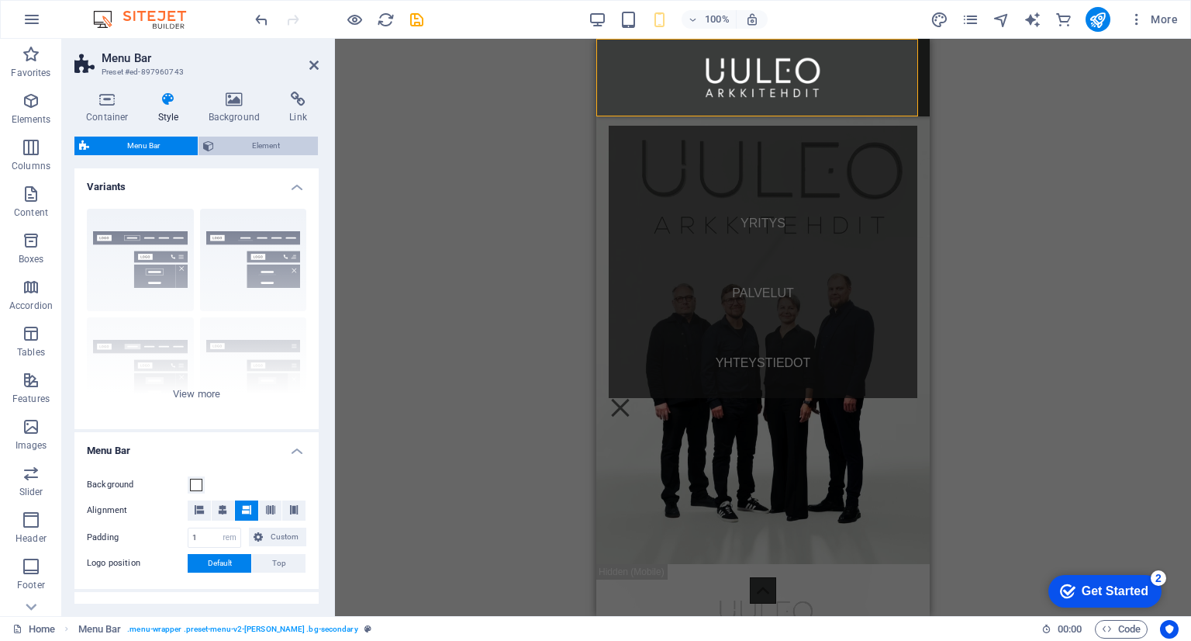
click at [254, 135] on div "Container Style Background Link Size Height 100 Default px rem % vh vw Min. hei…" at bounding box center [196, 348] width 244 height 512
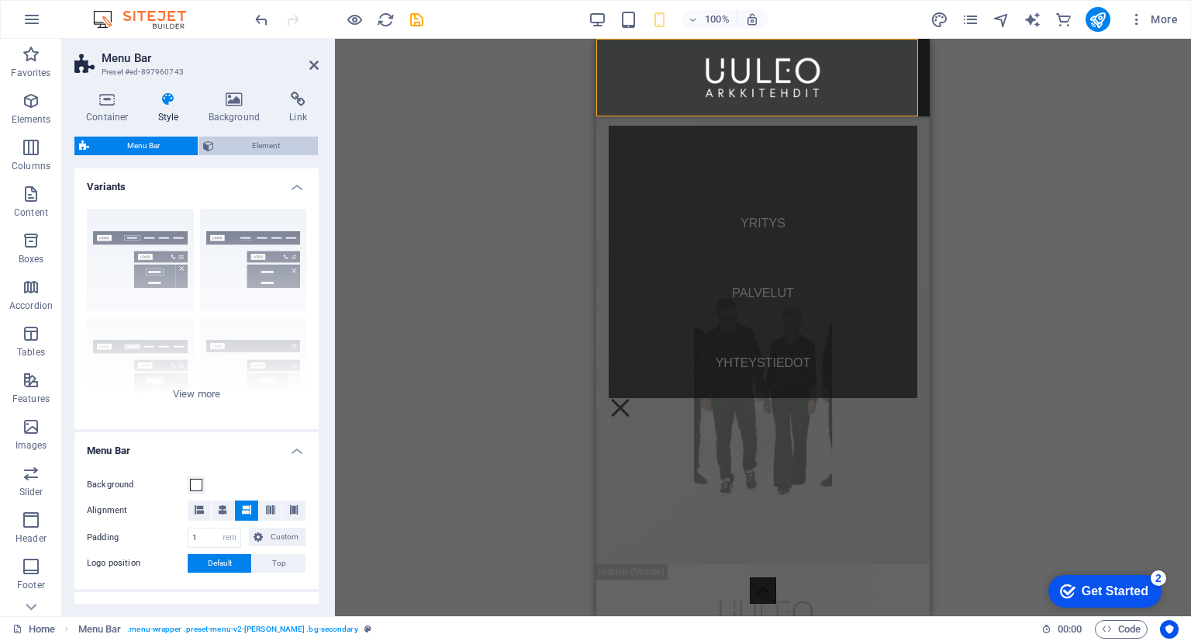
click at [258, 141] on span "Element" at bounding box center [266, 146] width 95 height 19
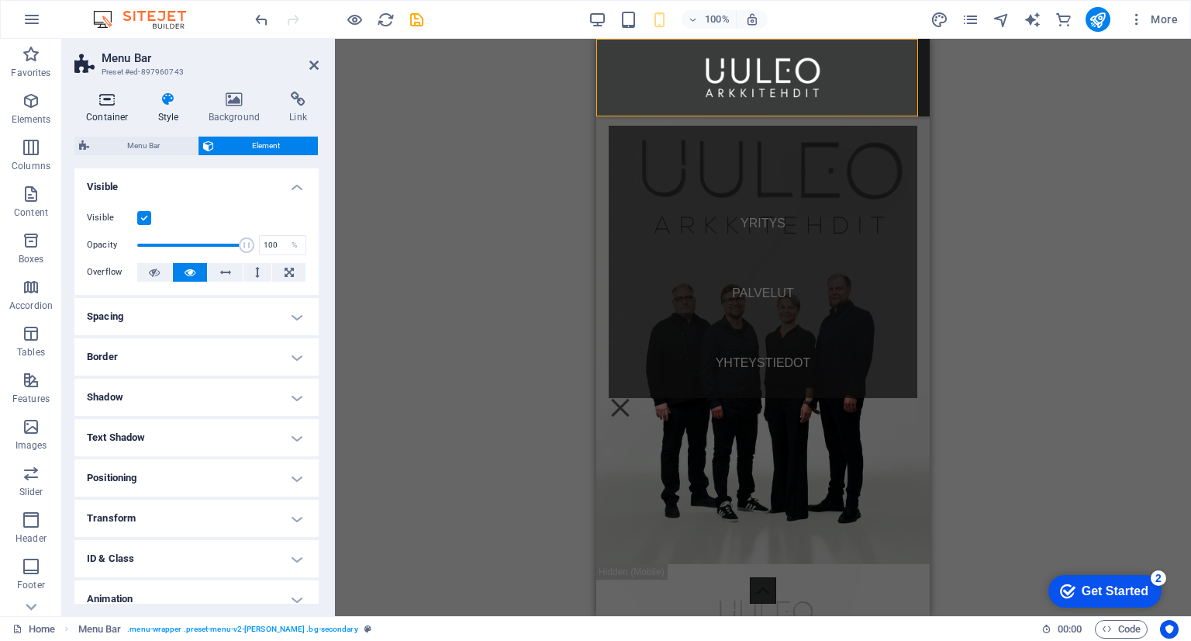
click at [107, 102] on icon at bounding box center [107, 100] width 66 height 16
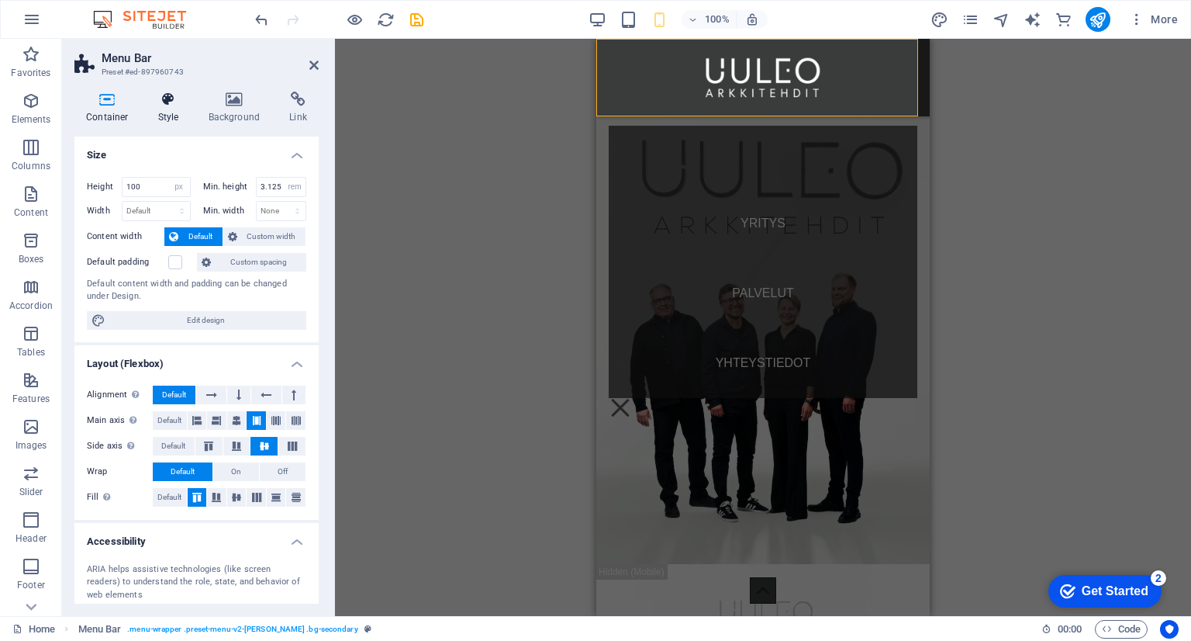
click at [164, 103] on icon at bounding box center [169, 100] width 44 height 16
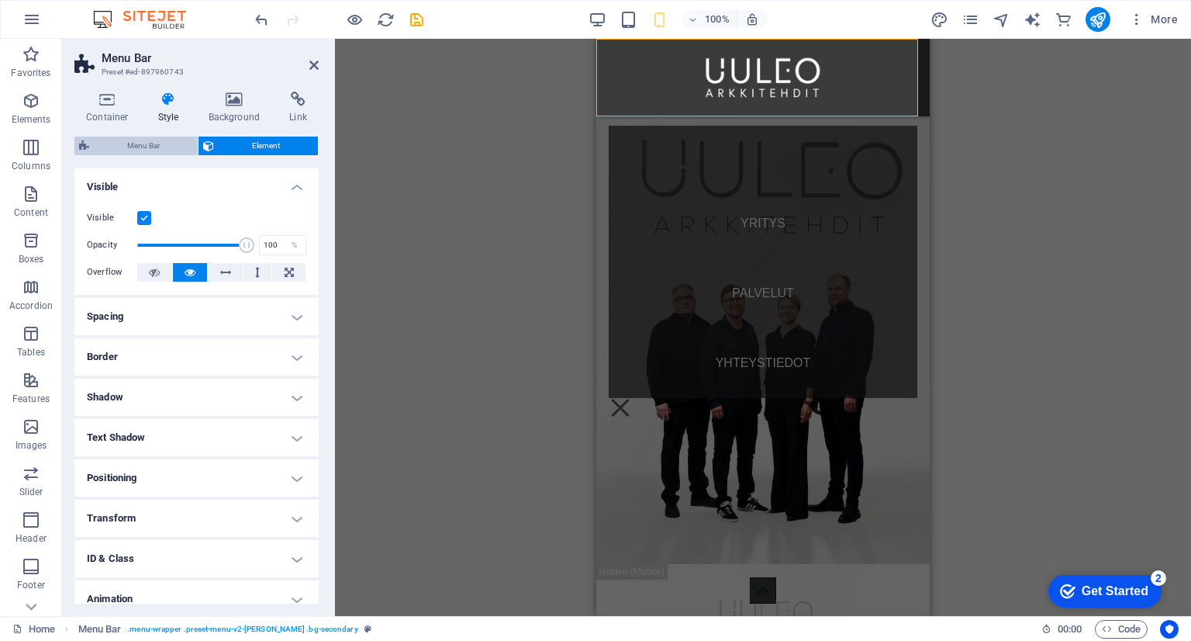
click at [158, 143] on span "Menu Bar" at bounding box center [143, 146] width 99 height 19
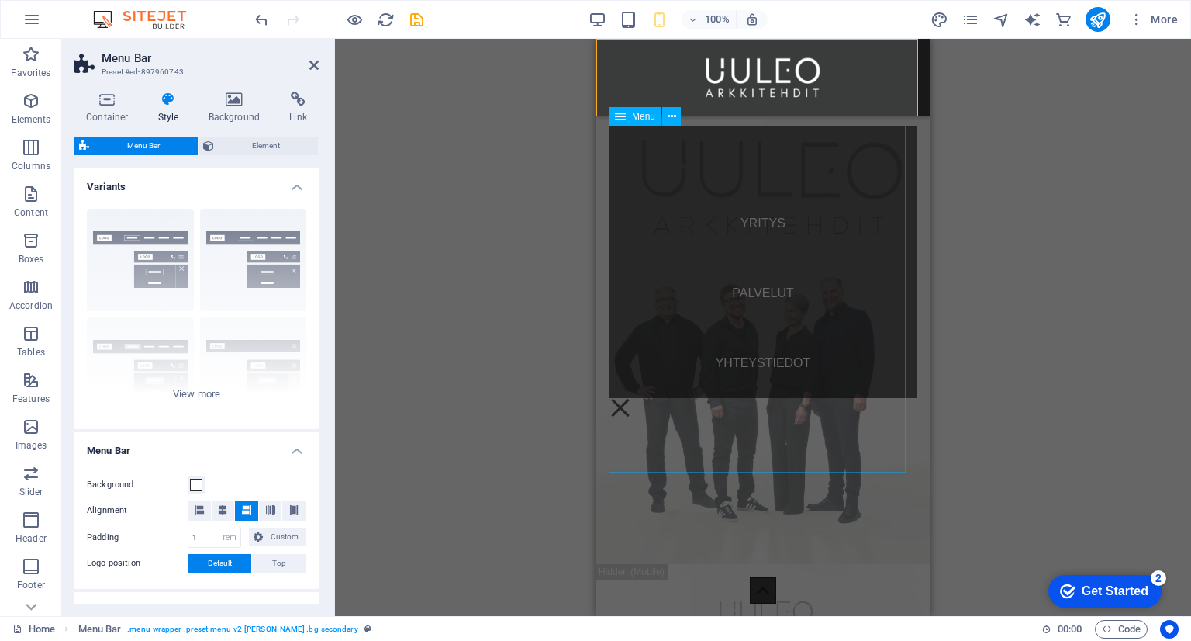
click at [681, 166] on nav "YRITYS PALVELUT YHTEYSTIEDOT" at bounding box center [763, 262] width 309 height 272
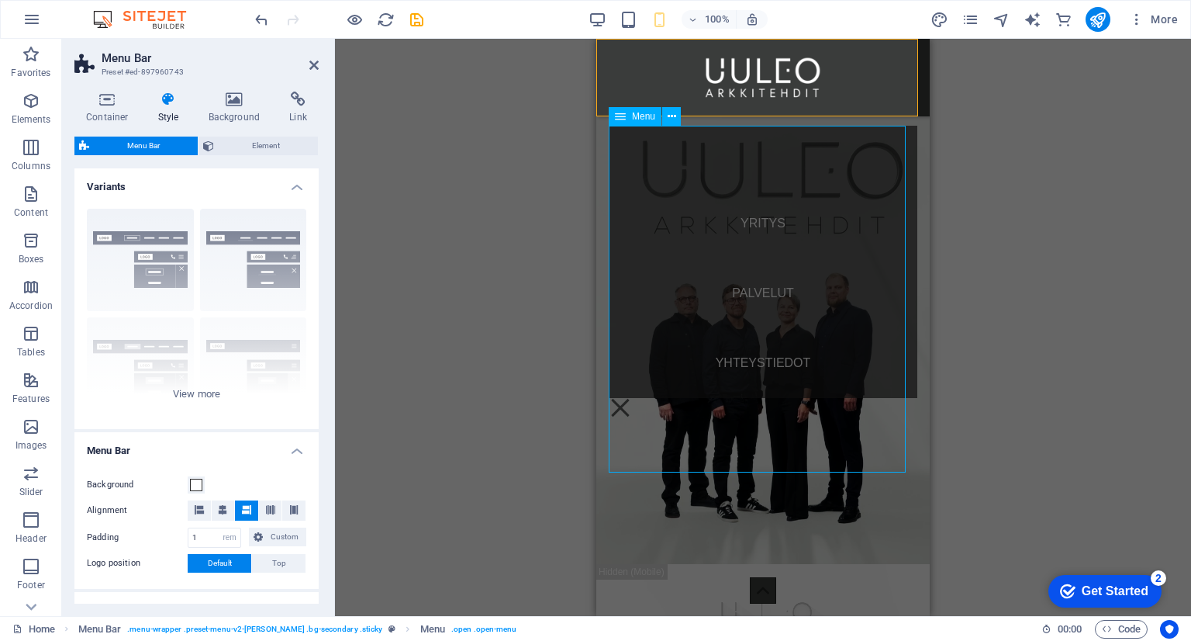
click at [683, 179] on nav "YRITYS PALVELUT YHTEYSTIEDOT" at bounding box center [763, 262] width 309 height 272
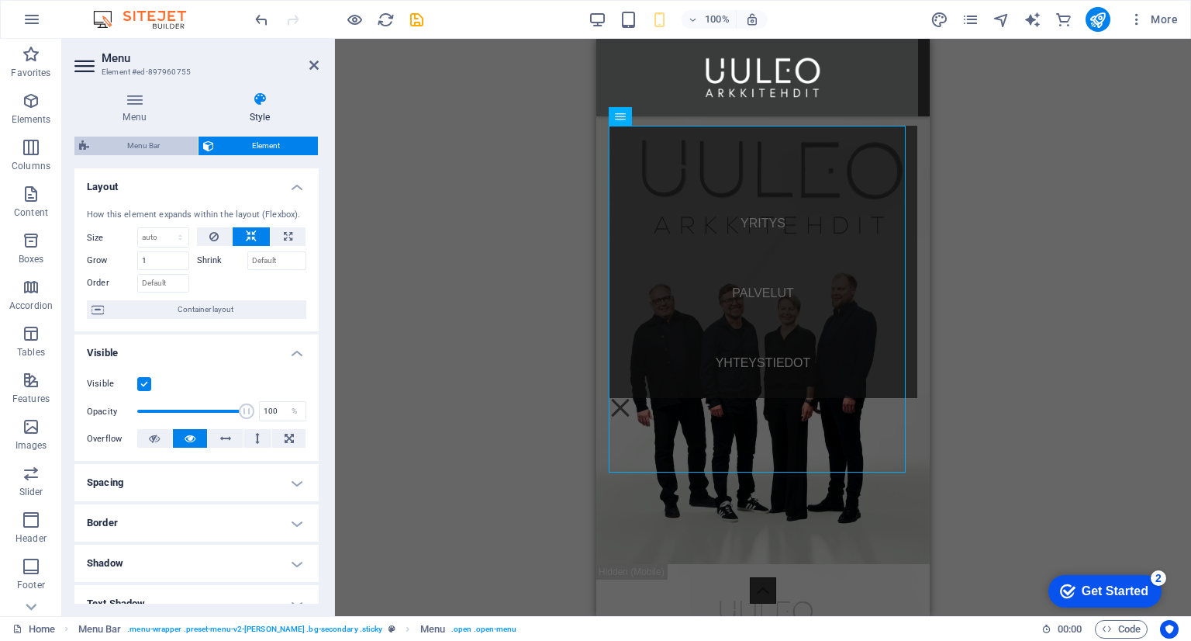
click at [145, 148] on span "Menu Bar" at bounding box center [143, 146] width 99 height 19
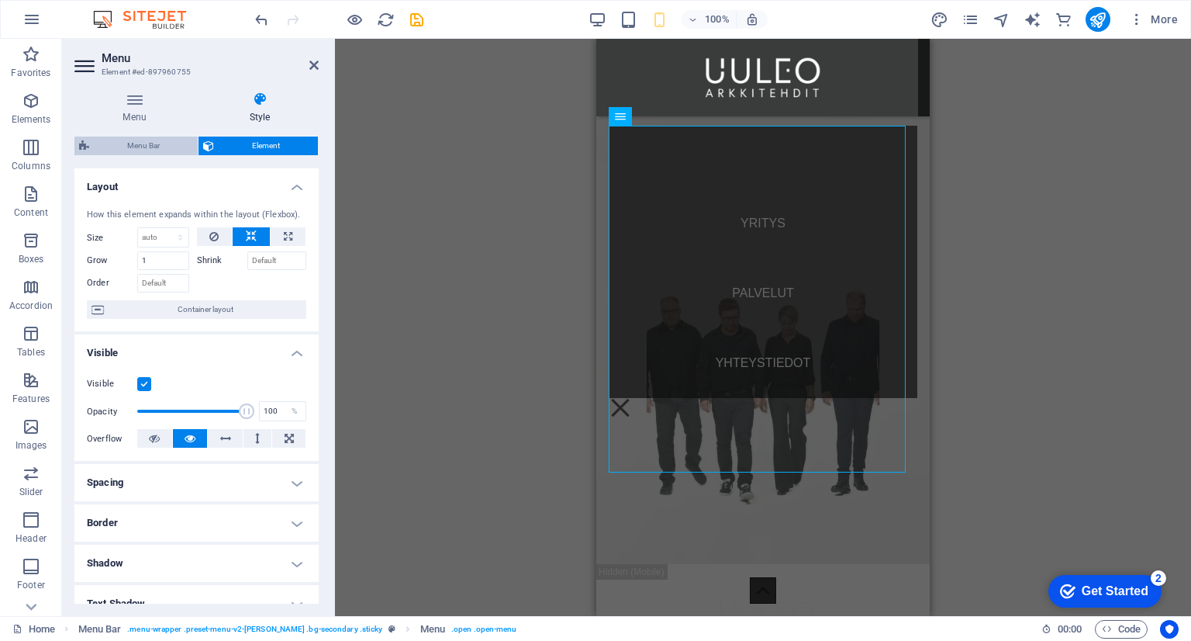
select select "rem"
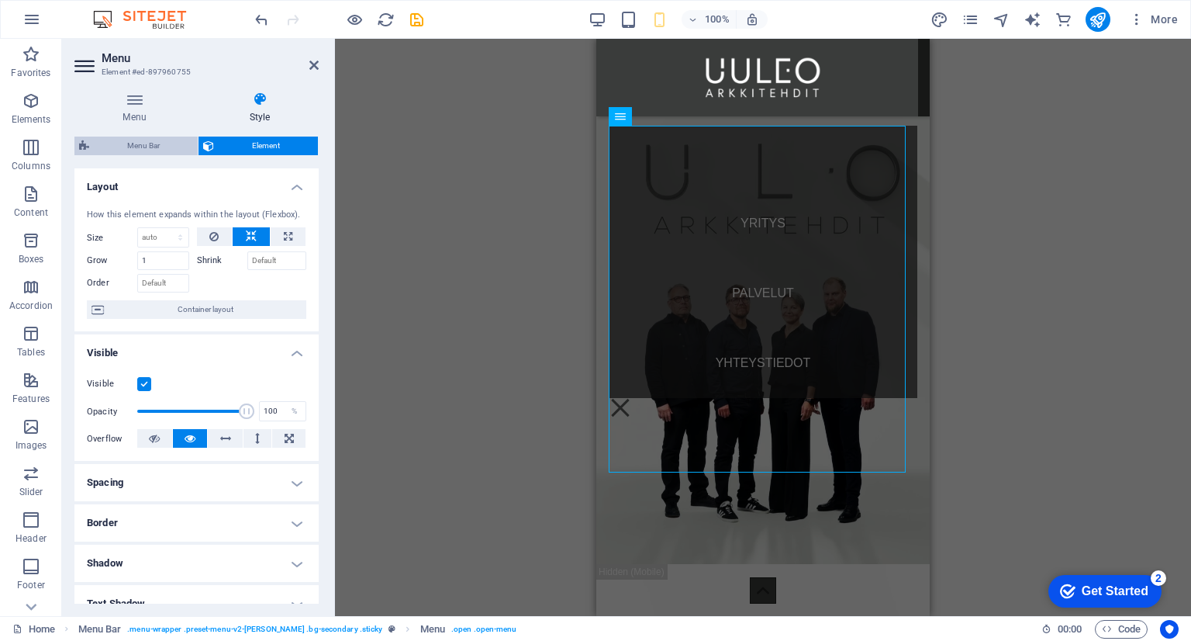
select select "%"
select select "rem"
select select "preset-menu-v2-loki"
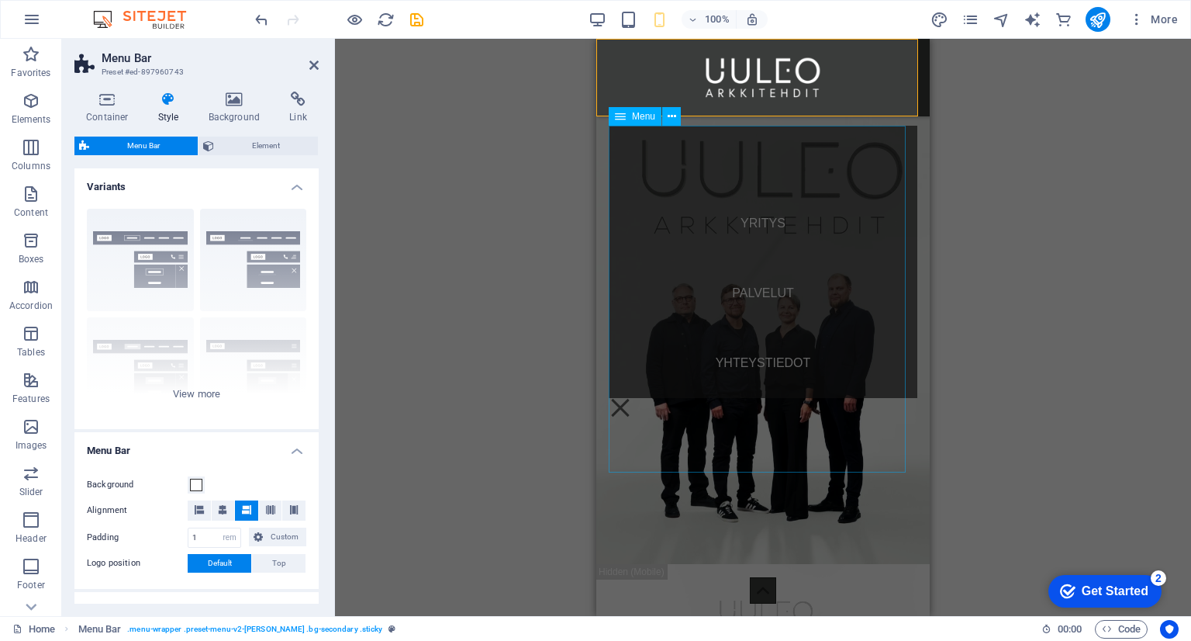
click at [692, 207] on nav "YRITYS PALVELUT YHTEYSTIEDOT" at bounding box center [763, 262] width 309 height 272
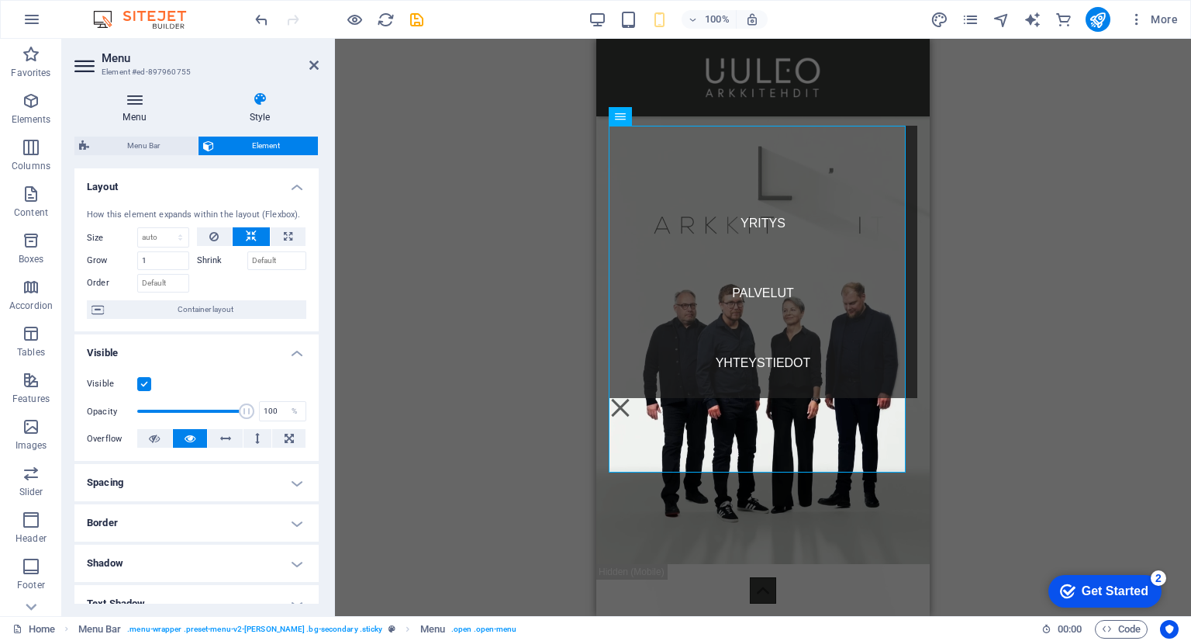
click at [145, 110] on h4 "Menu" at bounding box center [137, 108] width 126 height 33
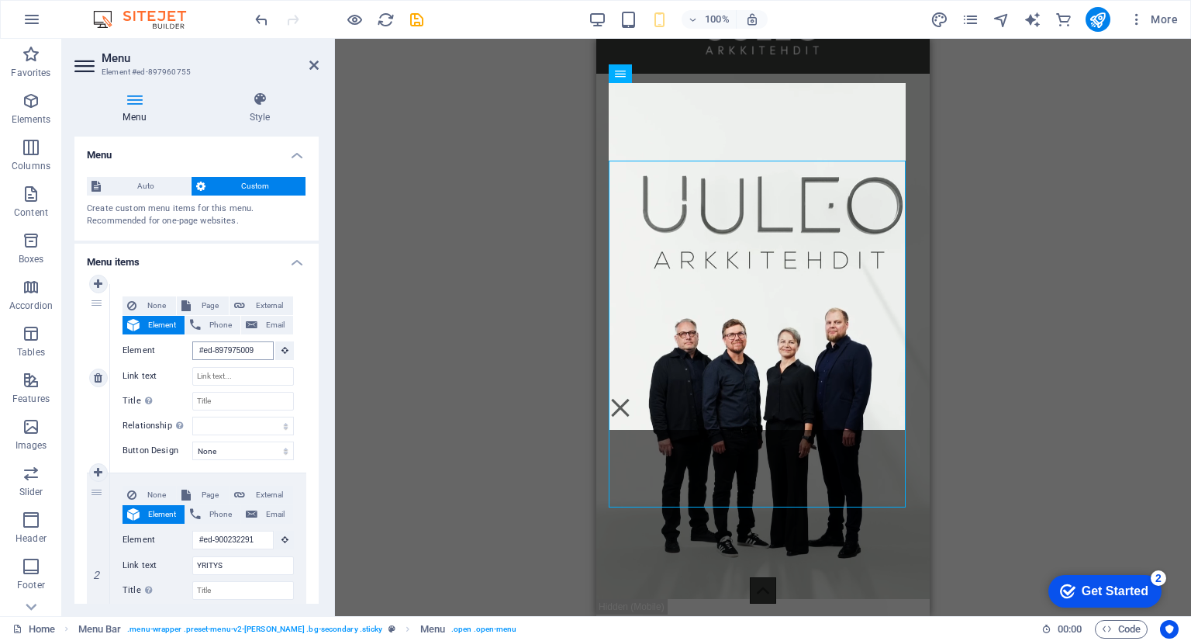
scroll to position [43, 0]
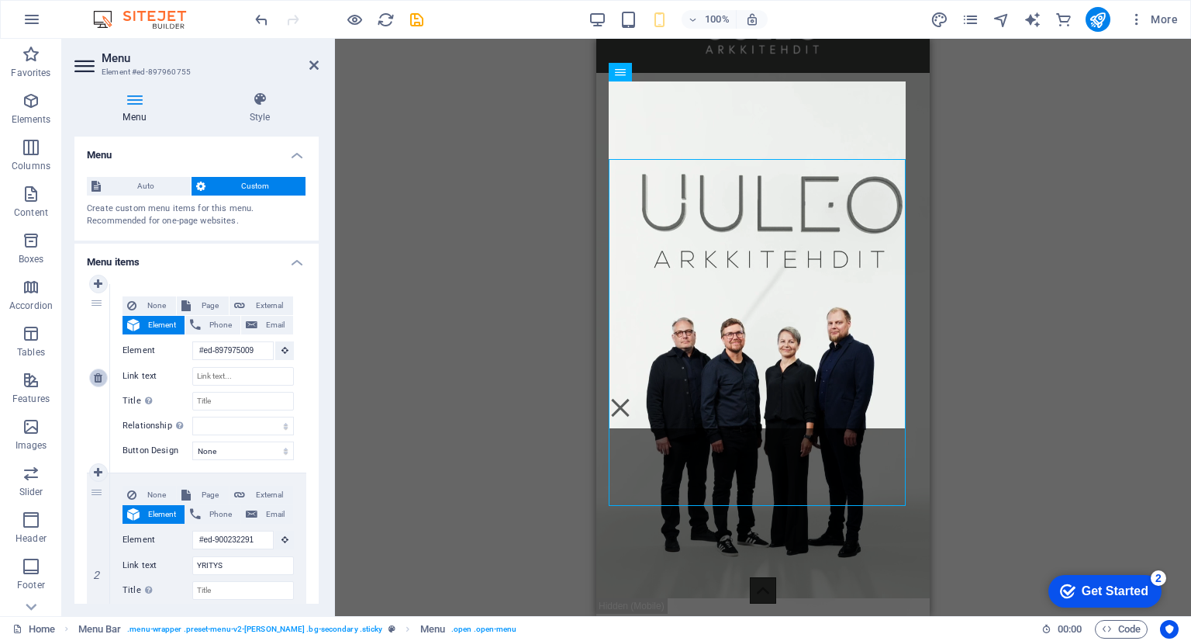
click at [95, 379] on icon at bounding box center [98, 377] width 9 height 11
type input "#ed-900232291"
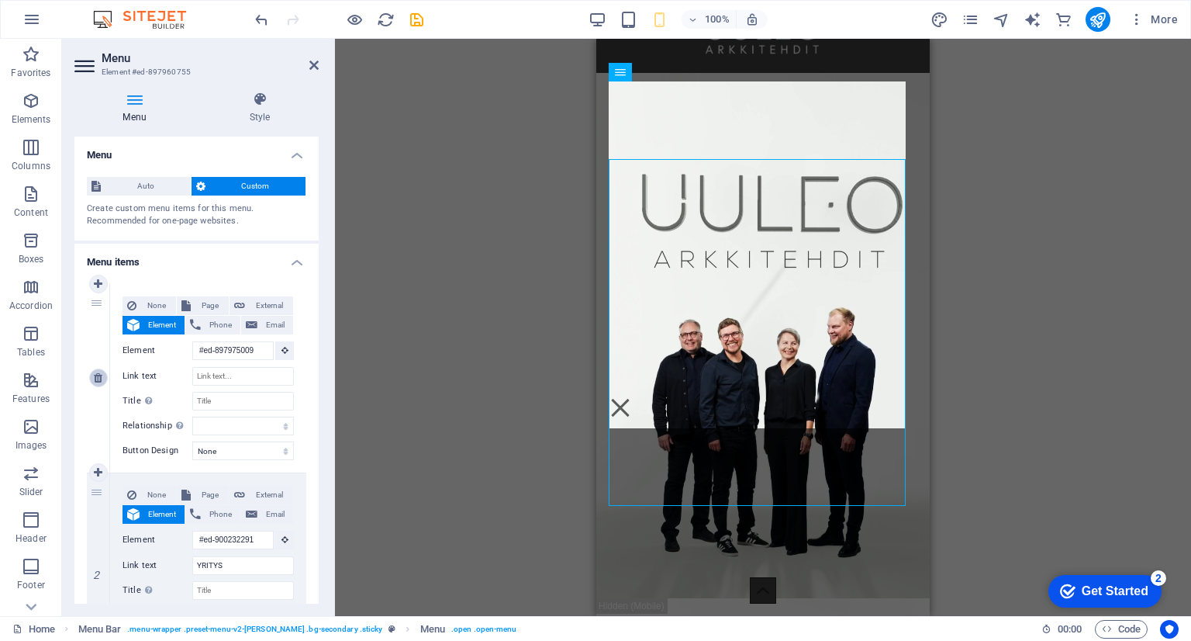
type input "YRITYS"
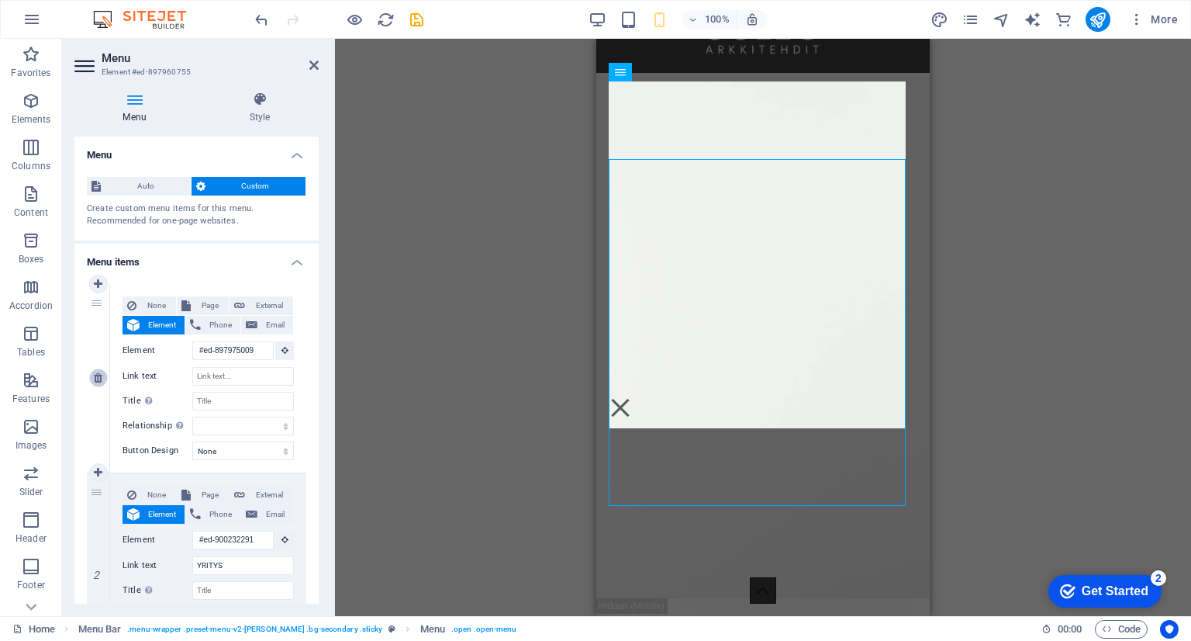
select select
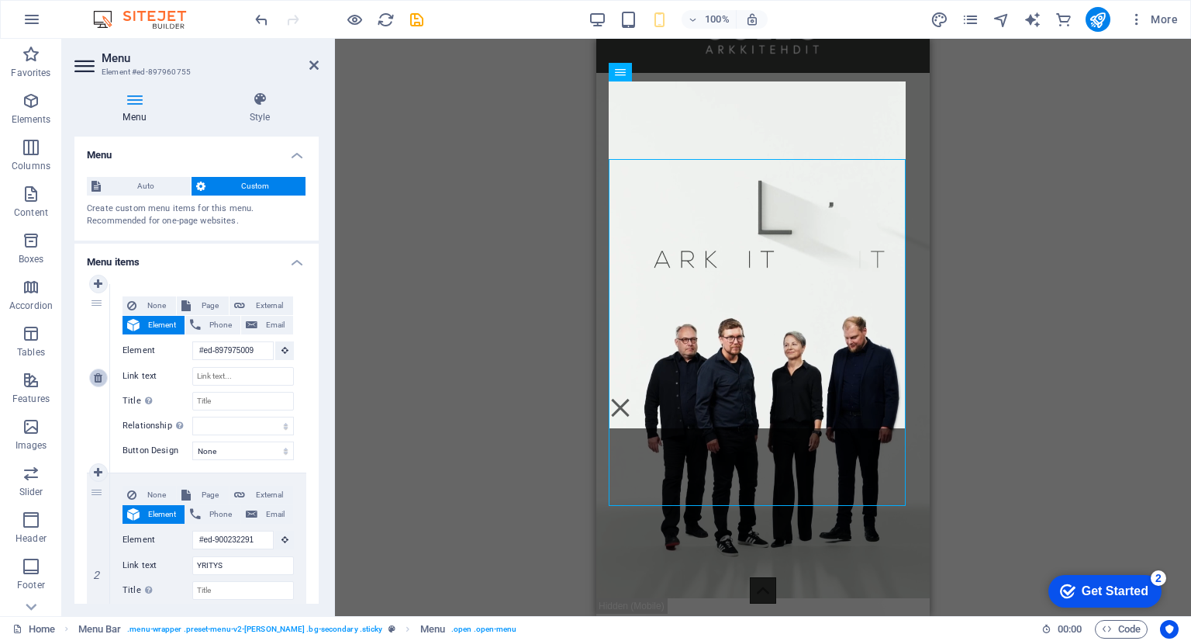
type input "#ed-900251707"
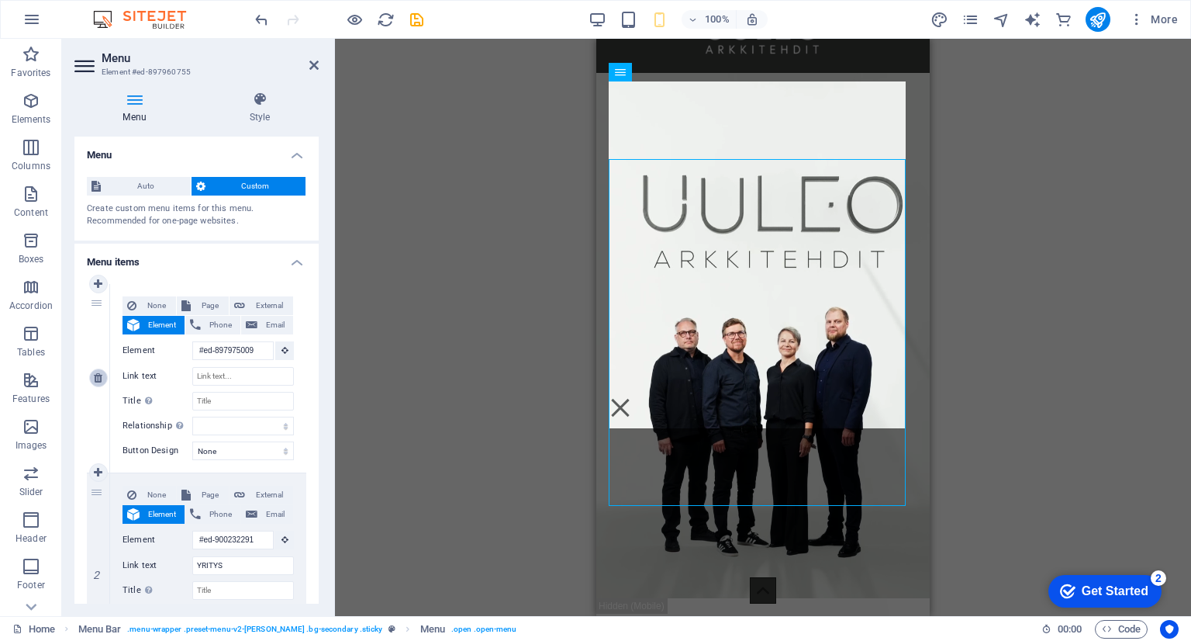
type input "PALVELUT"
select select
type input "#ed-893823886"
type input "YHTEYSTIEDOT"
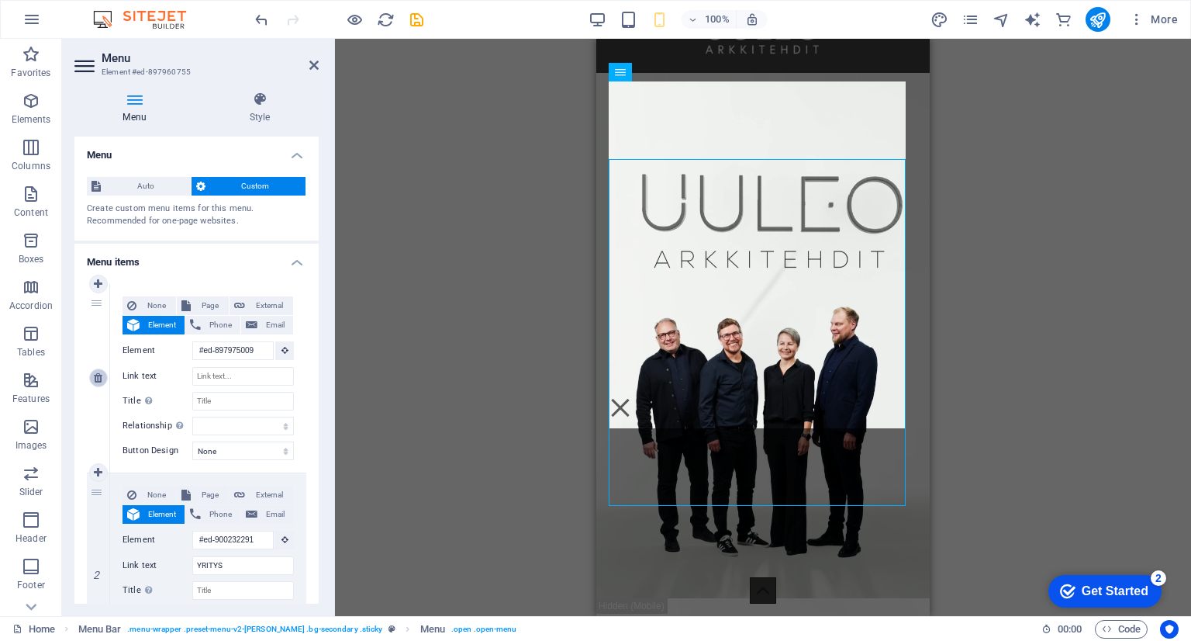
select select
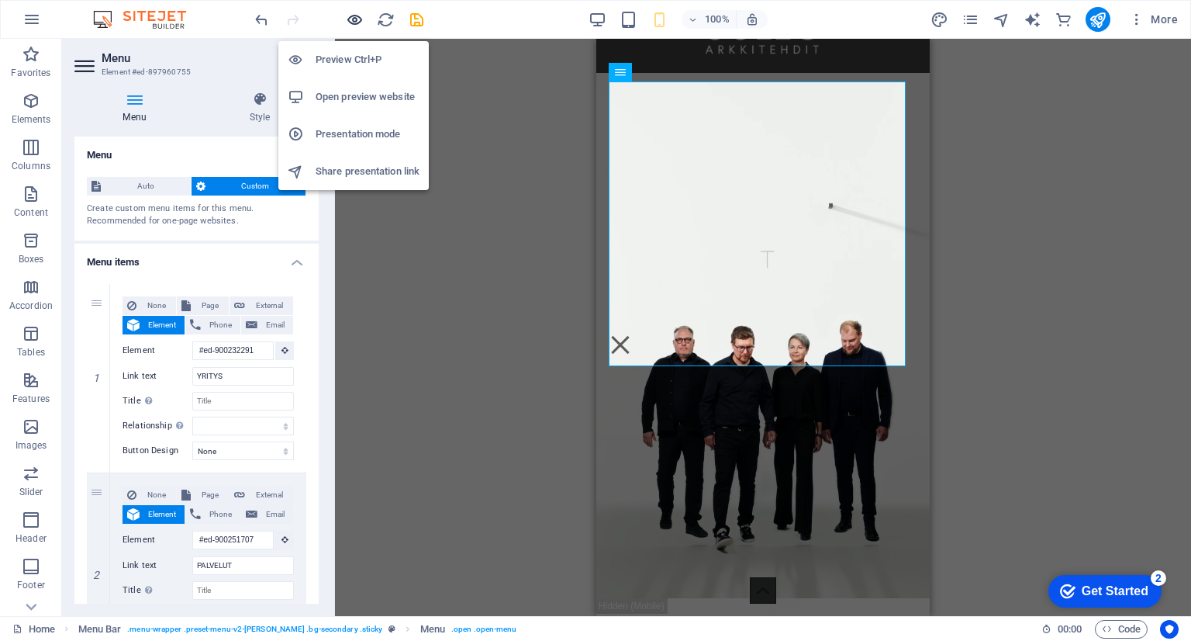
click at [354, 15] on icon "button" at bounding box center [355, 20] width 18 height 18
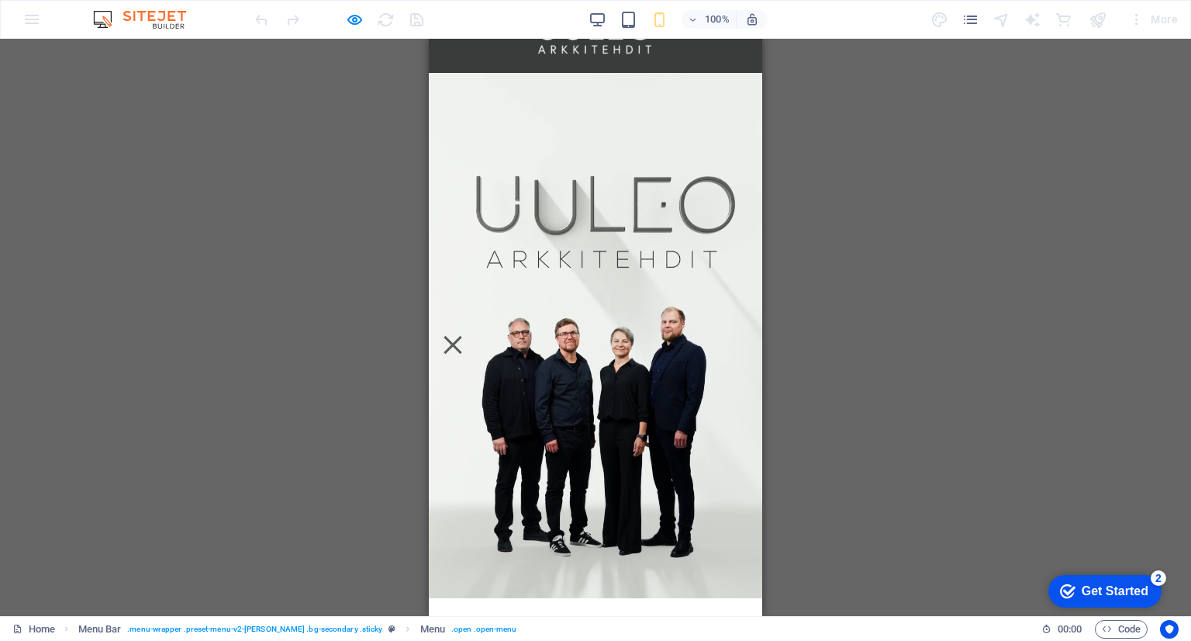
click at [726, 231] on nav "YRITYS PALVELUT YHTEYSTIEDOT" at bounding box center [595, 186] width 309 height 209
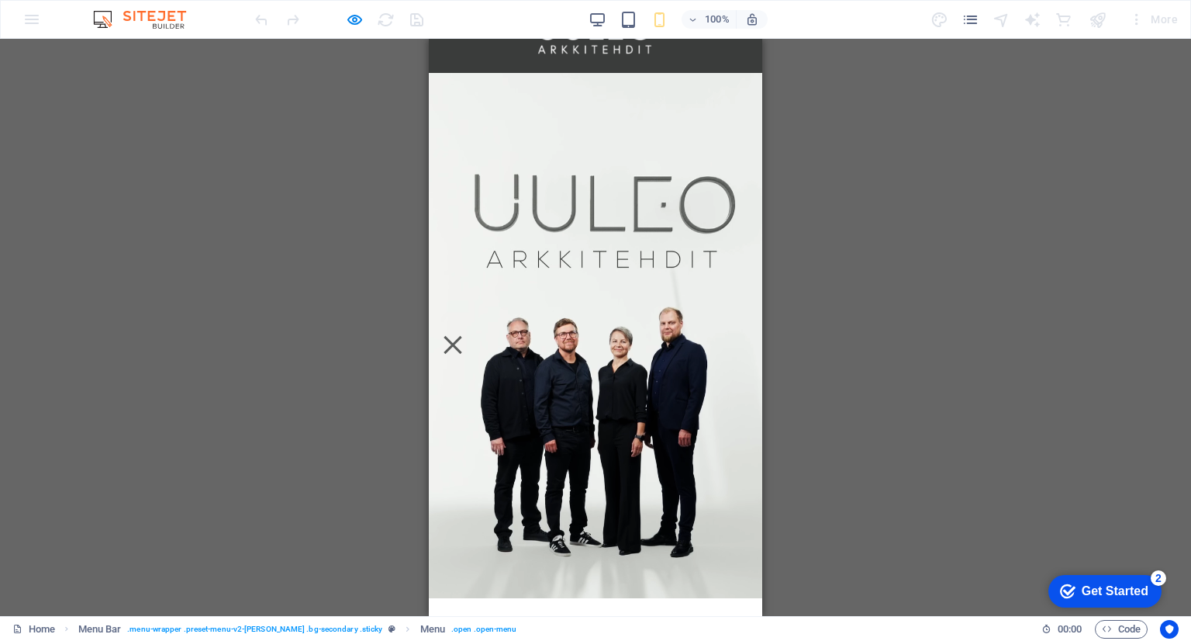
click at [727, 215] on nav "YRITYS PALVELUT YHTEYSTIEDOT" at bounding box center [595, 186] width 309 height 209
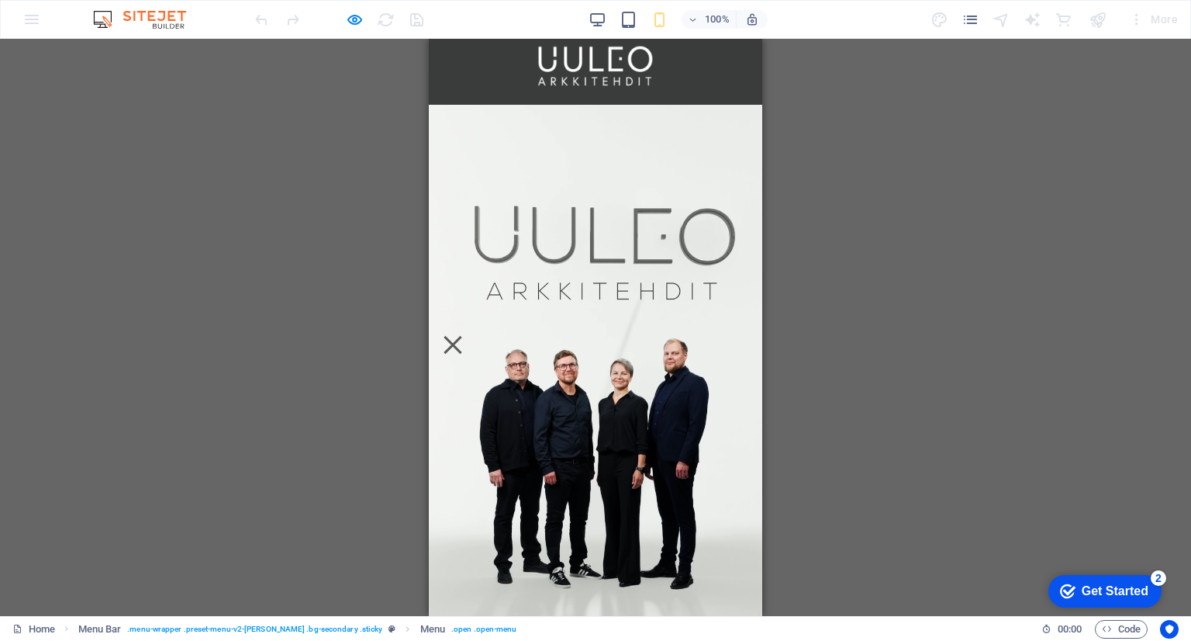
scroll to position [0, 0]
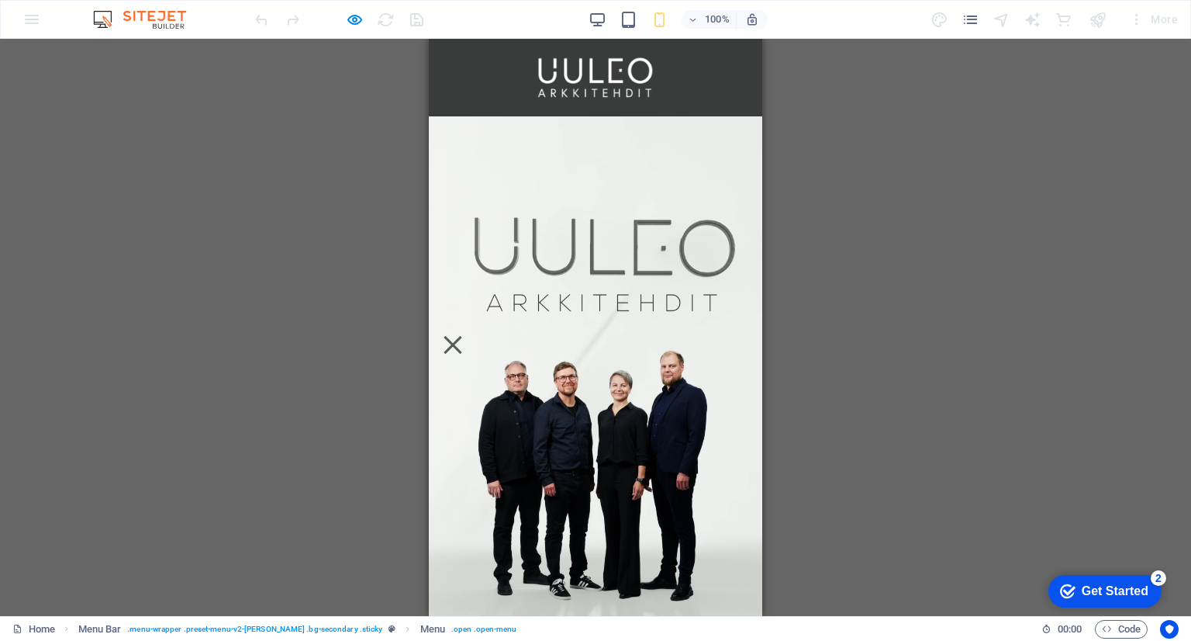
click at [610, 249] on link "PALVELUT" at bounding box center [595, 230] width 86 height 37
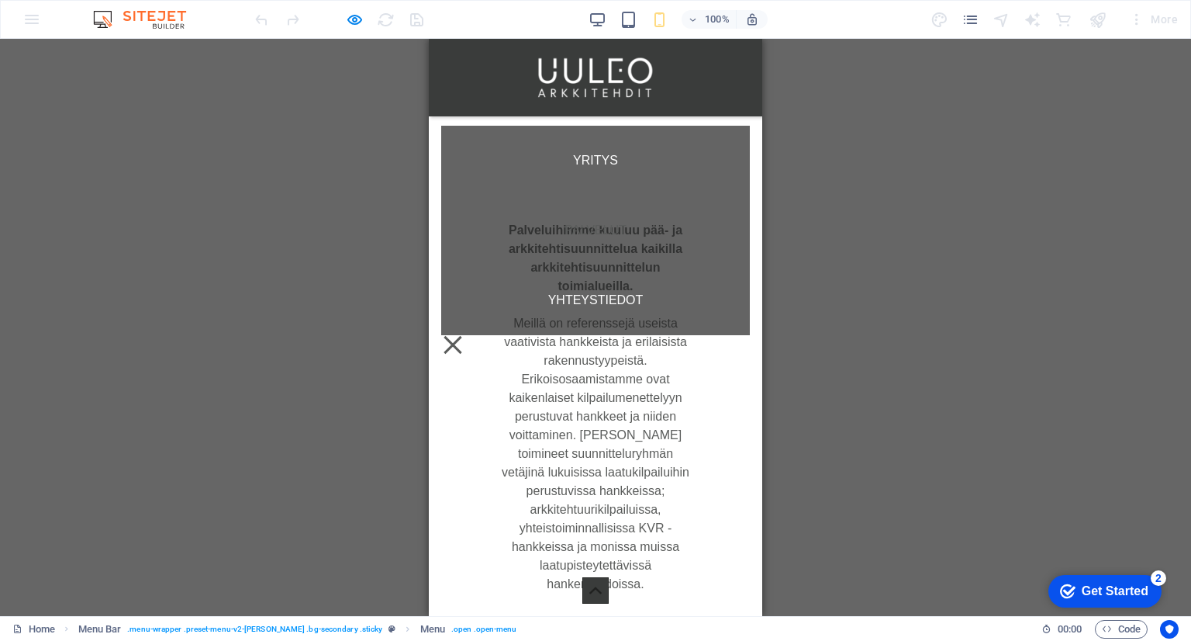
scroll to position [1682, 0]
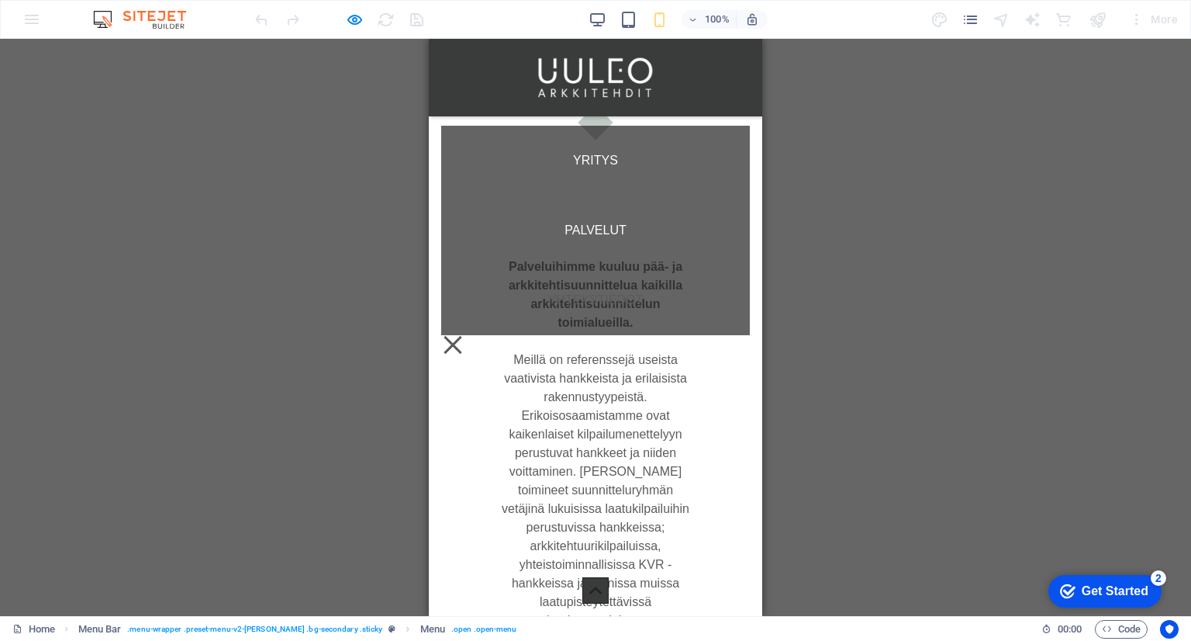
click at [609, 319] on link "YHTEYSTIEDOT" at bounding box center [596, 300] width 120 height 37
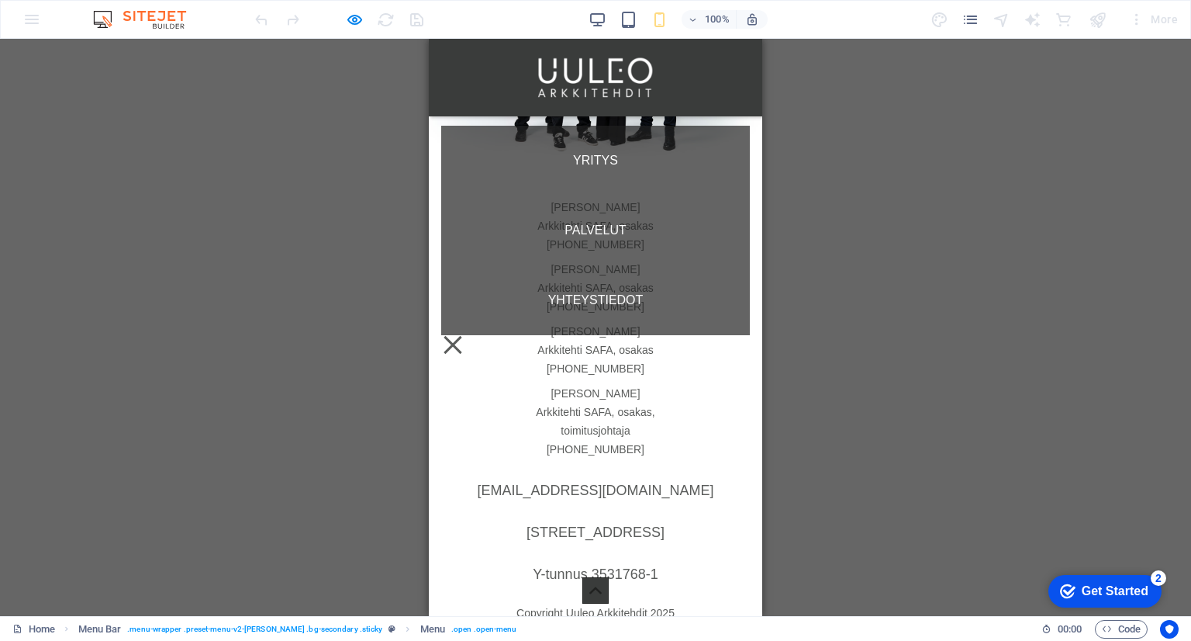
scroll to position [3007, 0]
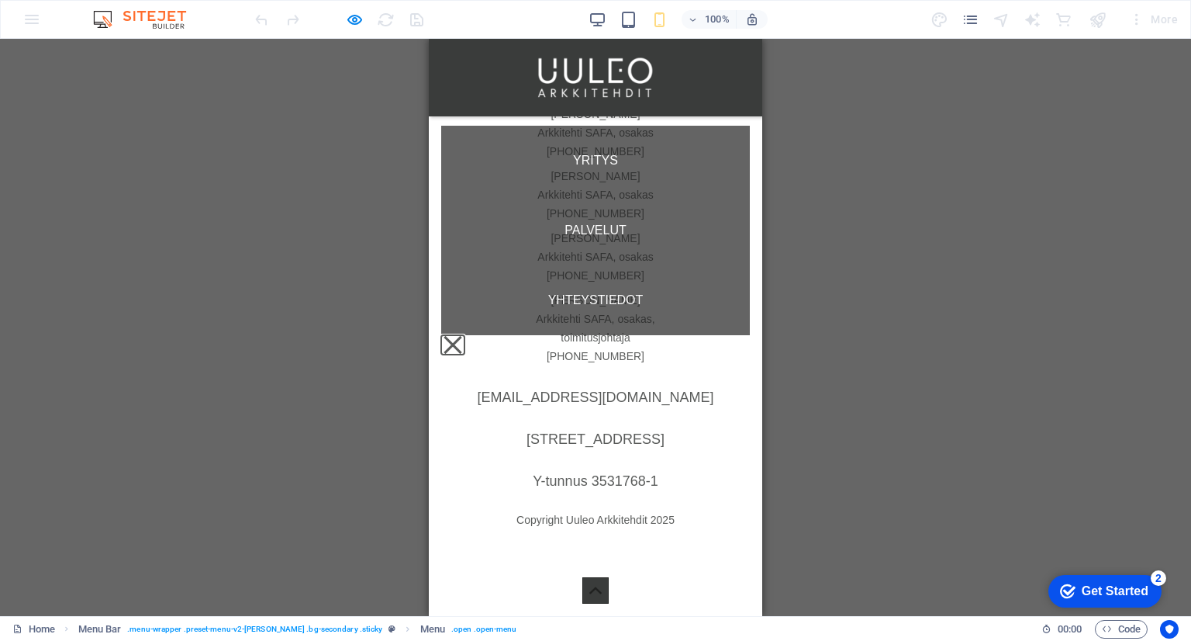
click at [462, 336] on button "Menu" at bounding box center [453, 345] width 18 height 18
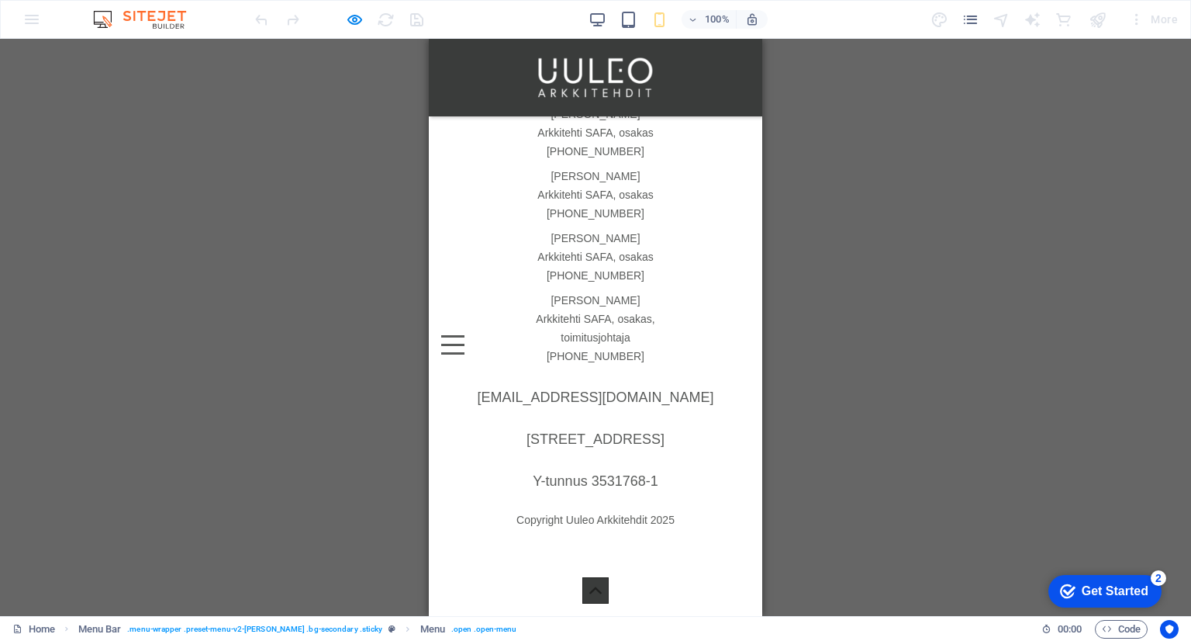
click at [589, 593] on icon at bounding box center [595, 589] width 12 height 7
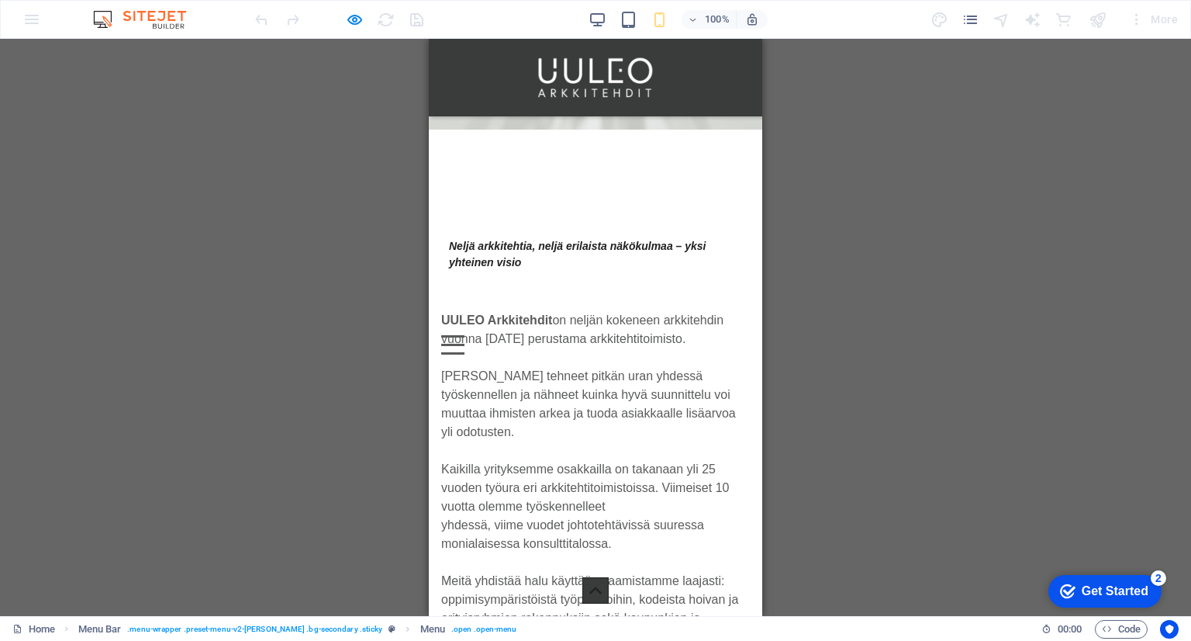
scroll to position [0, 0]
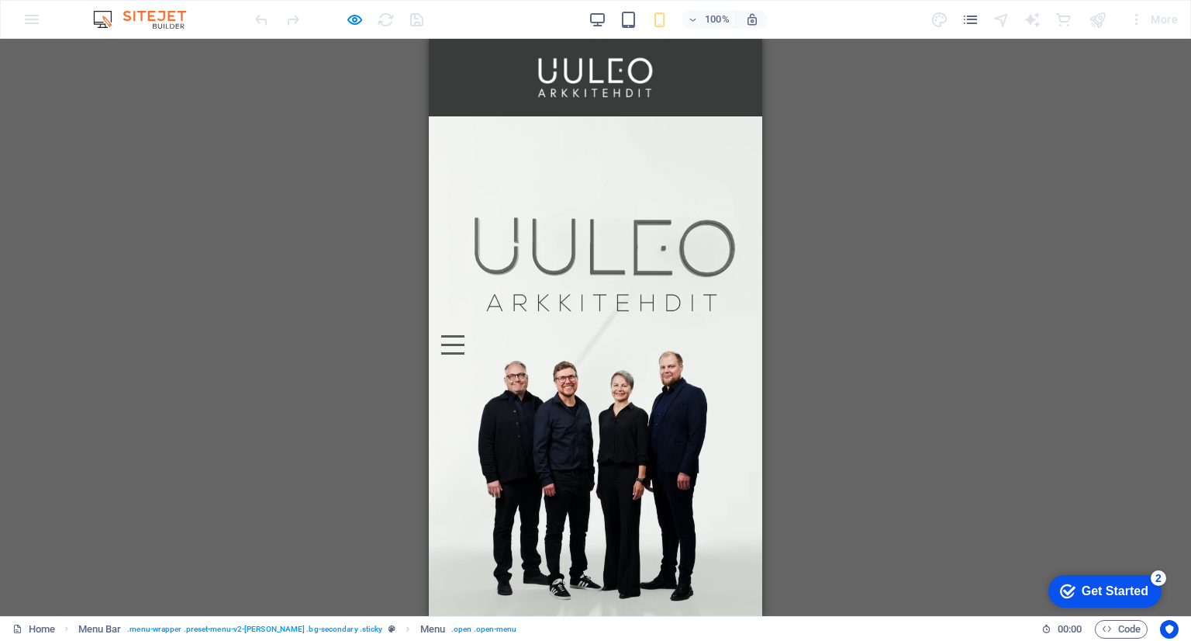
click at [785, 308] on div "Placeholder Preset Container Video Menu Bar Menu Video Container HTML Logo" at bounding box center [595, 327] width 1191 height 577
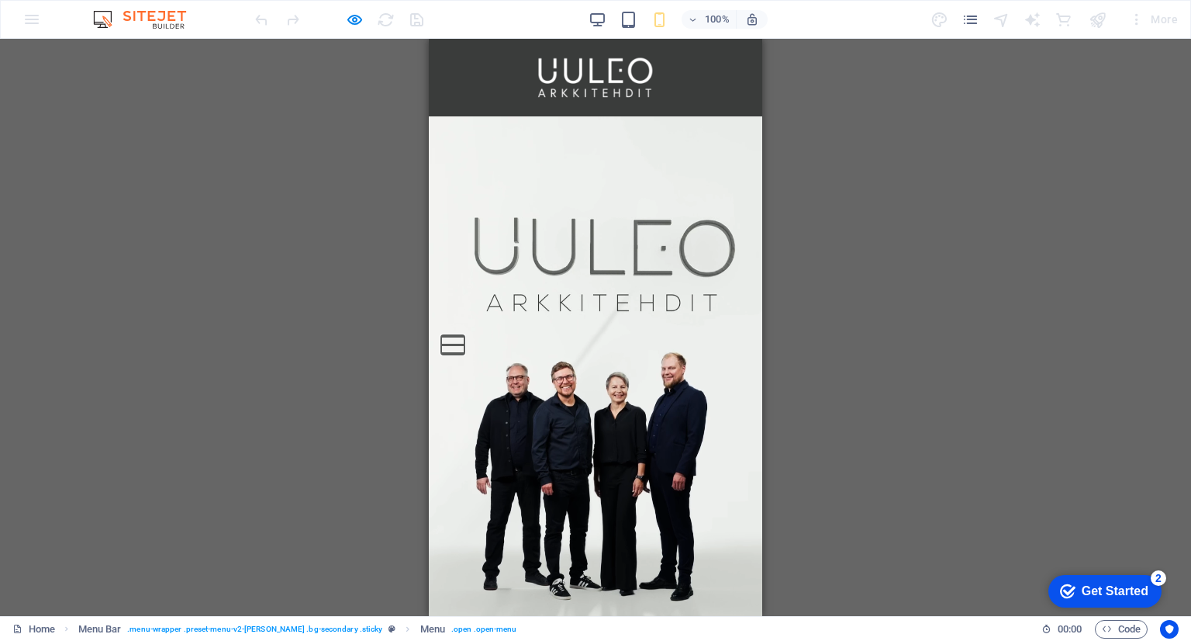
click at [465, 337] on button "Menu" at bounding box center [452, 336] width 23 height 2
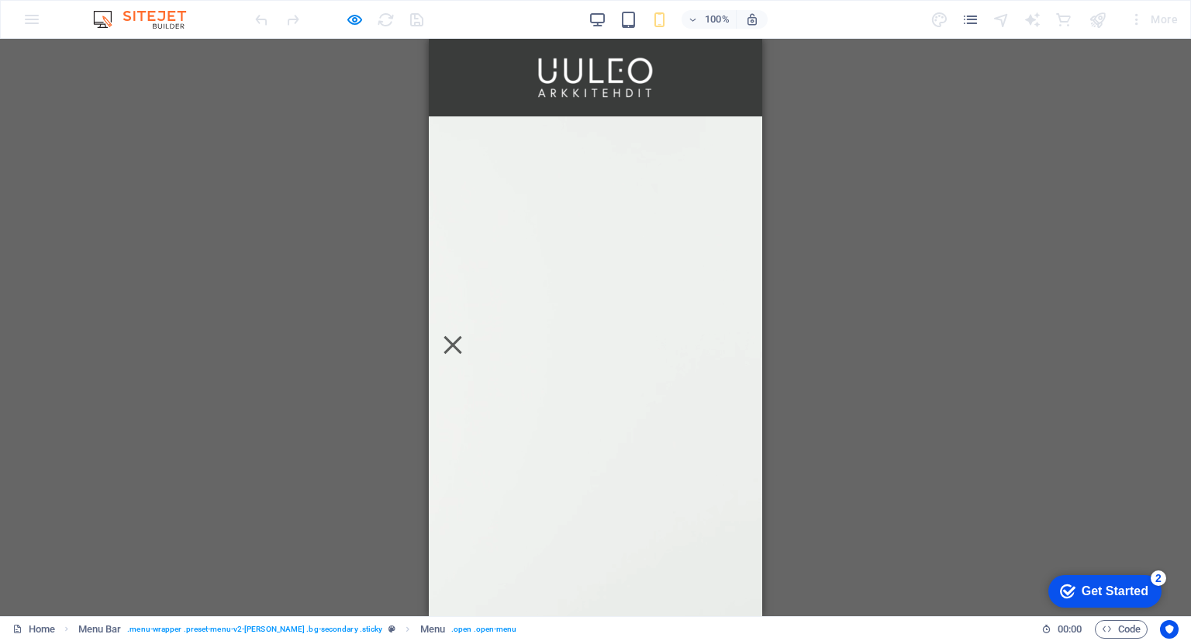
click at [729, 444] on video at bounding box center [596, 378] width 334 height 525
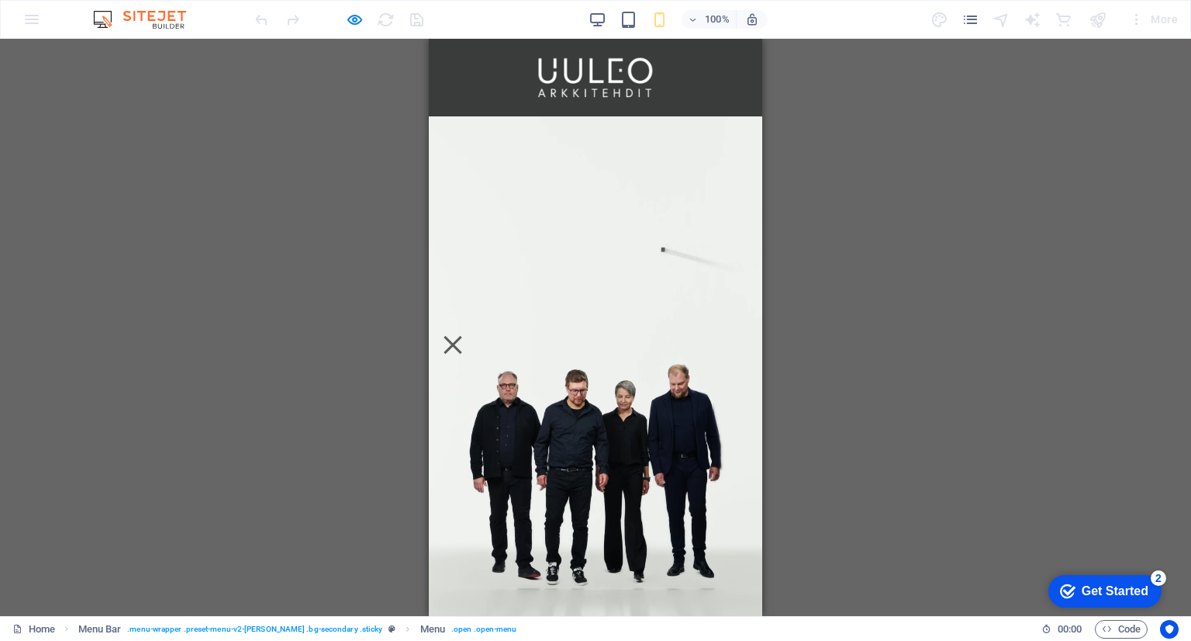
click at [729, 437] on video at bounding box center [596, 378] width 334 height 525
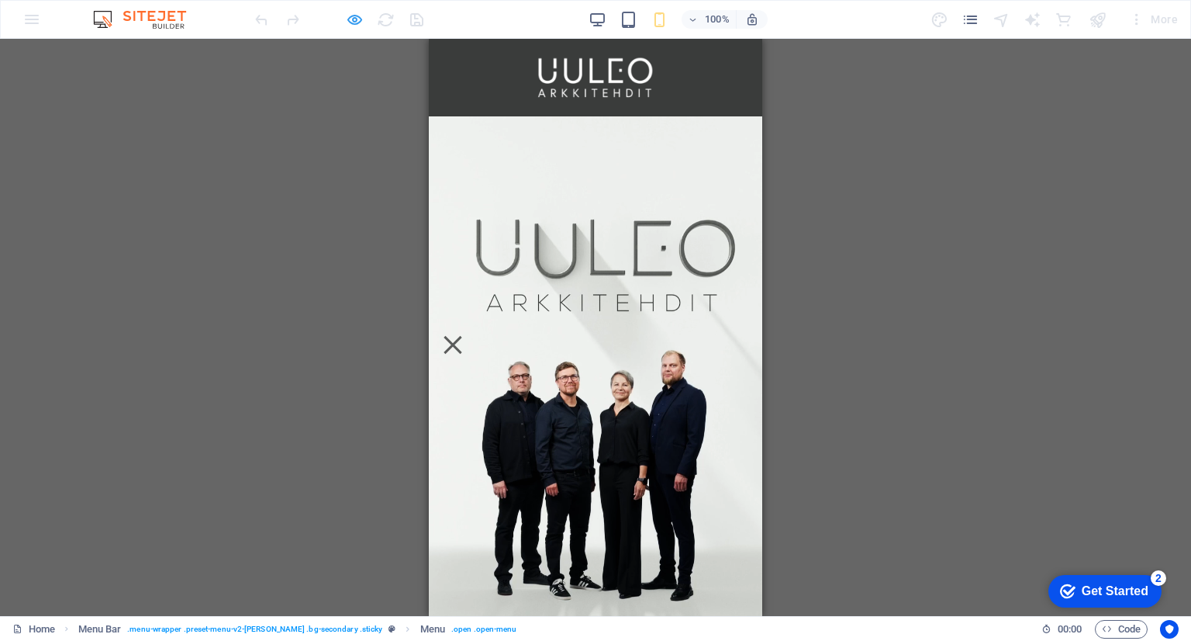
click at [351, 24] on icon "button" at bounding box center [355, 20] width 18 height 18
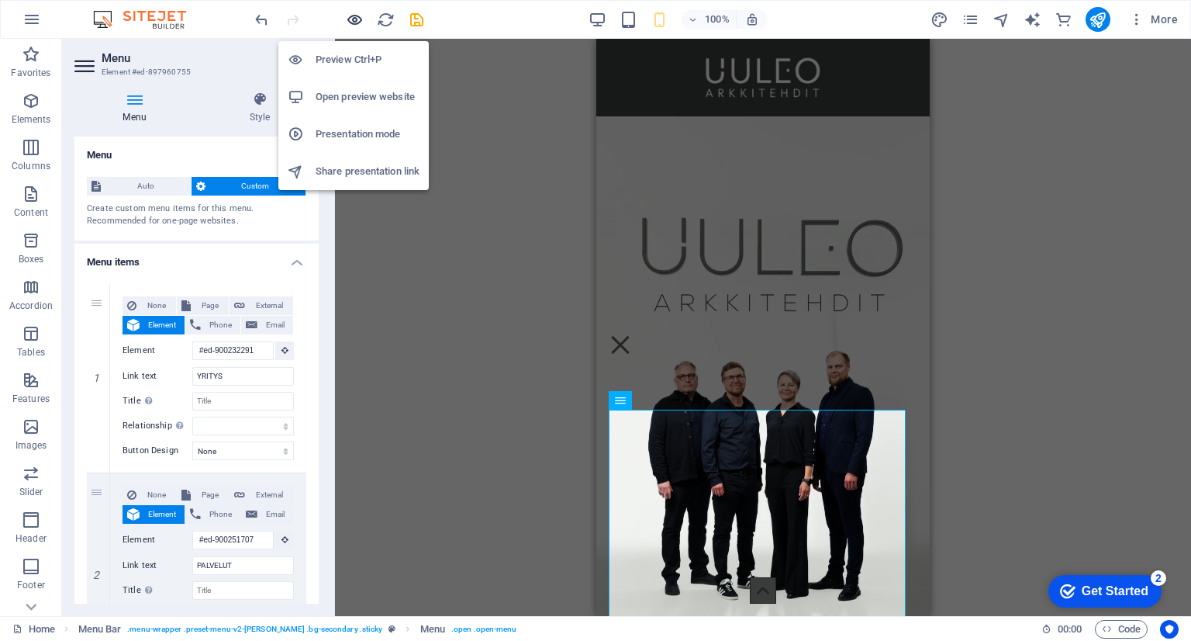
click at [355, 16] on icon "button" at bounding box center [355, 20] width 18 height 18
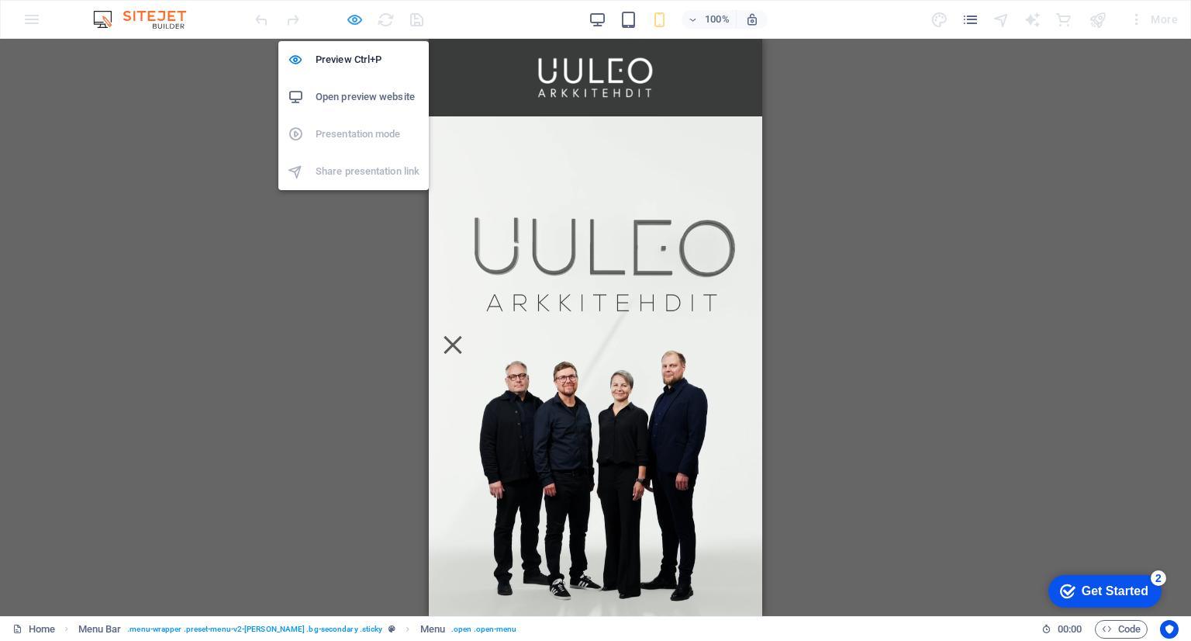
click at [355, 16] on icon "button" at bounding box center [355, 20] width 18 height 18
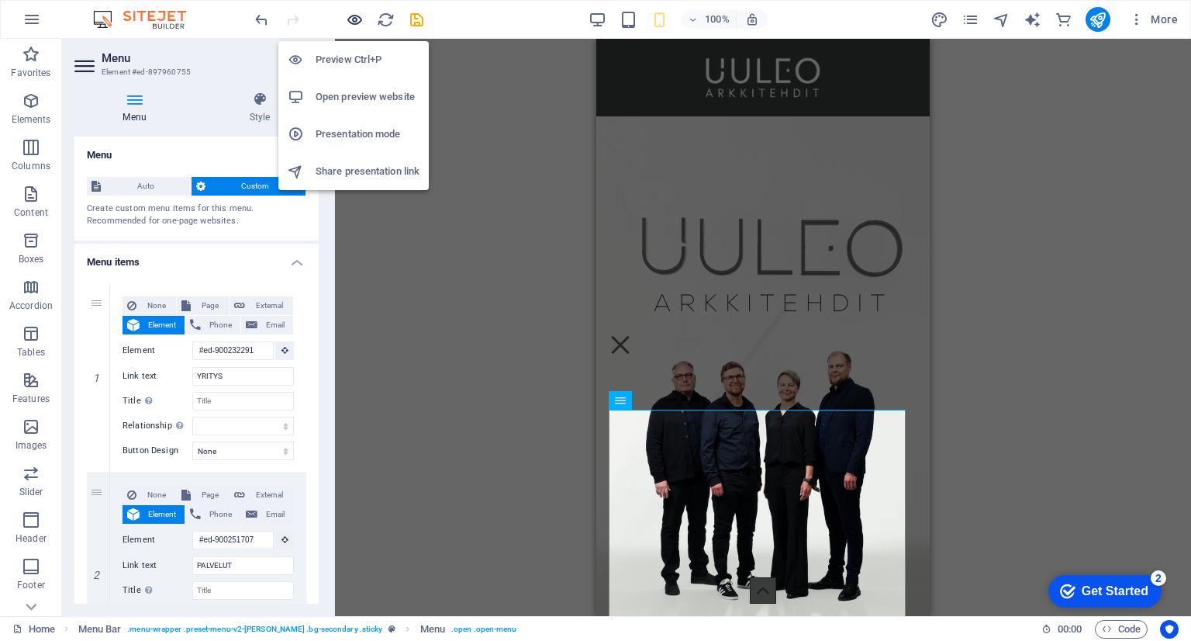
click at [355, 16] on icon "button" at bounding box center [355, 20] width 18 height 18
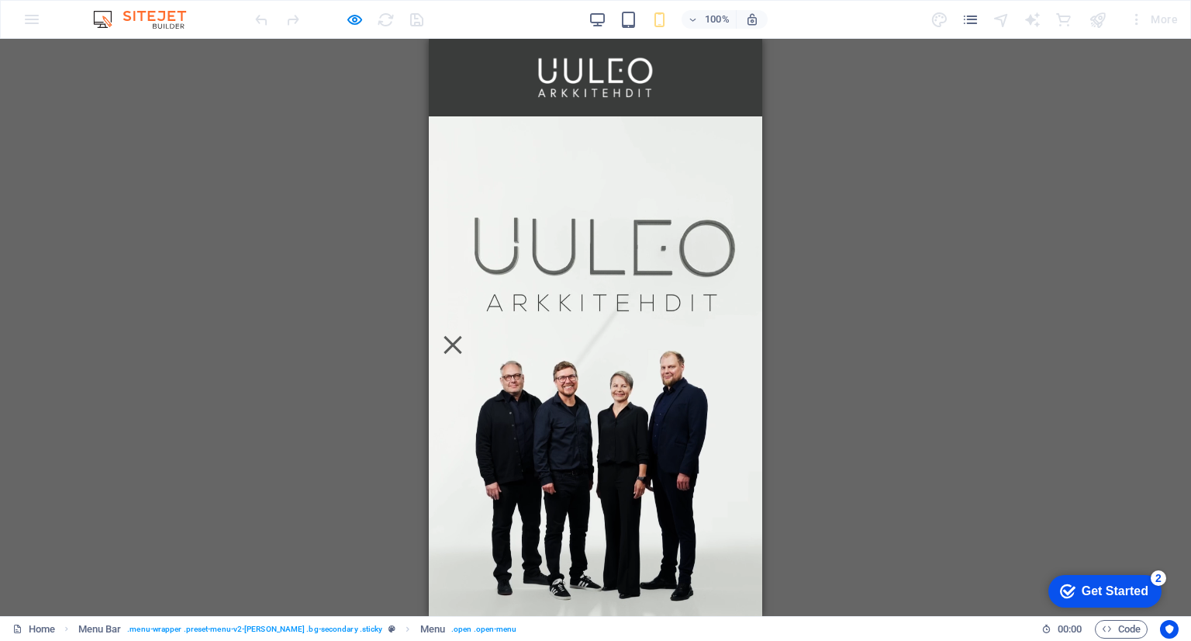
click at [971, 375] on div "Placeholder Preset Container Video Menu Bar Menu Video Container HTML Logo" at bounding box center [595, 327] width 1191 height 577
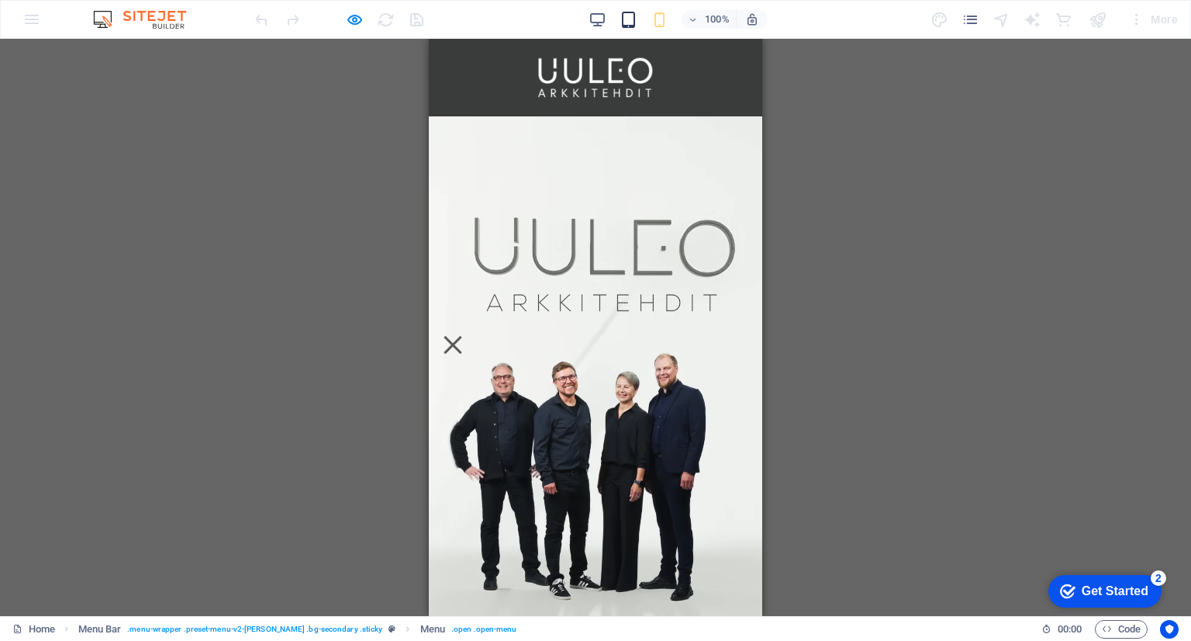
click at [623, 16] on icon "button" at bounding box center [629, 20] width 18 height 18
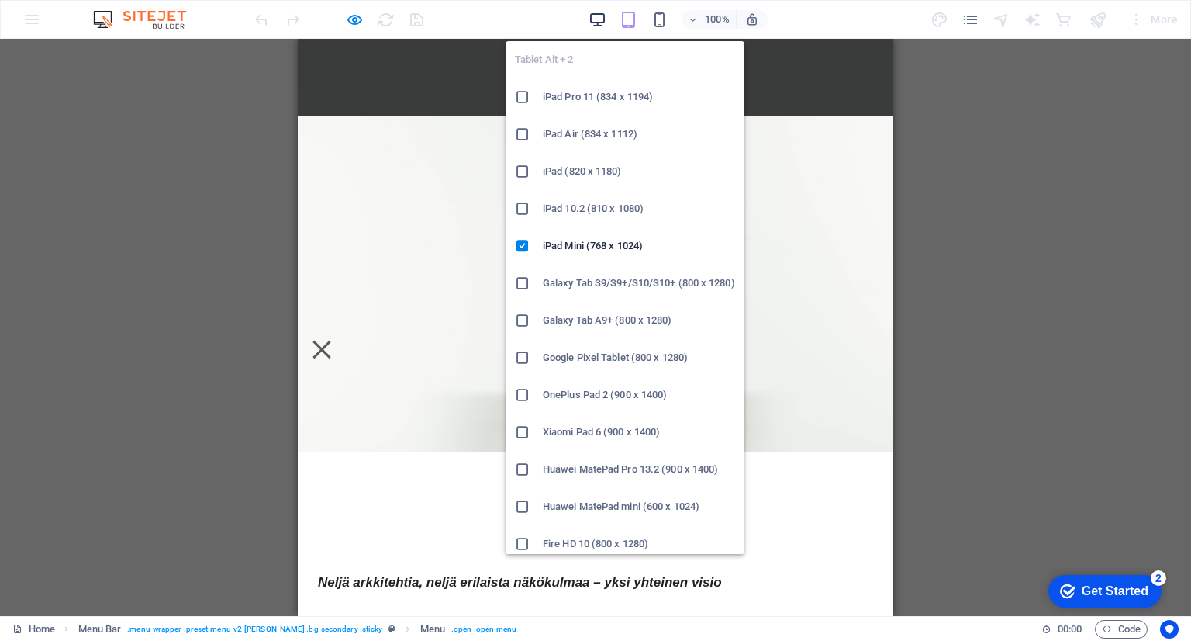
click at [597, 18] on icon "button" at bounding box center [598, 20] width 18 height 18
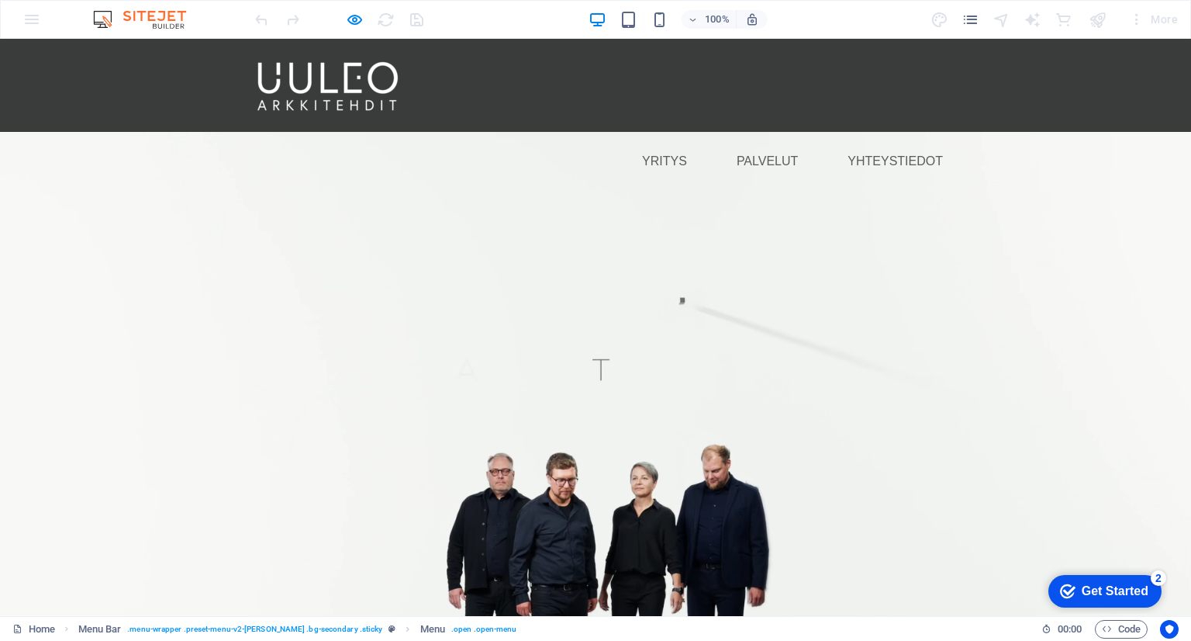
click at [639, 16] on div "100%" at bounding box center [678, 19] width 179 height 25
drag, startPoint x: 755, startPoint y: 105, endPoint x: 759, endPoint y: 133, distance: 28.1
click at [726, 442] on video at bounding box center [595, 467] width 1191 height 670
click at [724, 442] on video at bounding box center [595, 467] width 1191 height 670
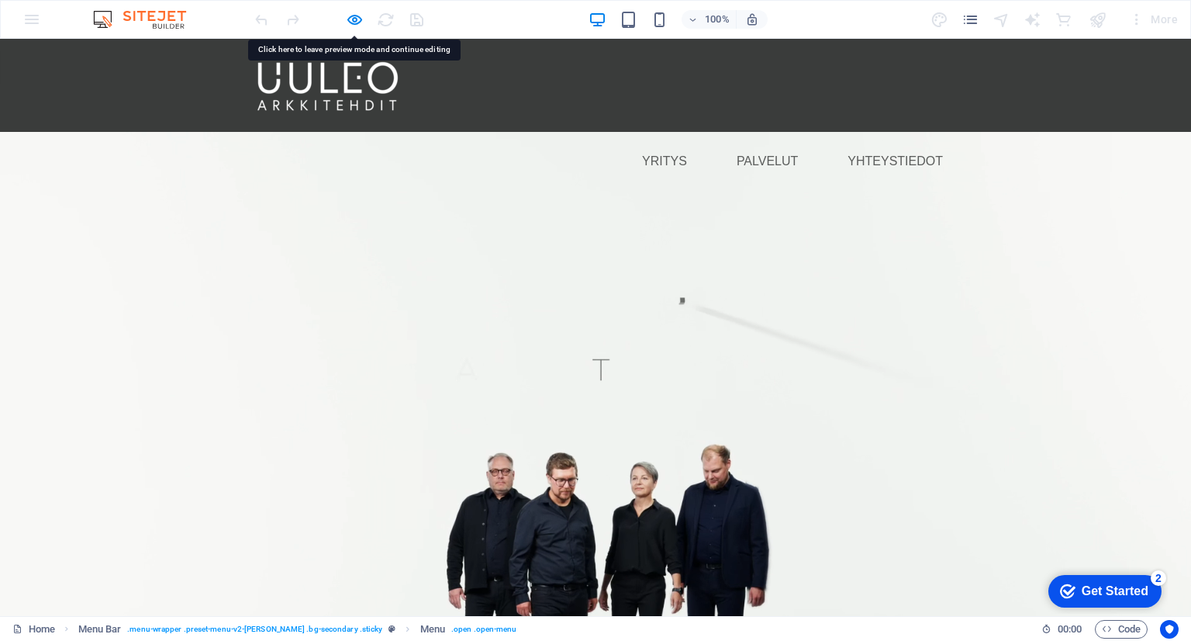
click at [724, 442] on video at bounding box center [595, 467] width 1191 height 670
click at [838, 167] on video at bounding box center [595, 467] width 1191 height 670
click at [619, 1] on div "100% More" at bounding box center [596, 19] width 1190 height 37
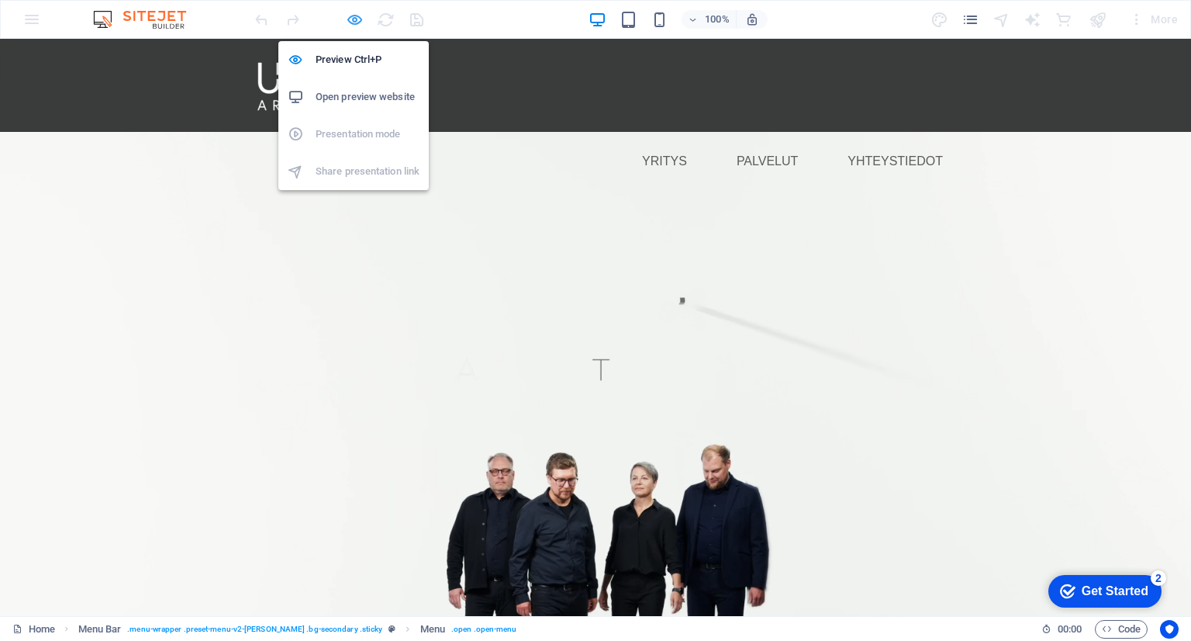
click at [357, 22] on icon "button" at bounding box center [355, 20] width 18 height 18
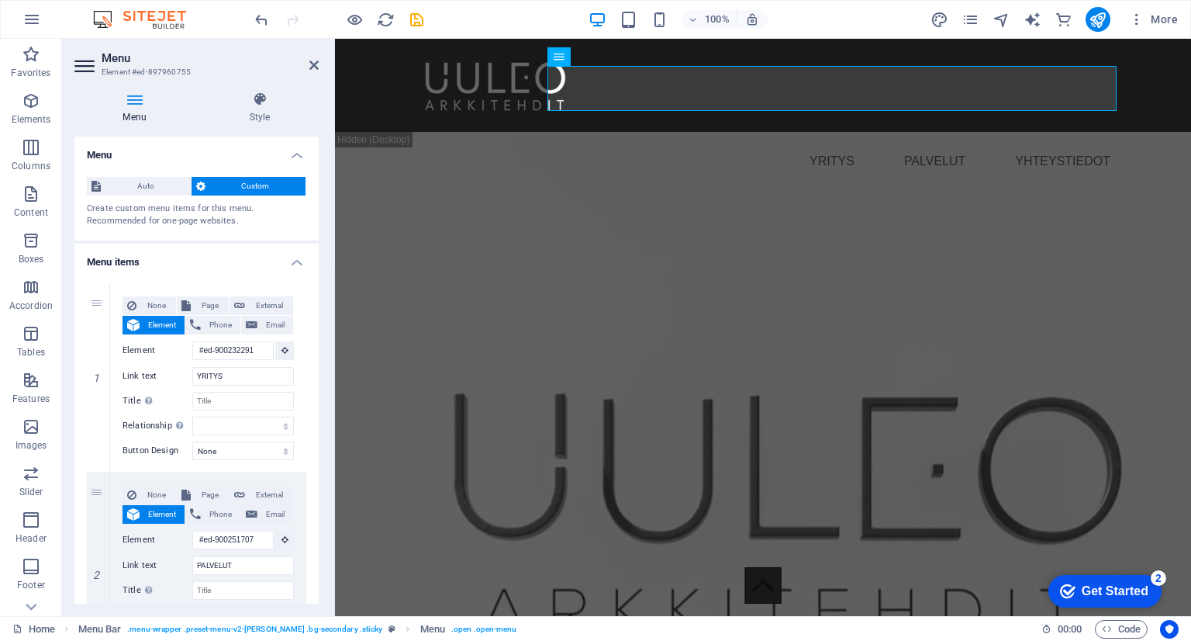
click at [177, 19] on img at bounding box center [147, 19] width 116 height 19
click at [344, 28] on div at bounding box center [339, 19] width 174 height 25
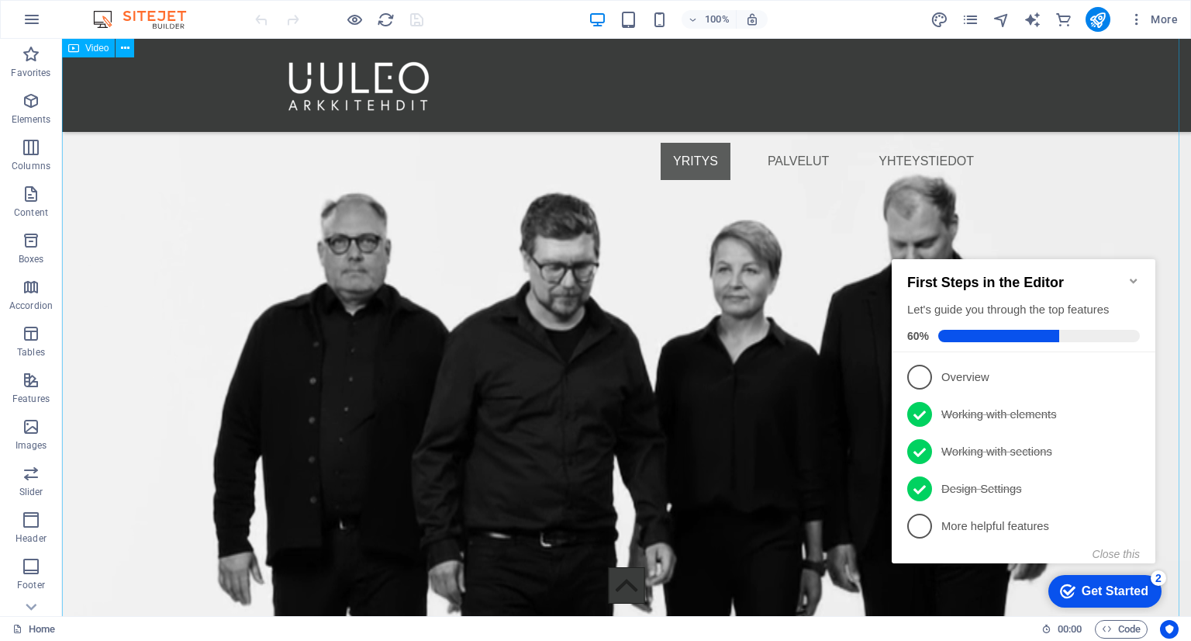
scroll to position [698, 0]
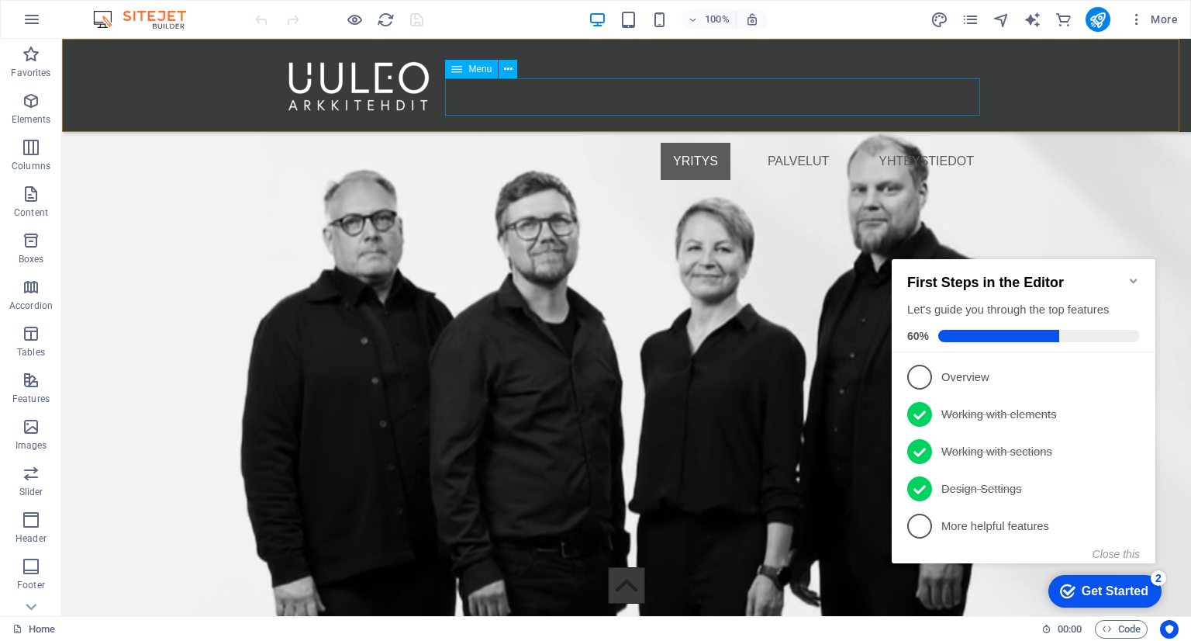
click at [607, 143] on nav "YRITYS PALVELUT YHTEYSTIEDOT" at bounding box center [627, 161] width 720 height 37
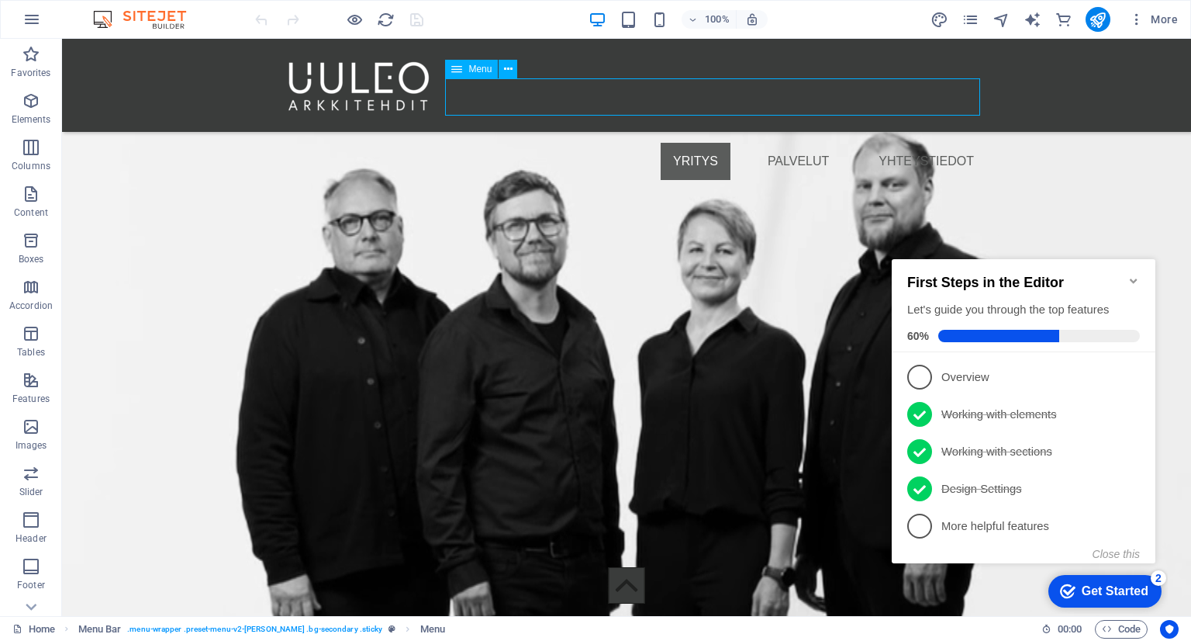
click at [791, 143] on nav "YRITYS PALVELUT YHTEYSTIEDOT" at bounding box center [627, 161] width 720 height 37
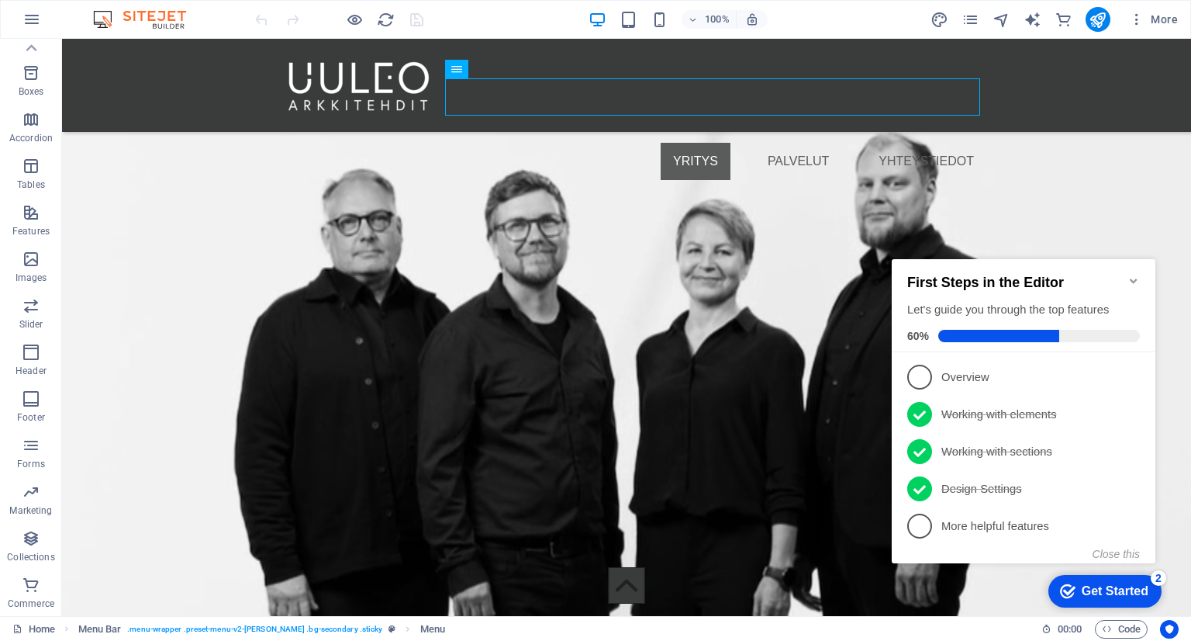
scroll to position [0, 0]
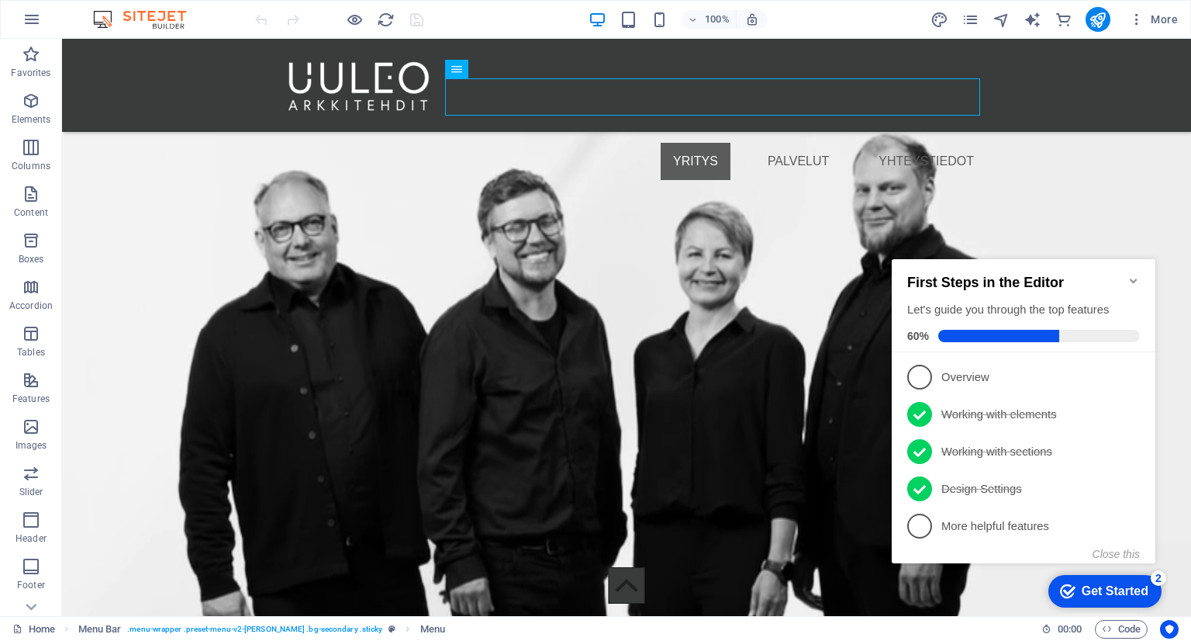
click at [1136, 278] on icon "Minimize checklist" at bounding box center [1133, 280] width 7 height 5
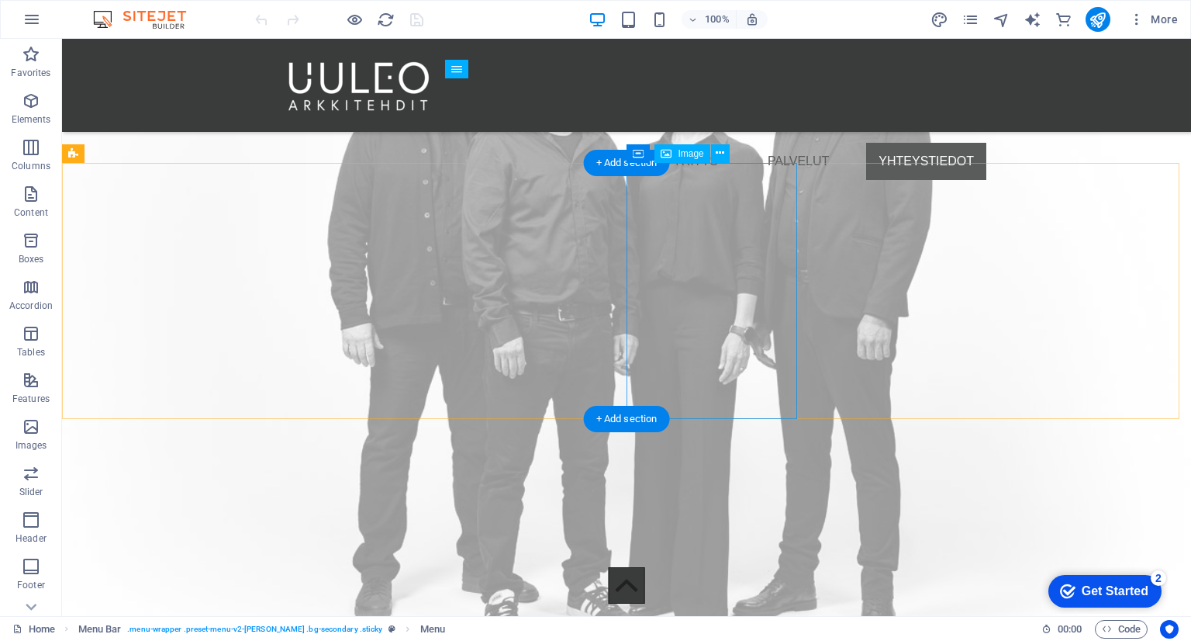
scroll to position [4803, 0]
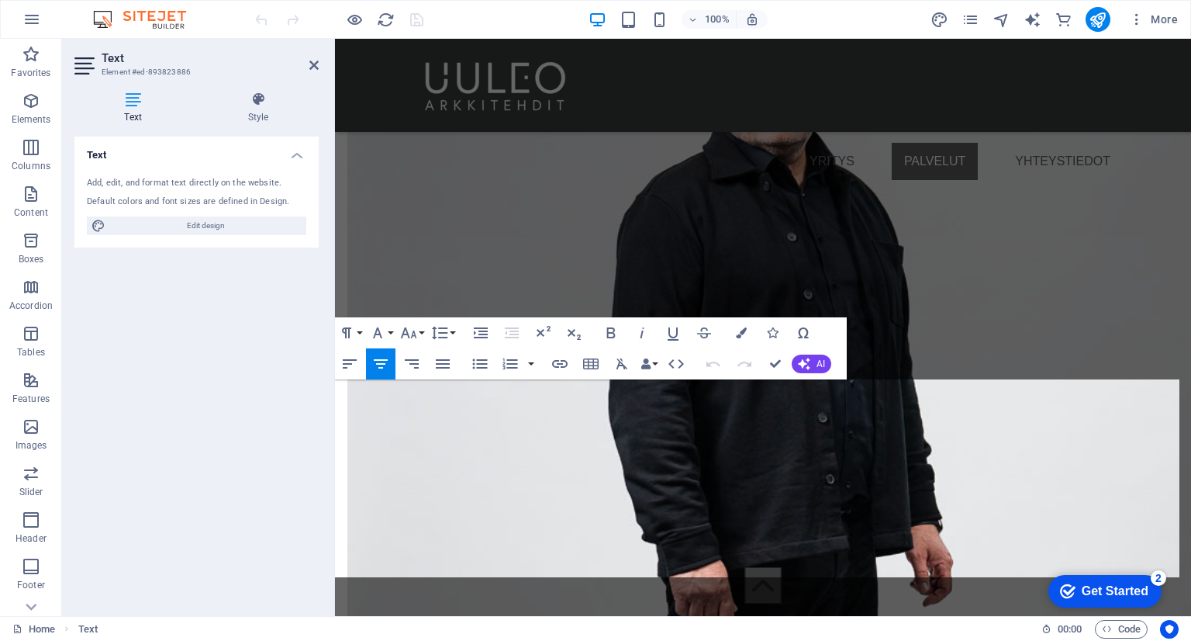
scroll to position [4088, 0]
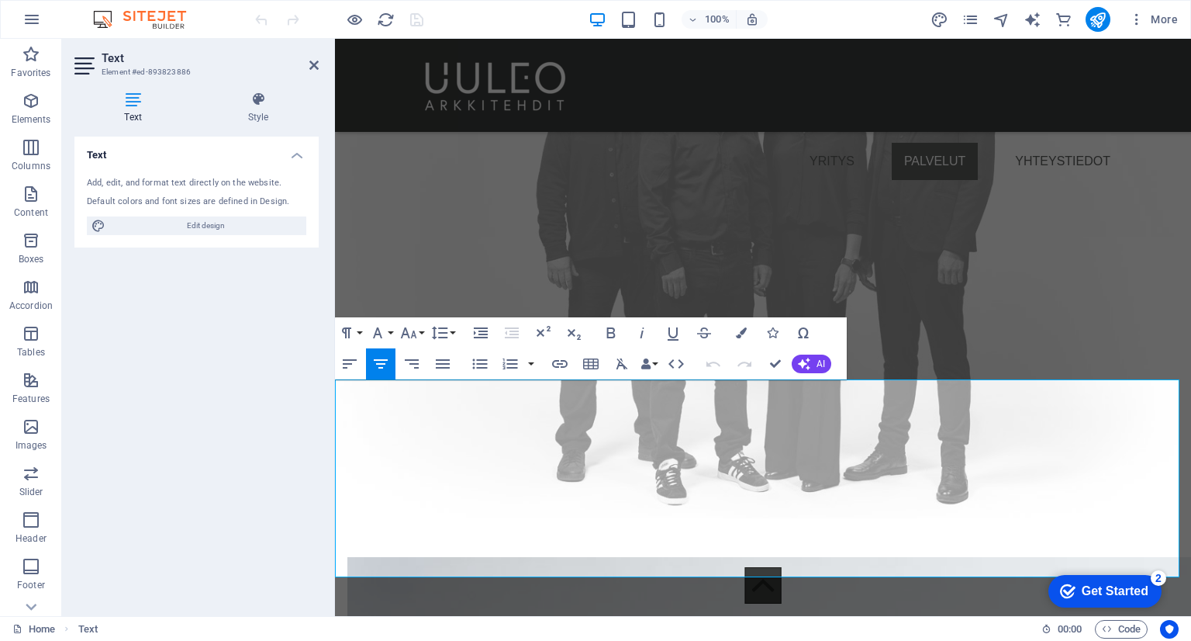
drag, startPoint x: 531, startPoint y: 391, endPoint x: 603, endPoint y: 444, distance: 89.8
drag, startPoint x: 821, startPoint y: 472, endPoint x: 627, endPoint y: 389, distance: 211.9
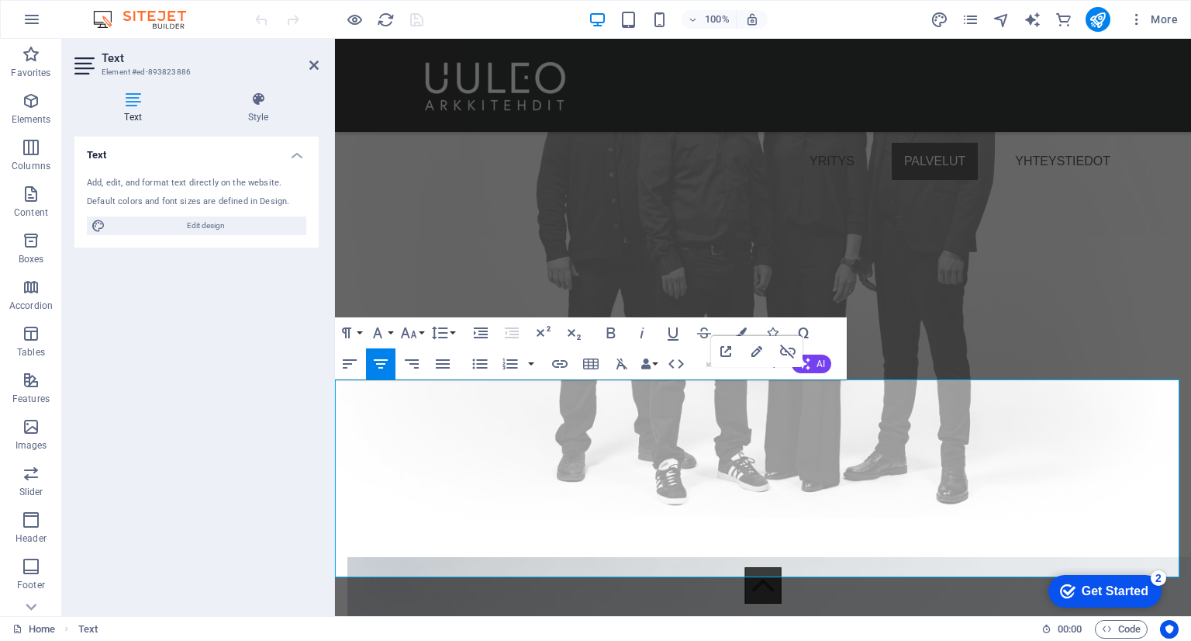
click at [422, 330] on button "Font Size" at bounding box center [411, 332] width 29 height 31
click at [436, 352] on link "14" at bounding box center [425, 355] width 56 height 23
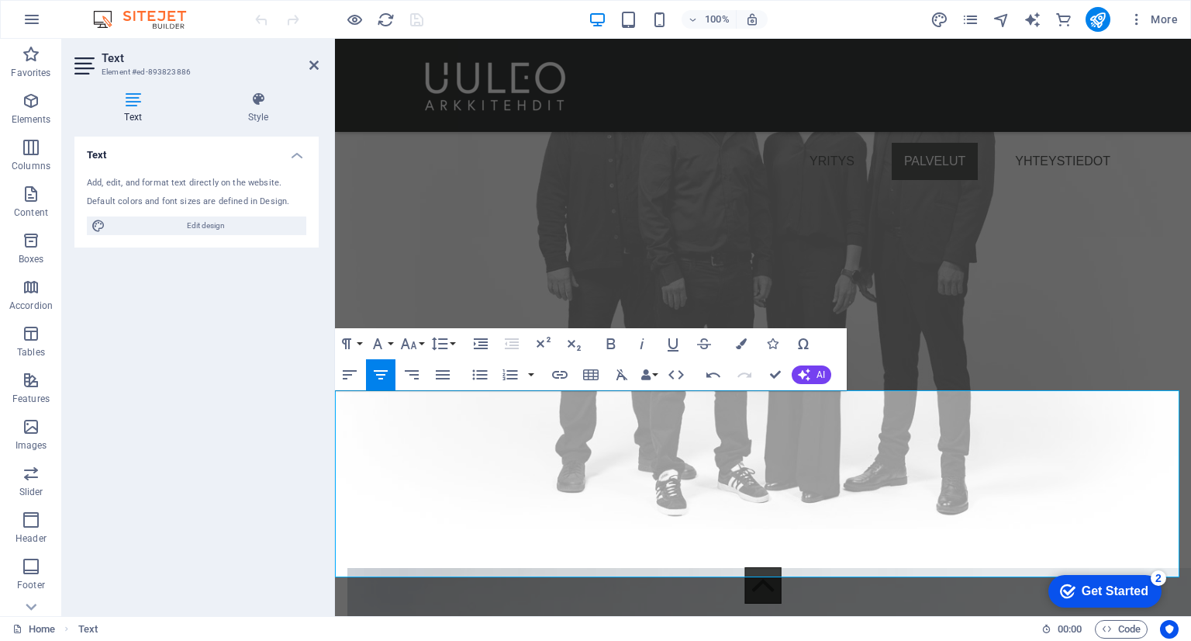
drag, startPoint x: 838, startPoint y: 511, endPoint x: 659, endPoint y: 517, distance: 179.3
click at [395, 340] on button "Font Family" at bounding box center [380, 343] width 29 height 31
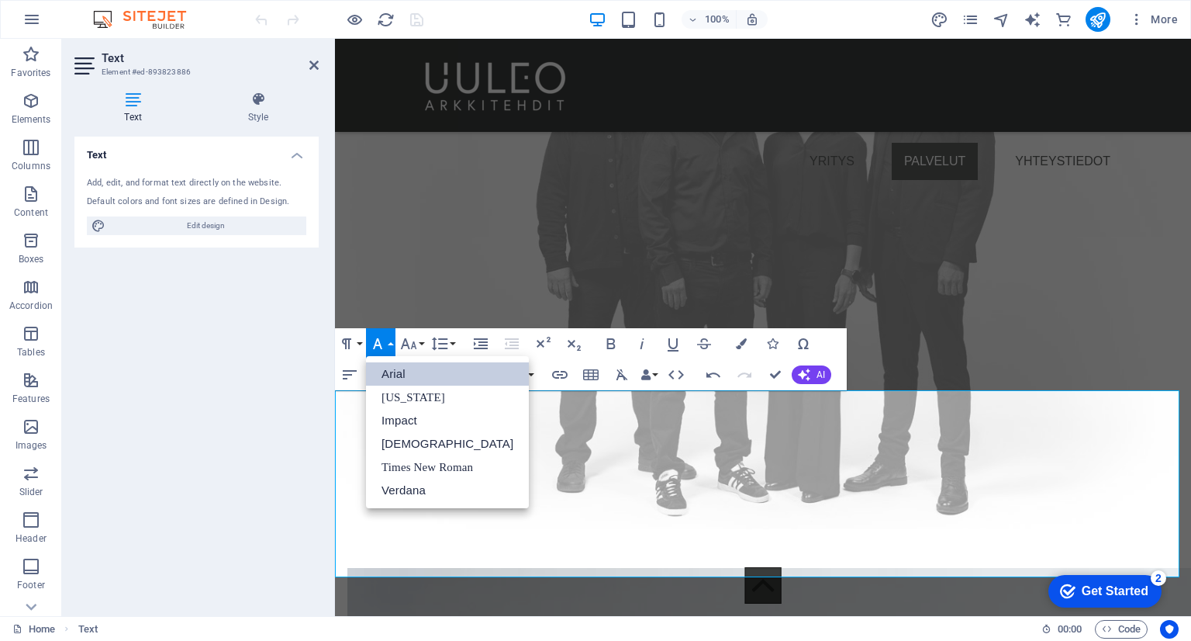
scroll to position [0, 0]
click at [422, 346] on button "Font Size" at bounding box center [411, 343] width 29 height 31
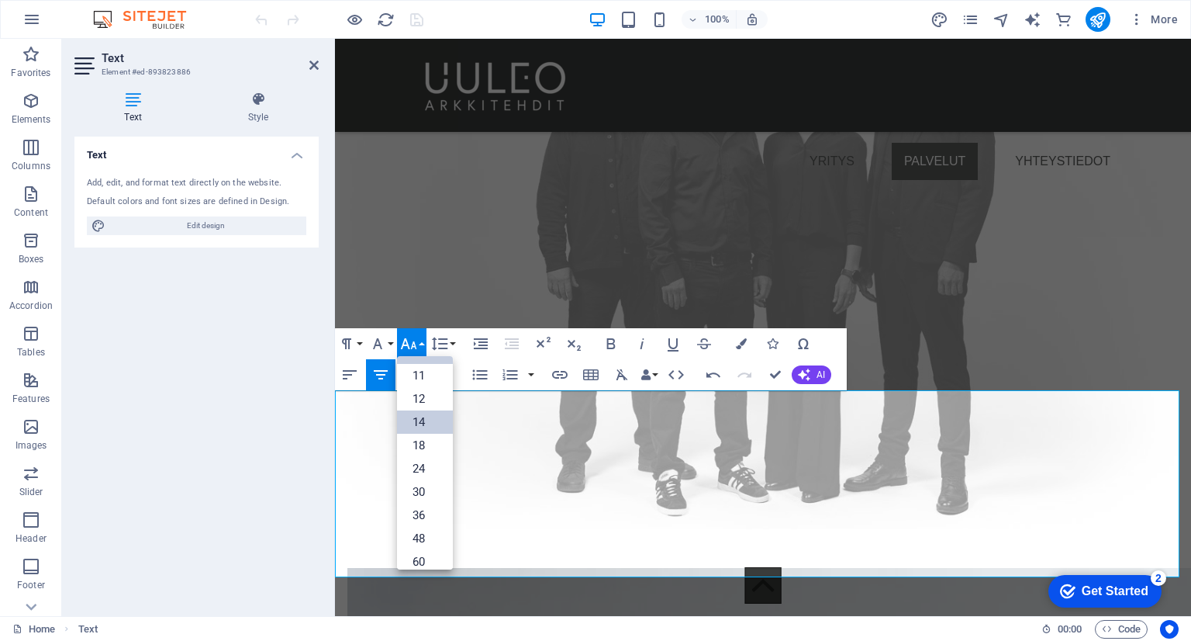
scroll to position [47, 0]
click at [430, 416] on link "12" at bounding box center [425, 420] width 56 height 23
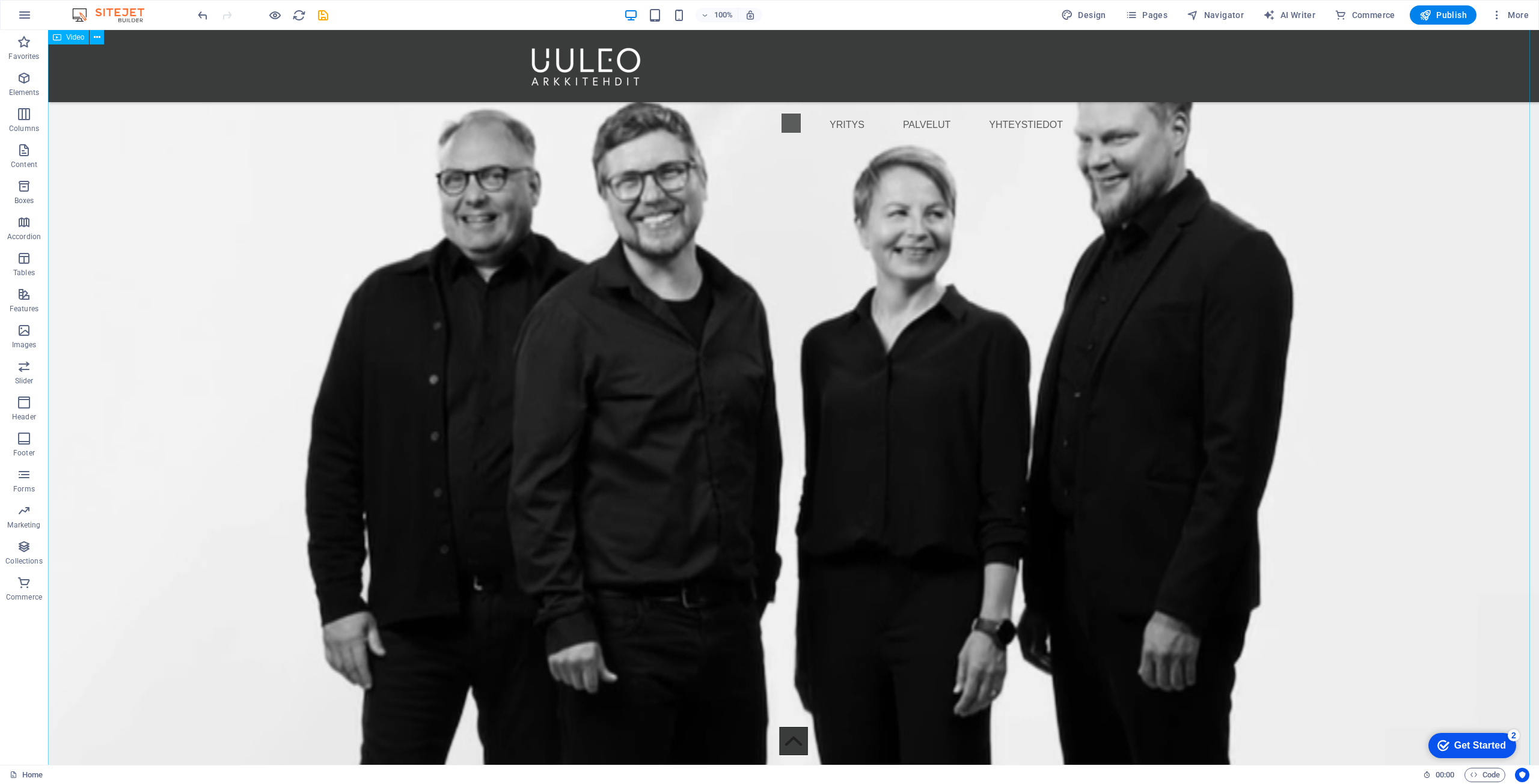
scroll to position [1005, 0]
